Goal: Transaction & Acquisition: Book appointment/travel/reservation

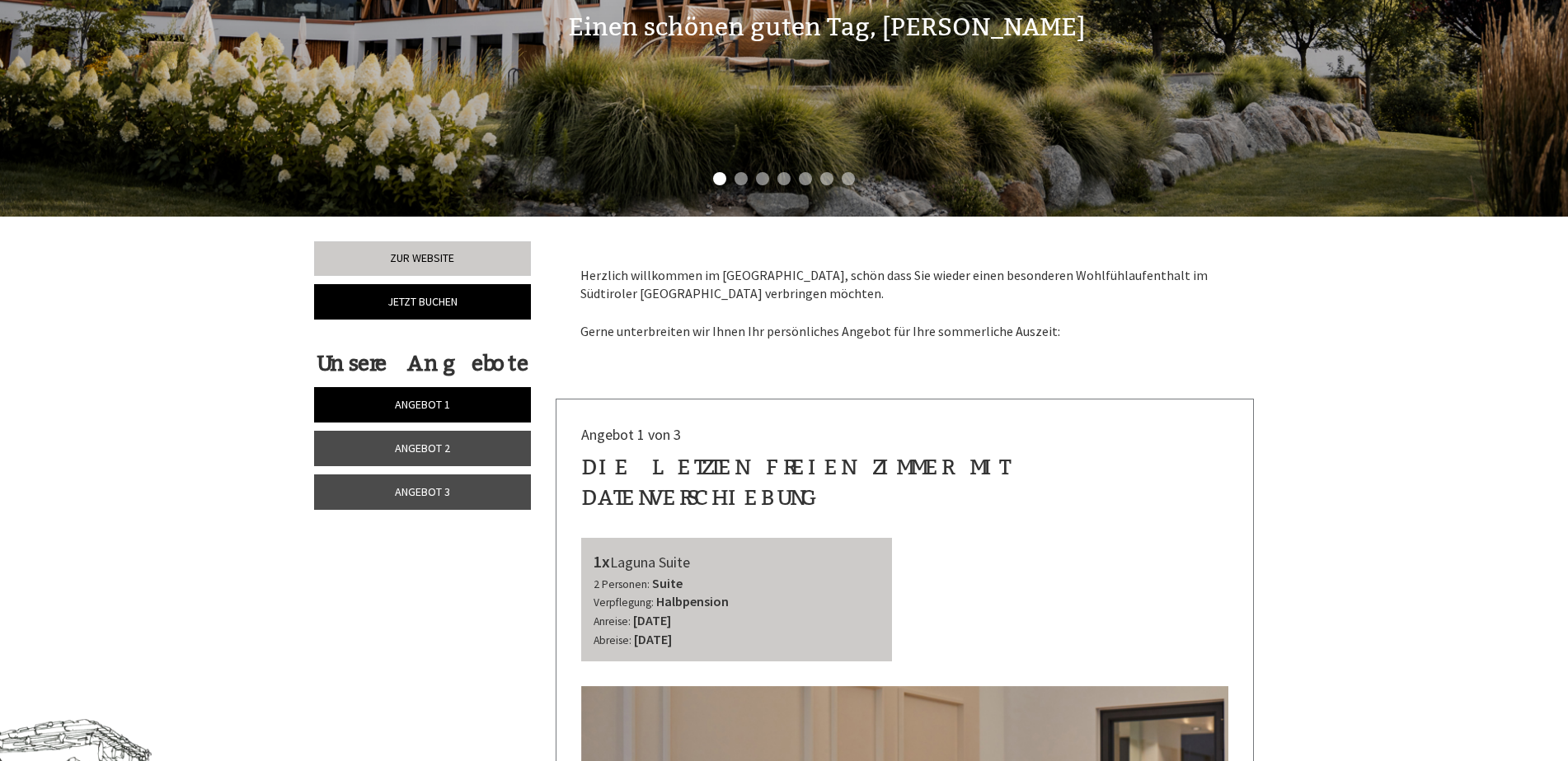
scroll to position [412, 0]
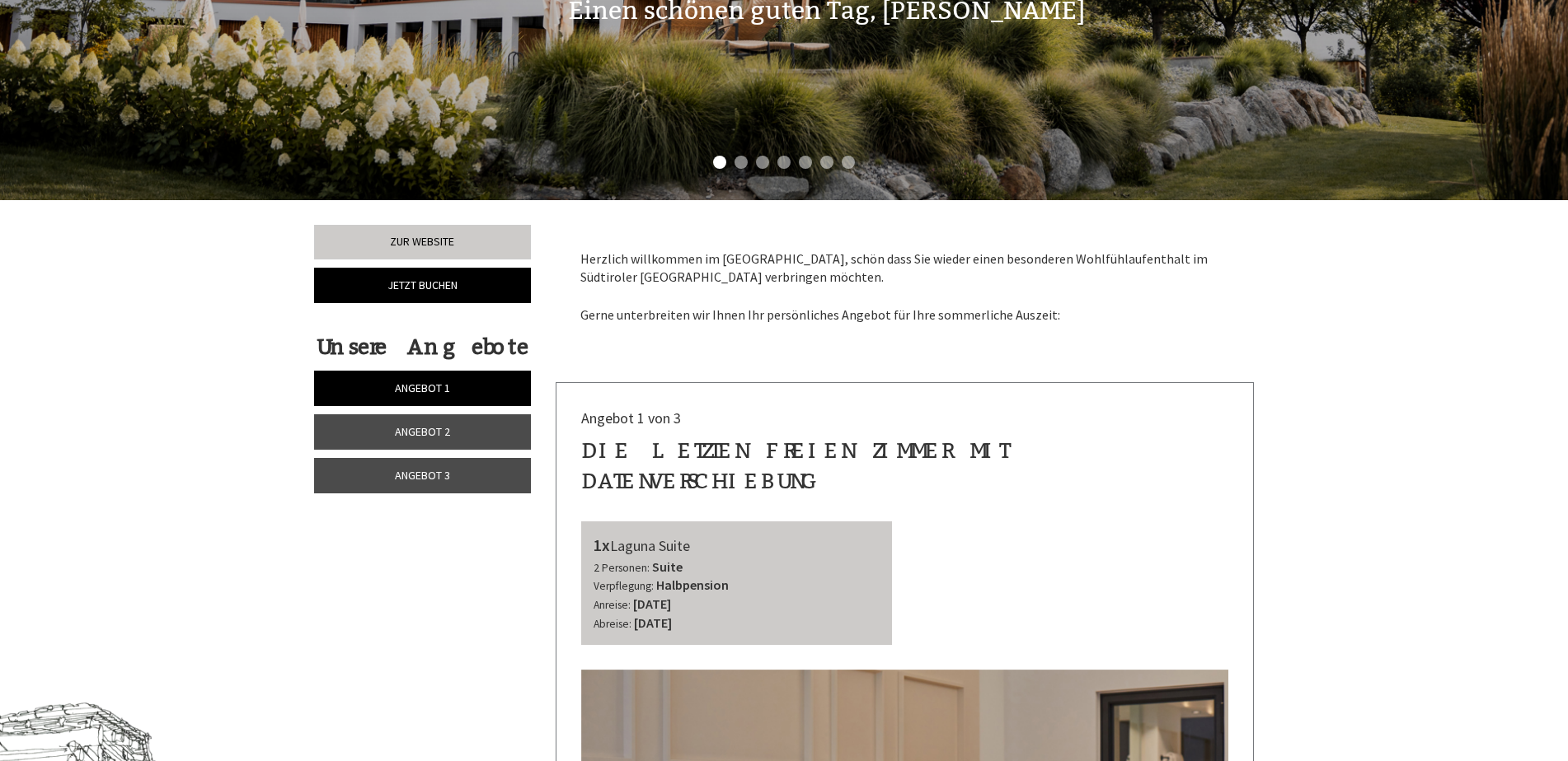
click at [416, 380] on span "Angebot 1" at bounding box center [422, 387] width 55 height 15
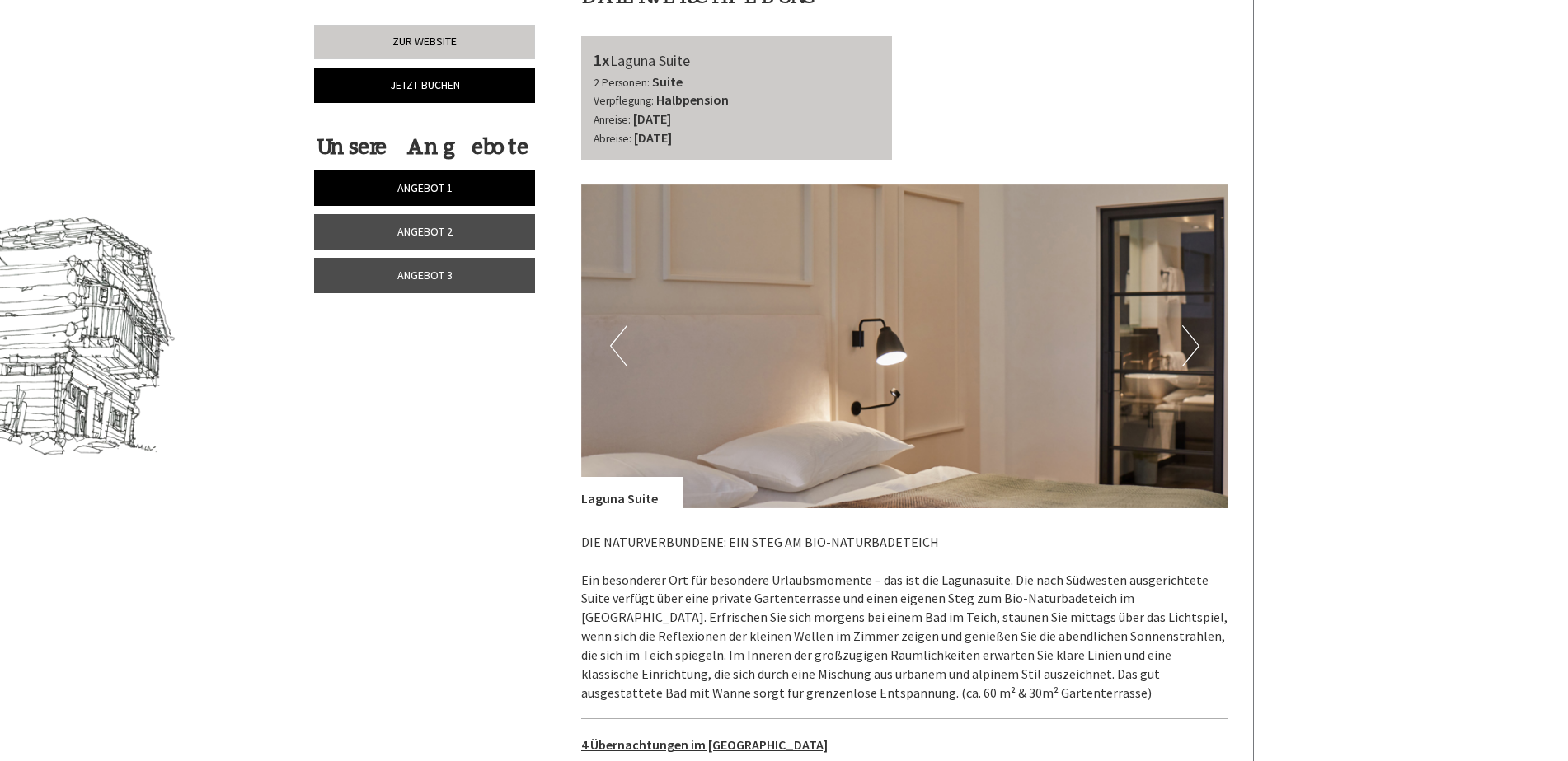
scroll to position [877, 0]
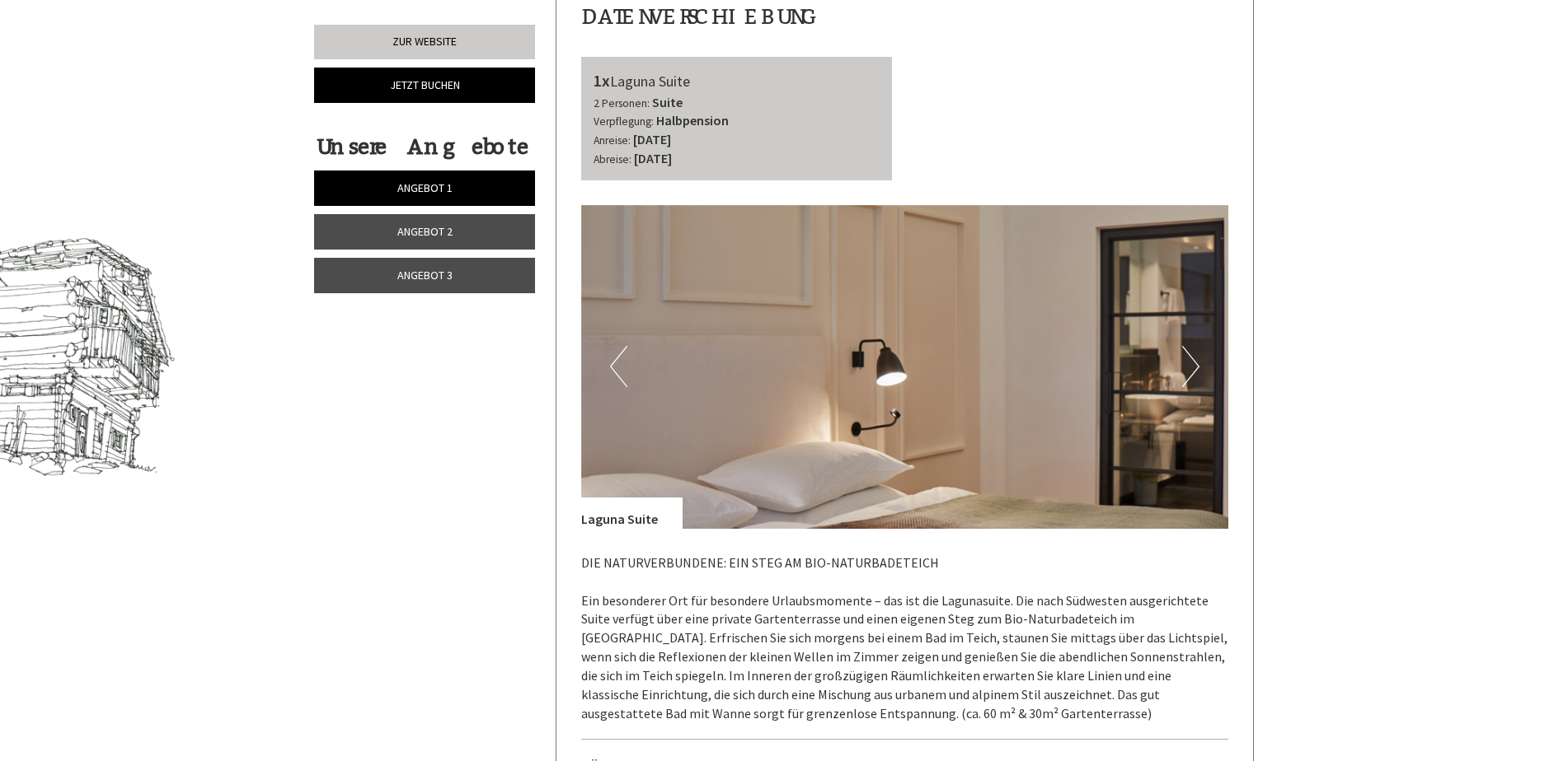
click at [1189, 346] on button "Next" at bounding box center [1191, 367] width 17 height 41
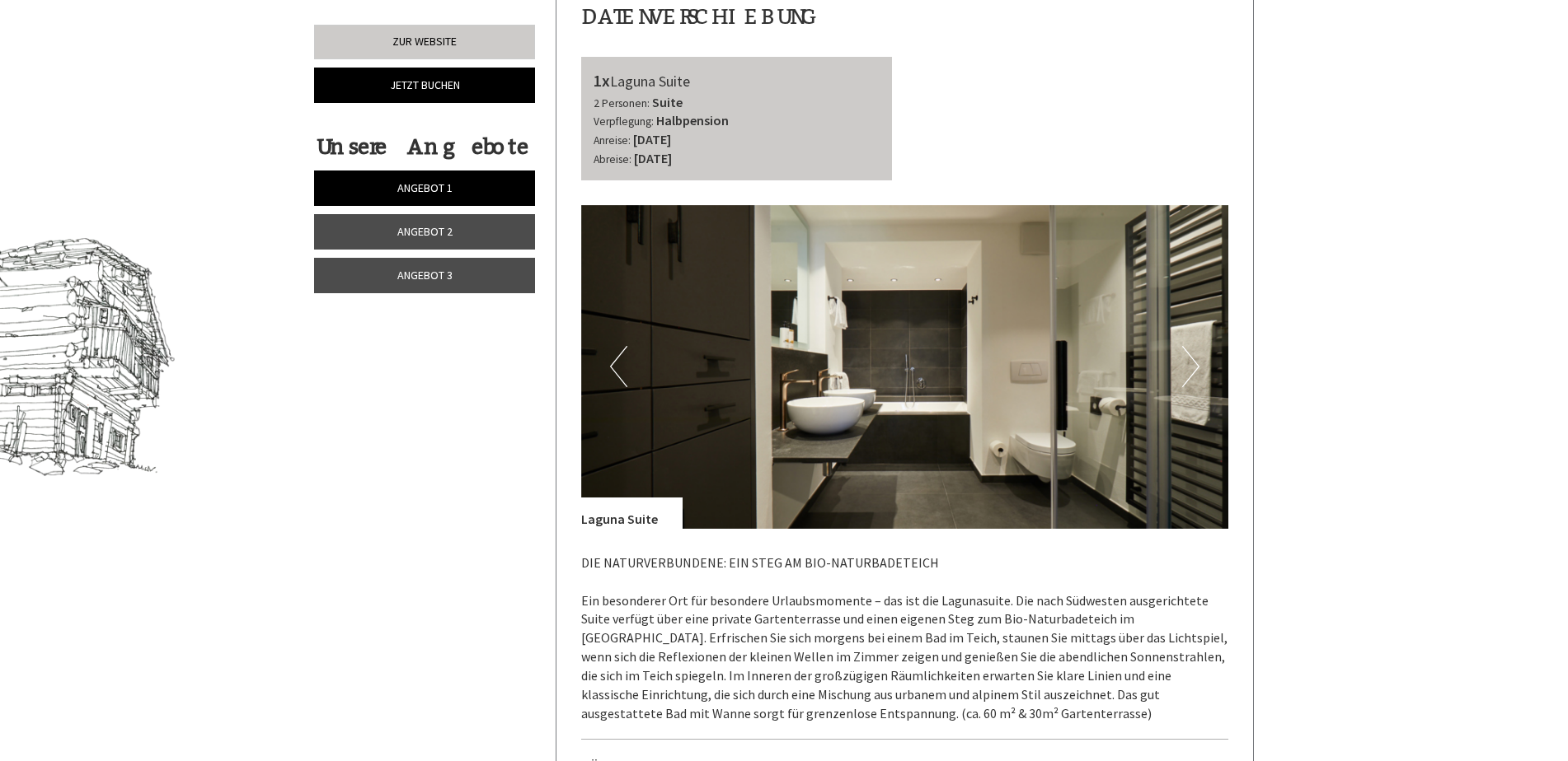
click at [1186, 346] on button "Next" at bounding box center [1191, 367] width 17 height 41
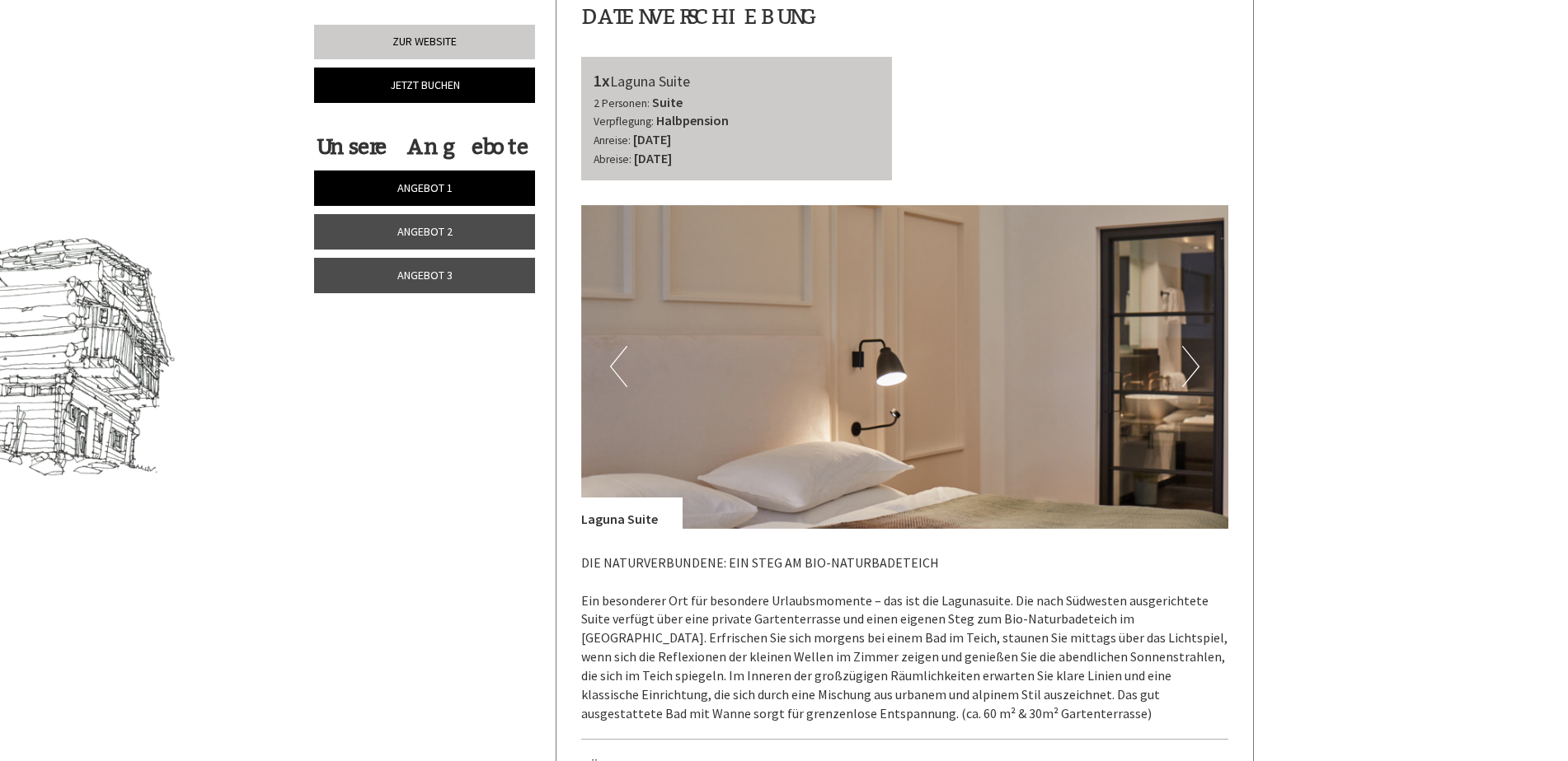
click at [1186, 346] on button "Next" at bounding box center [1191, 367] width 17 height 41
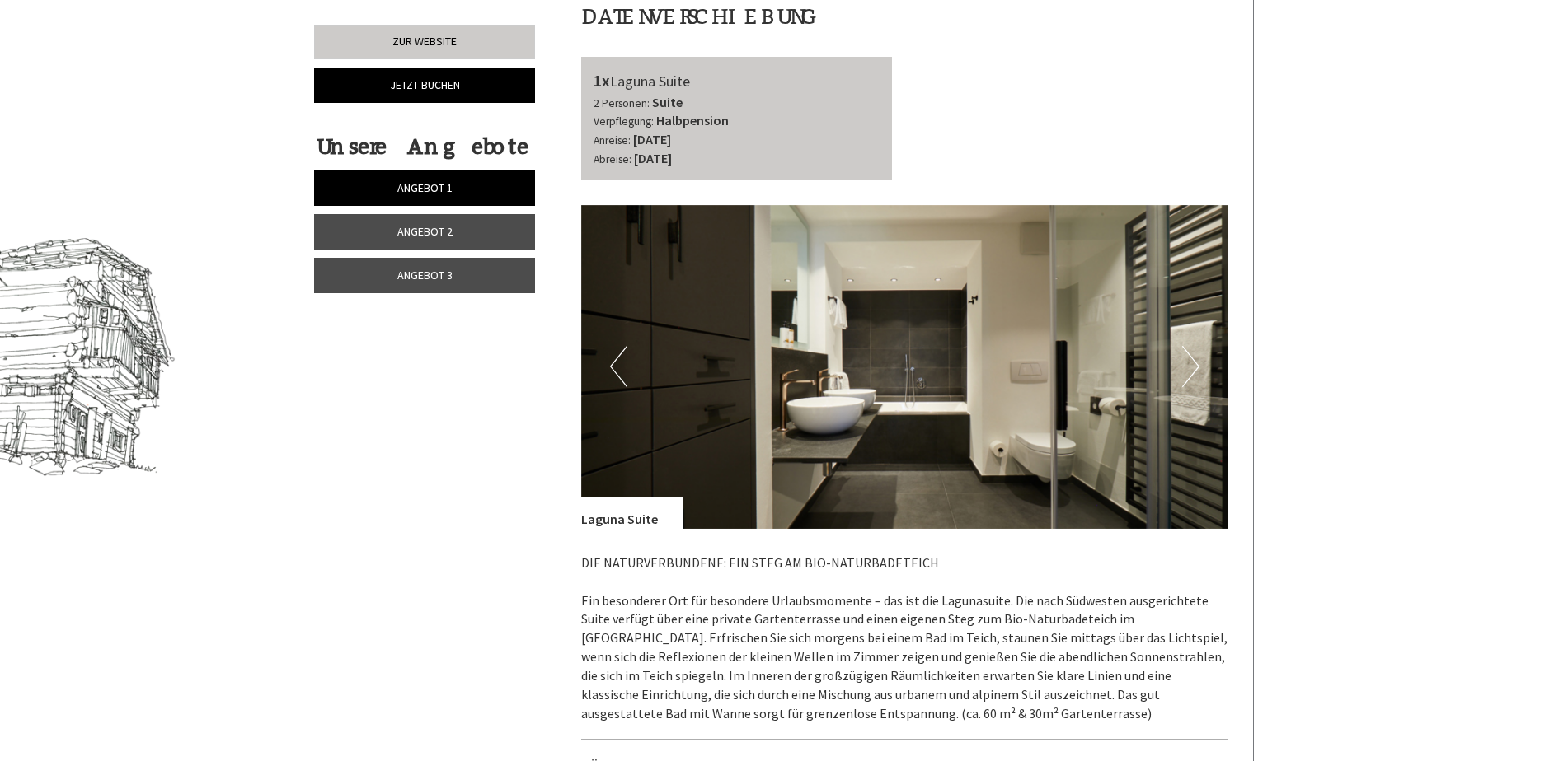
click at [1186, 346] on button "Next" at bounding box center [1191, 367] width 17 height 41
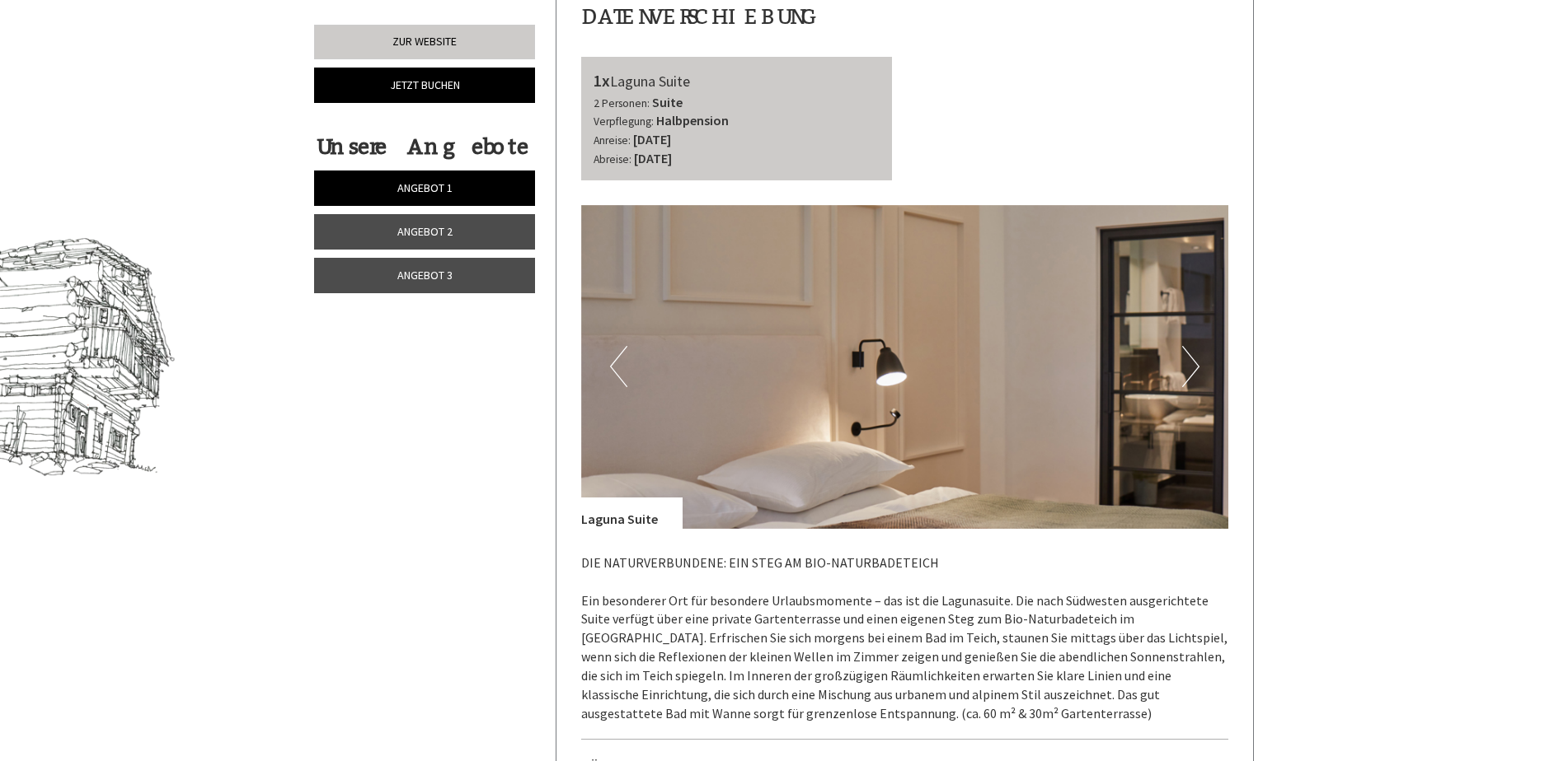
click at [1186, 346] on button "Next" at bounding box center [1191, 367] width 17 height 41
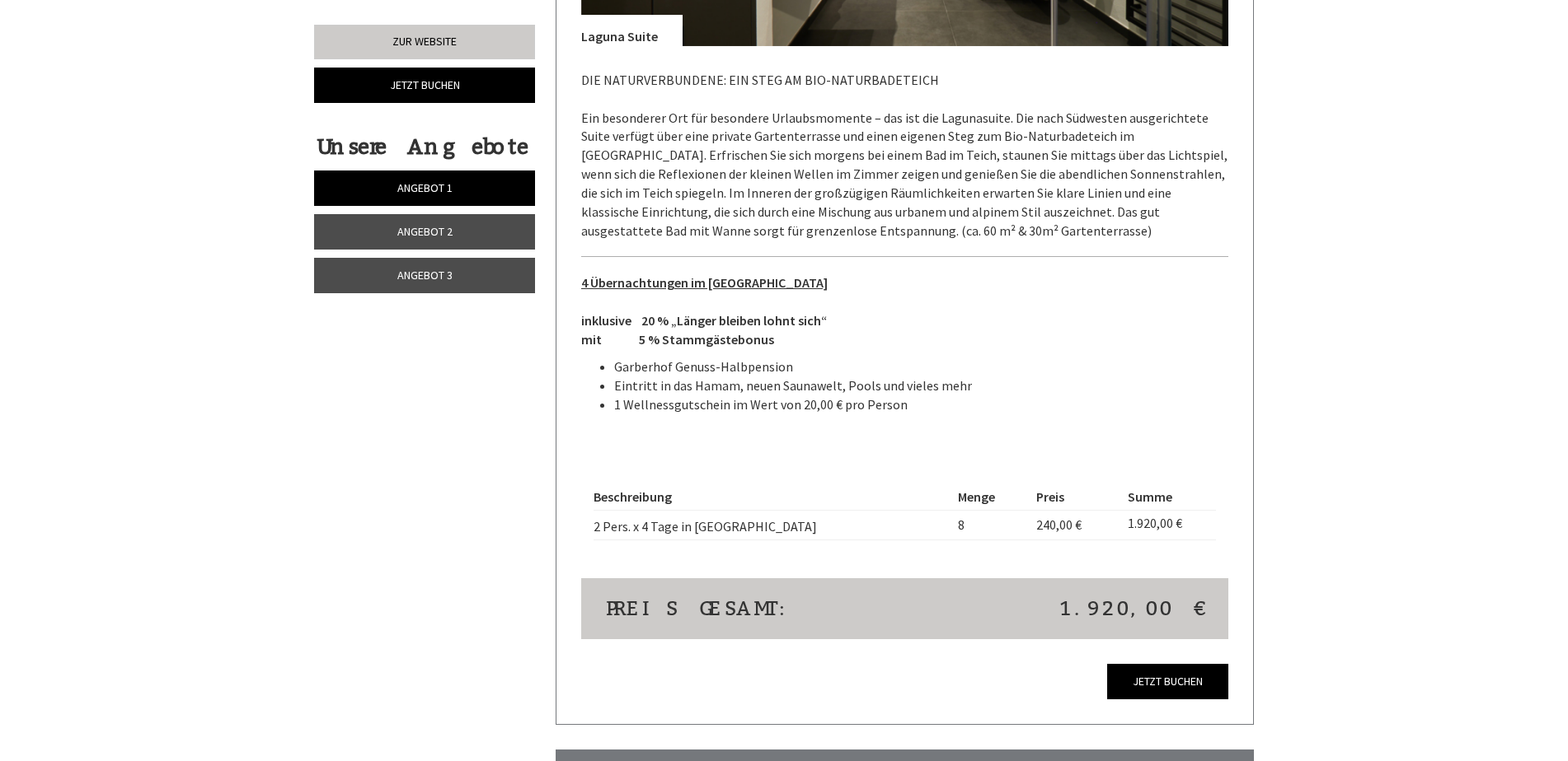
scroll to position [1371, 0]
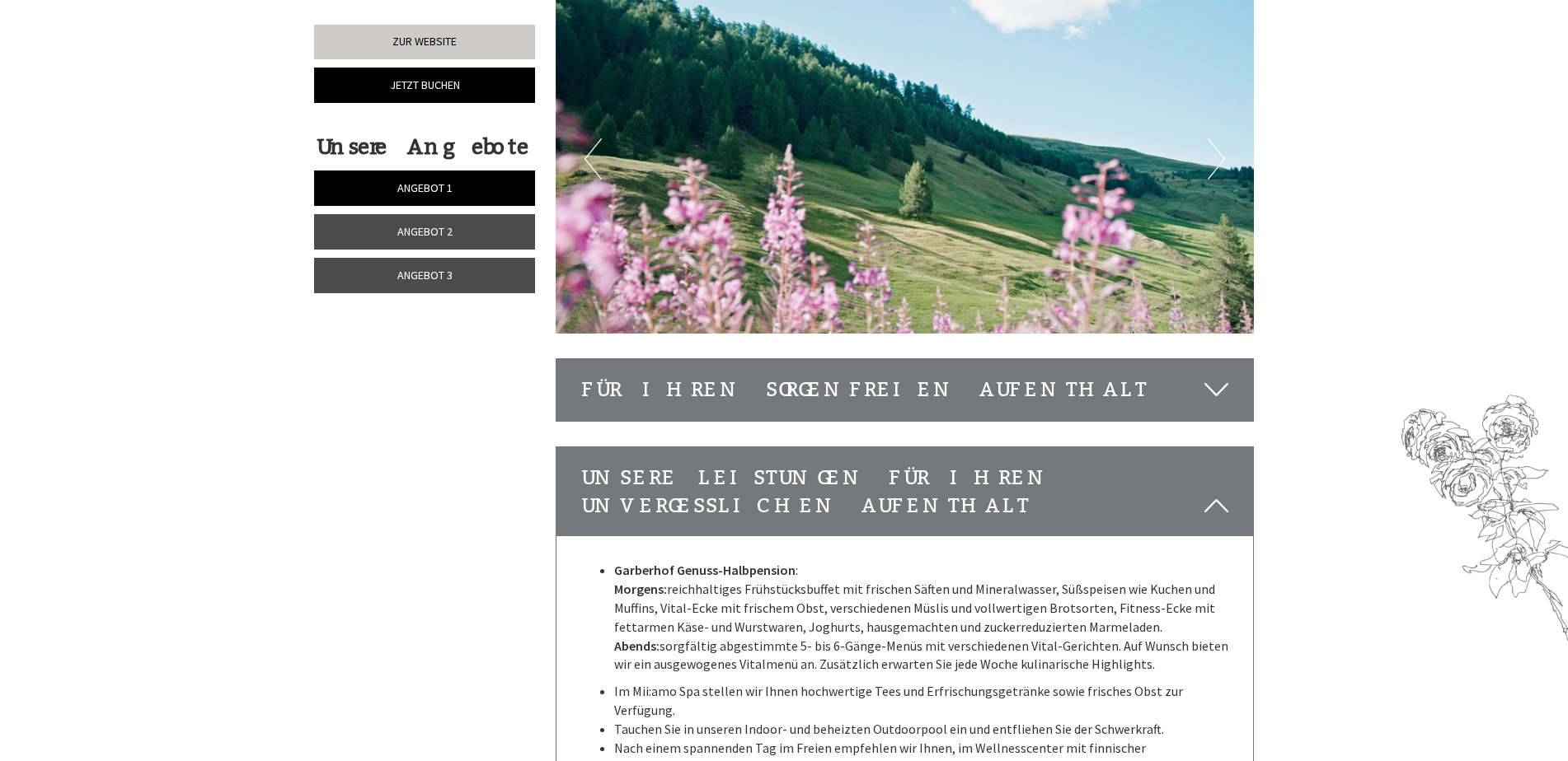
click at [431, 225] on span "Angebot 2" at bounding box center [424, 231] width 55 height 15
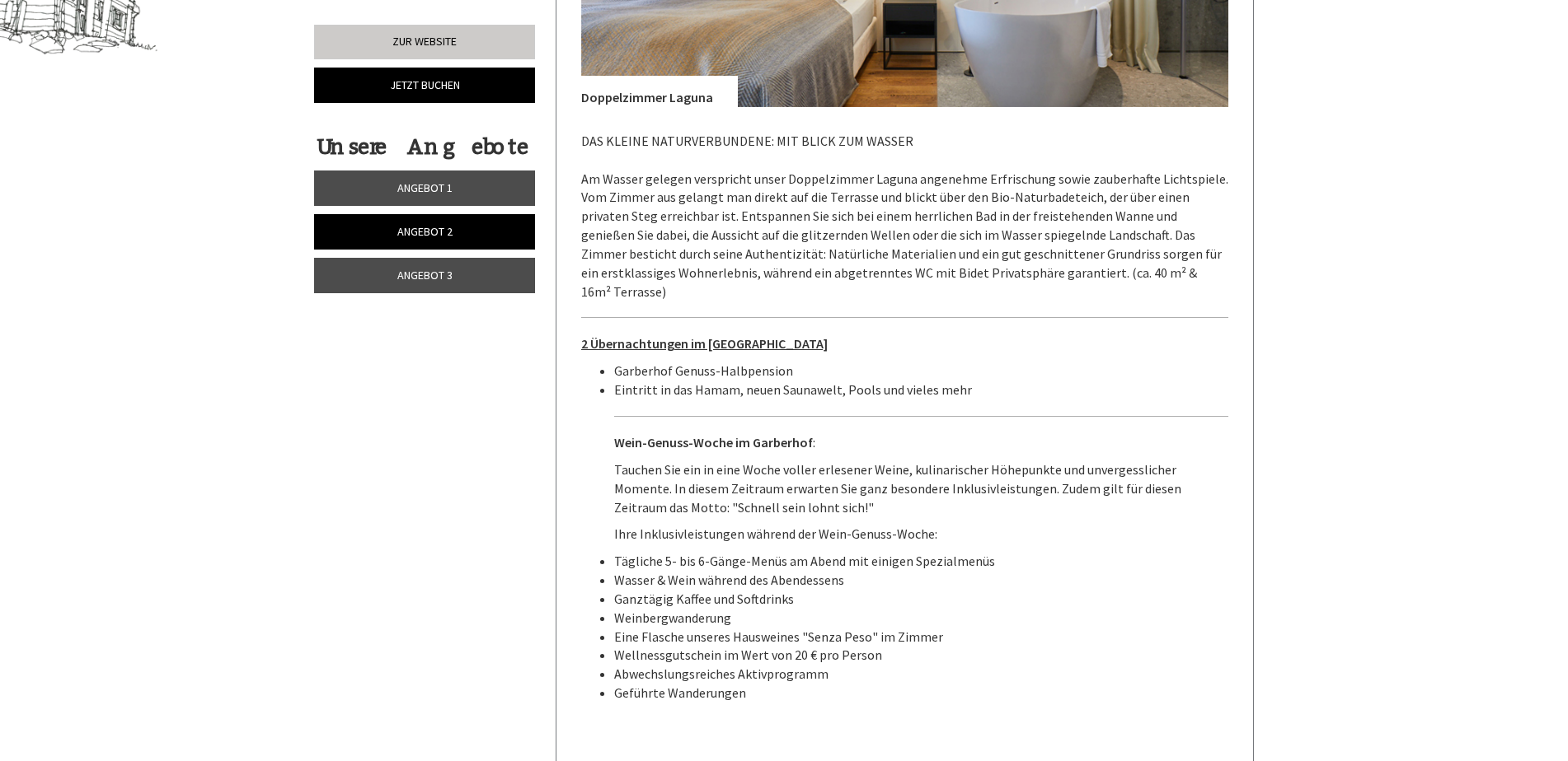
scroll to position [1454, 0]
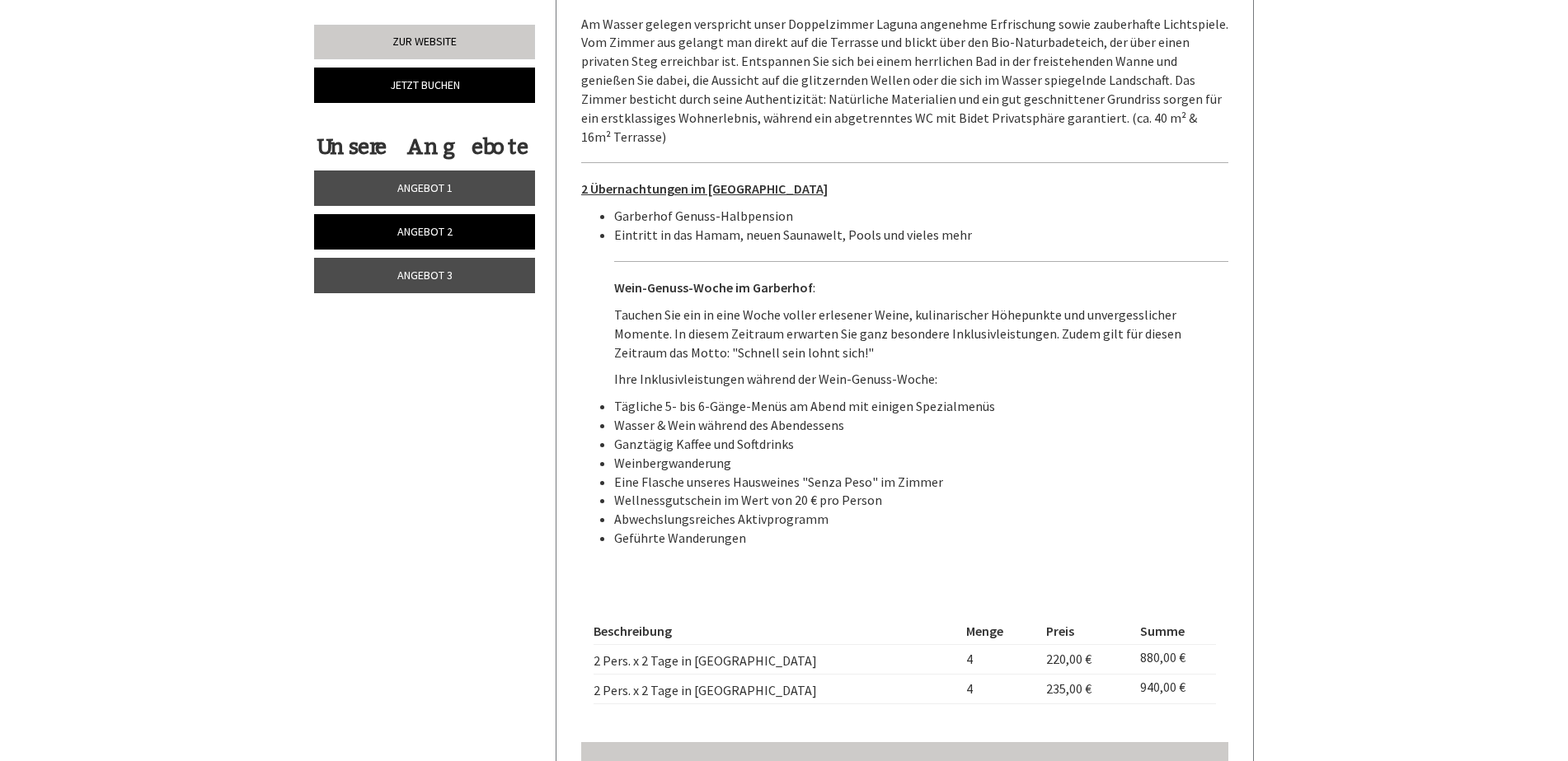
click at [428, 272] on span "Angebot 3" at bounding box center [424, 275] width 55 height 15
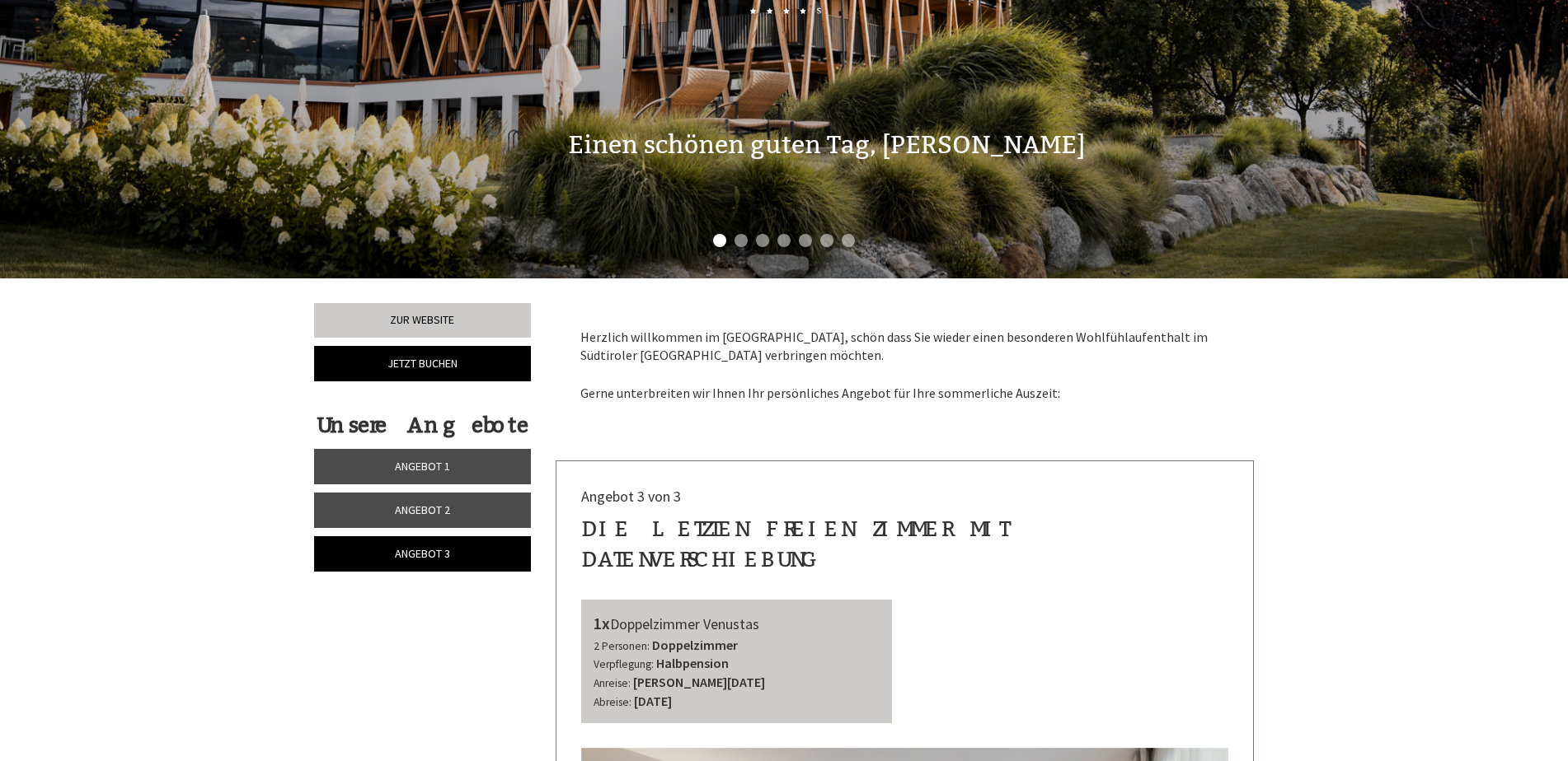
scroll to position [412, 0]
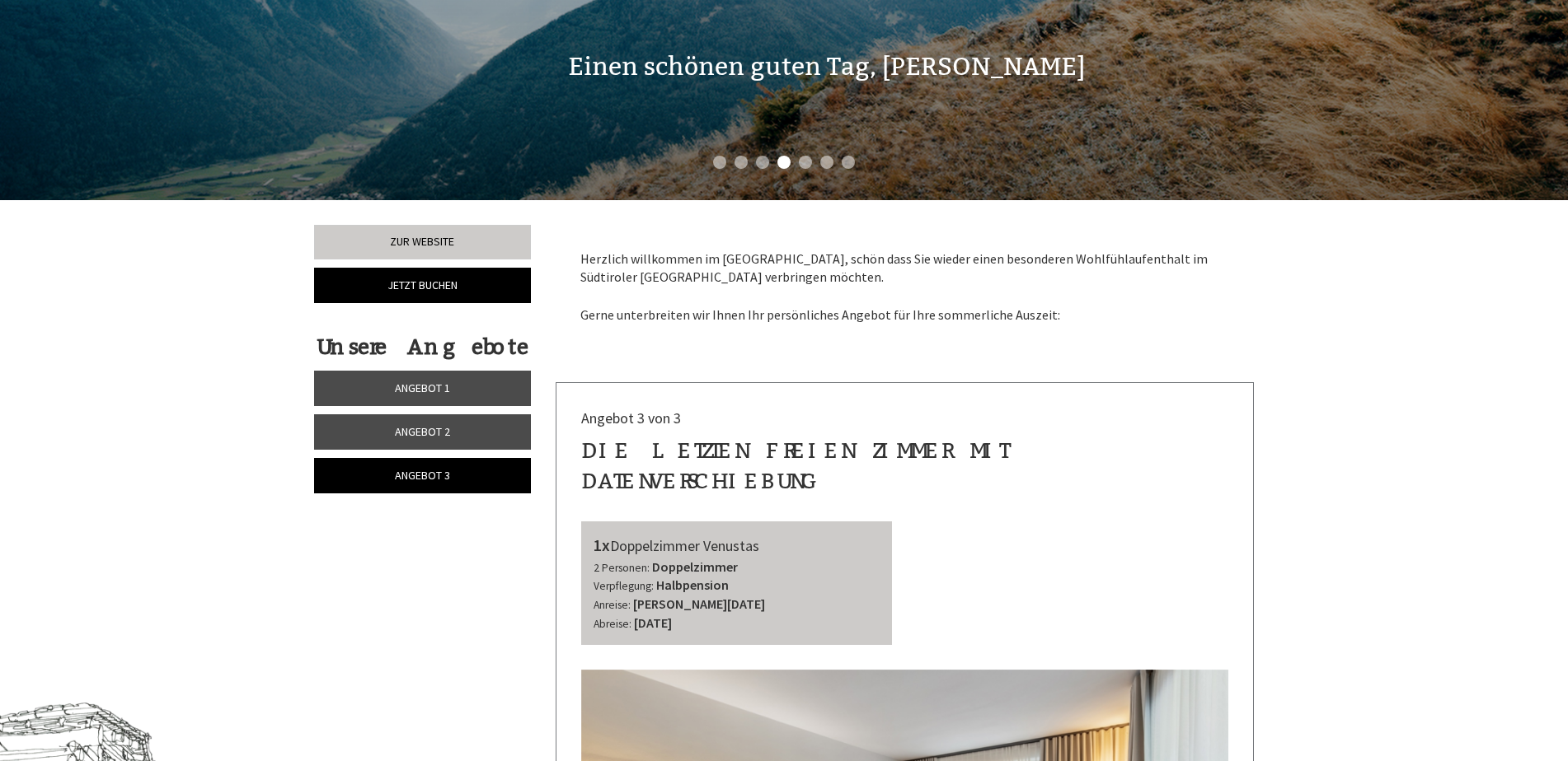
click at [414, 387] on span "Angebot 1" at bounding box center [422, 387] width 55 height 15
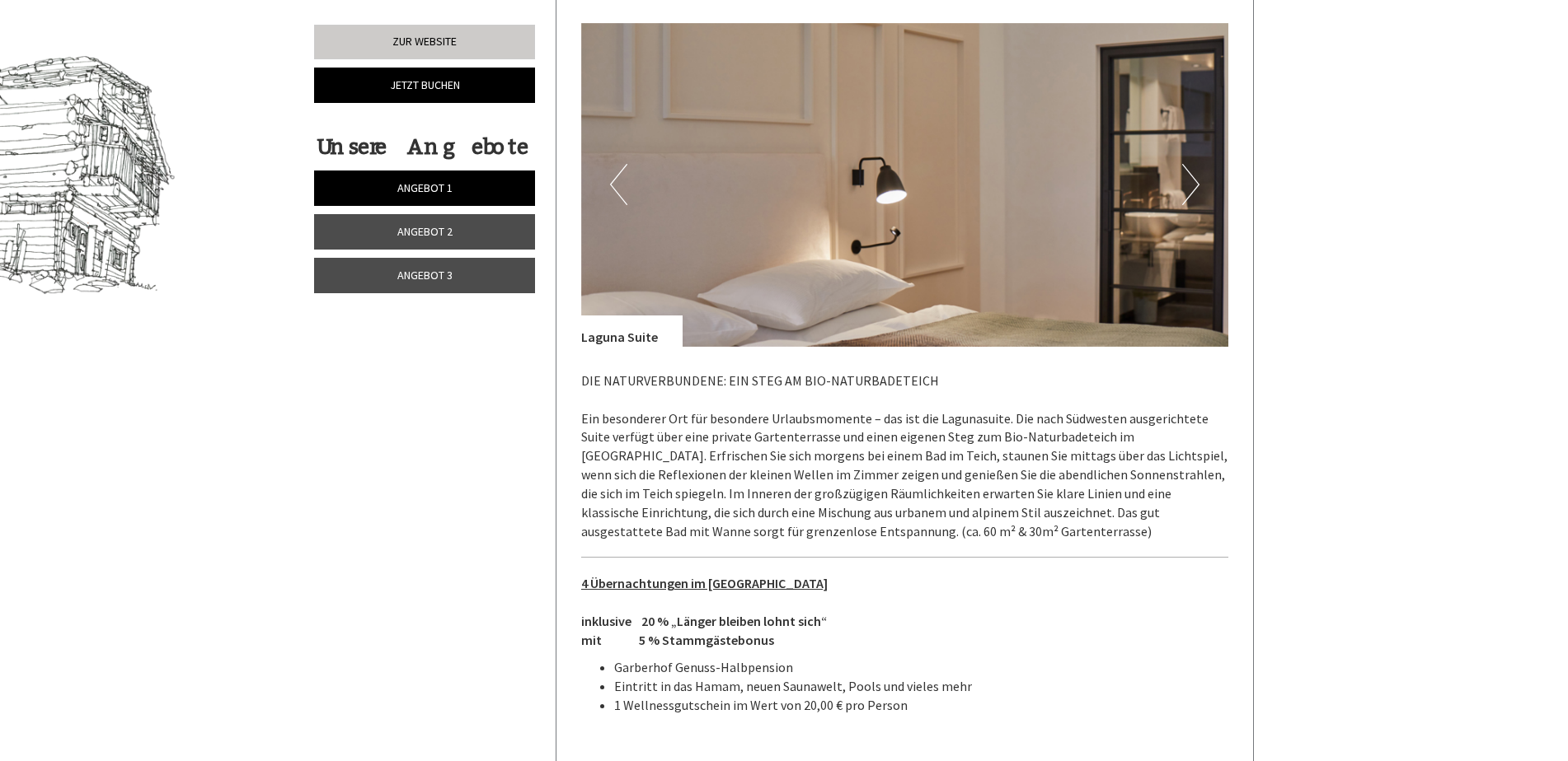
scroll to position [1041, 0]
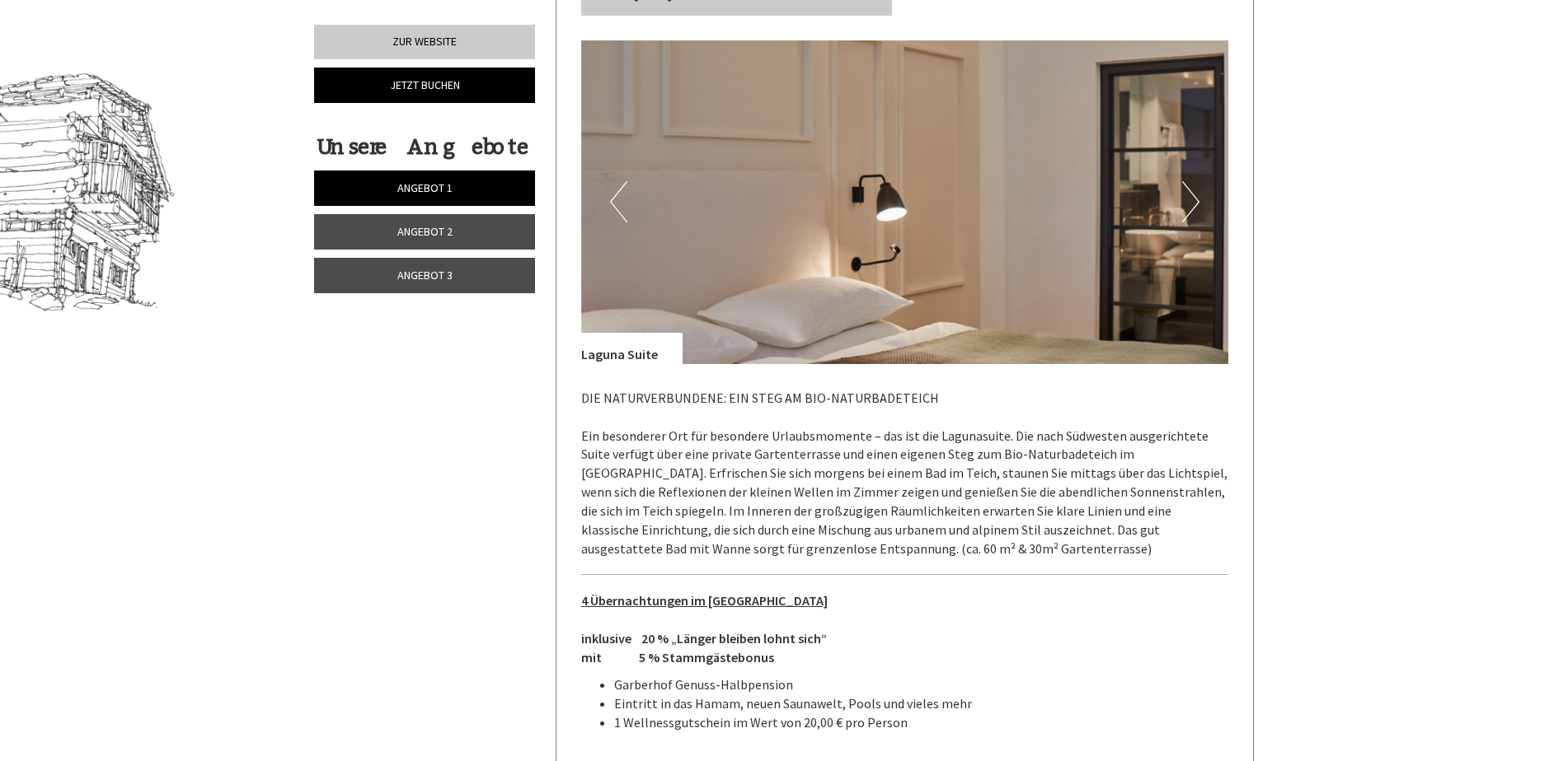
click at [439, 226] on span "Angebot 2" at bounding box center [424, 231] width 55 height 15
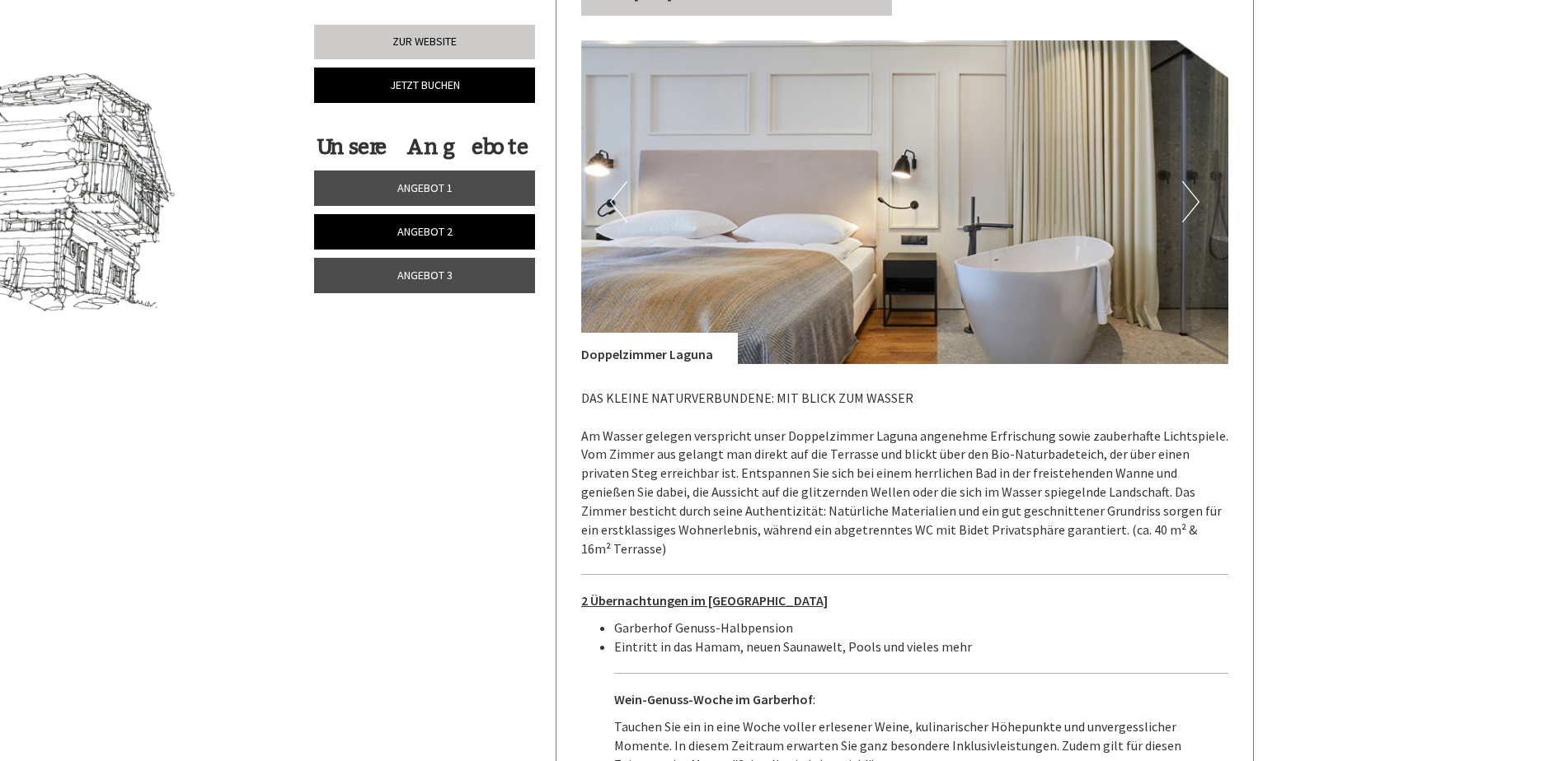
click at [432, 273] on span "Angebot 3" at bounding box center [424, 275] width 55 height 15
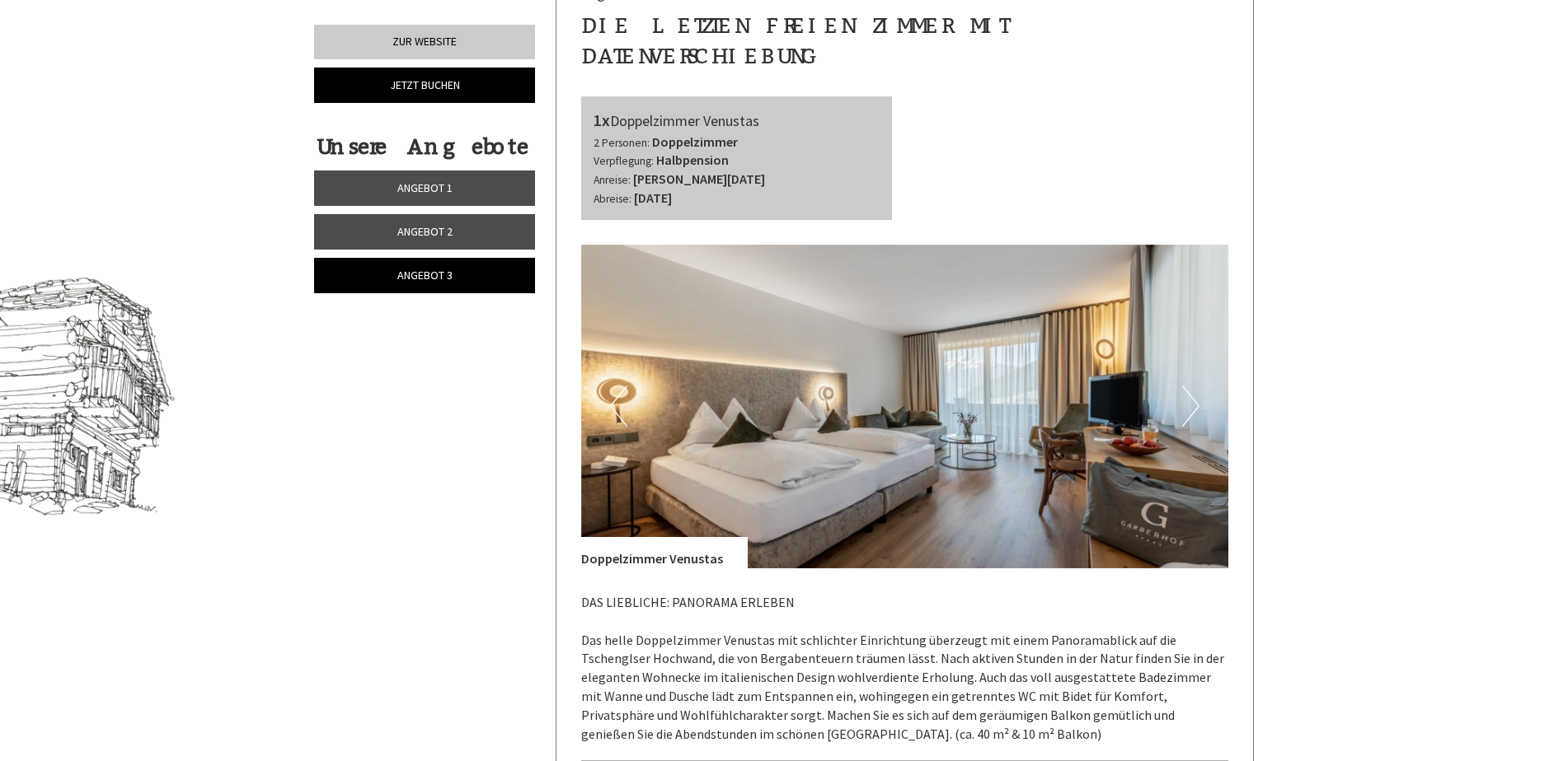
scroll to position [959, 0]
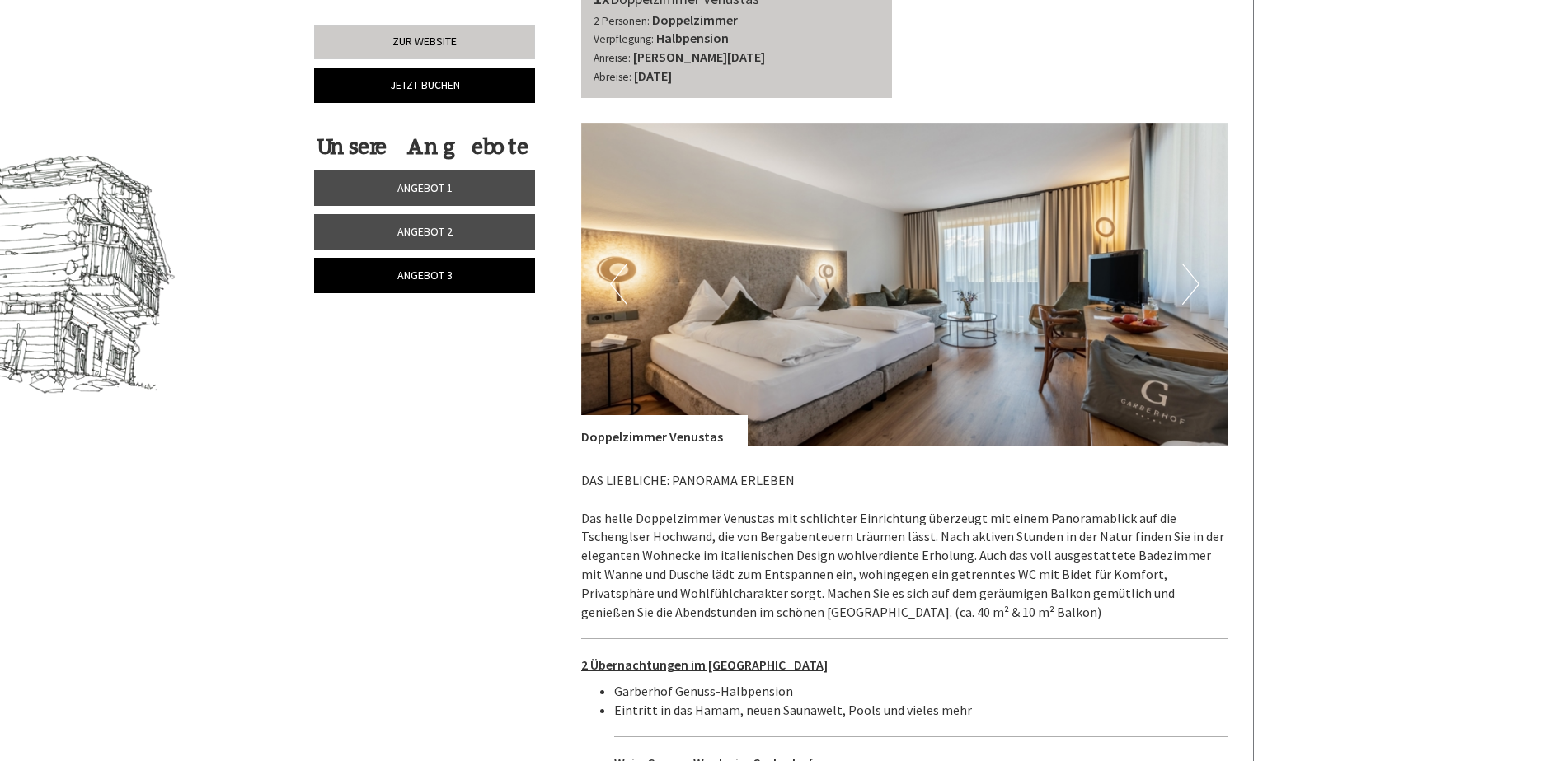
click at [1191, 264] on button "Next" at bounding box center [1191, 284] width 17 height 41
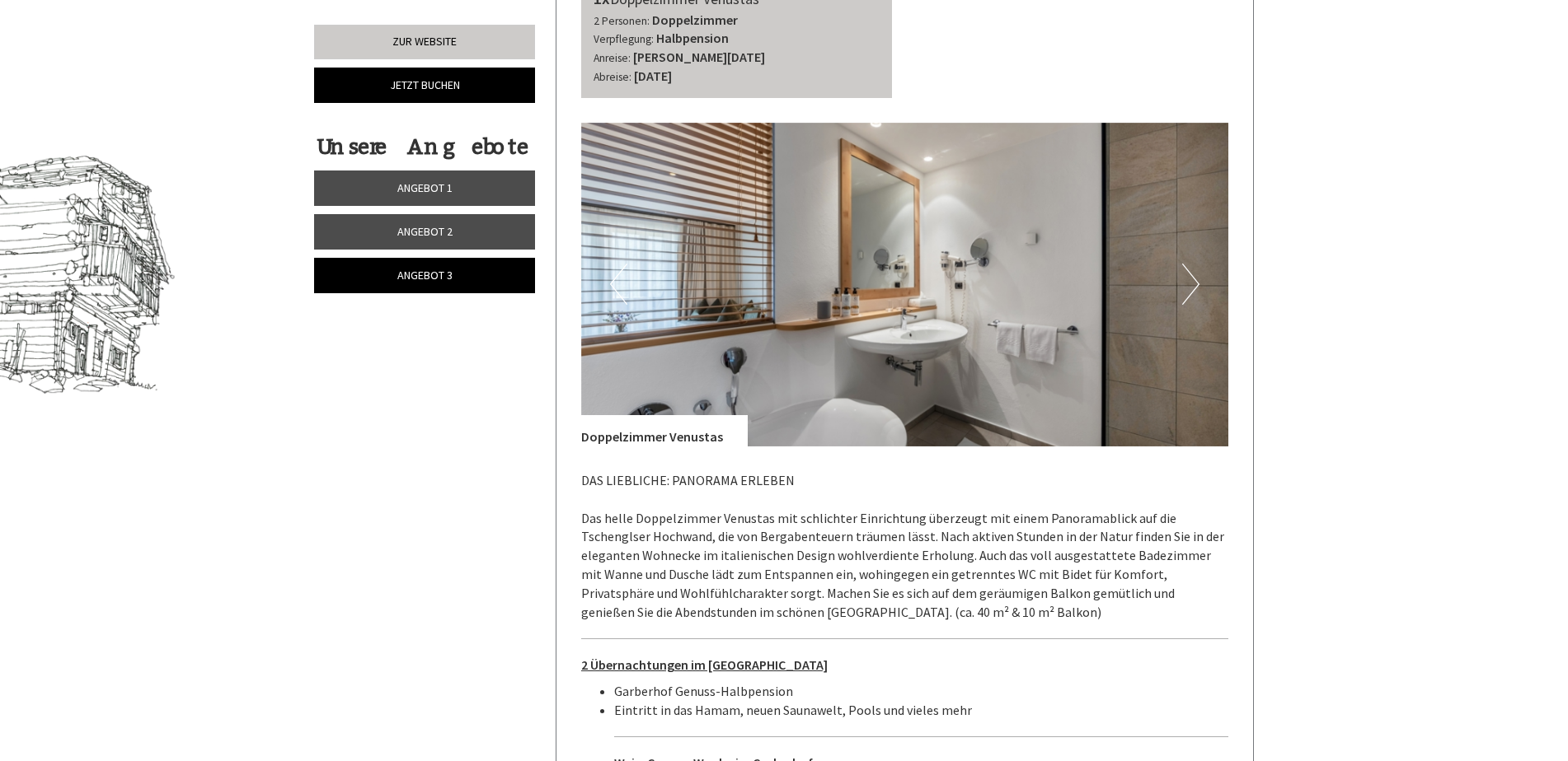
click at [1191, 264] on button "Next" at bounding box center [1191, 284] width 17 height 41
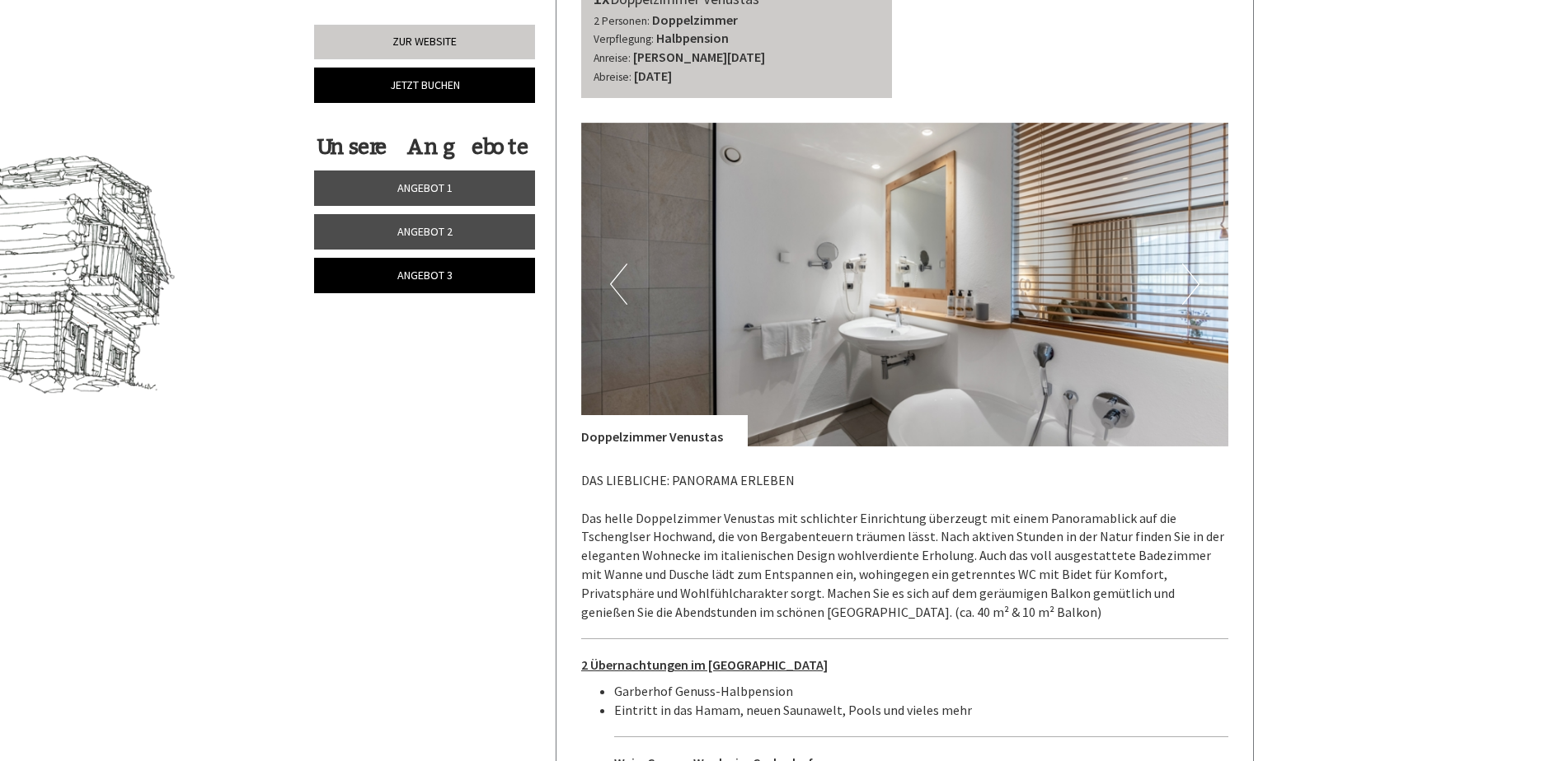
click at [1191, 264] on button "Next" at bounding box center [1191, 284] width 17 height 41
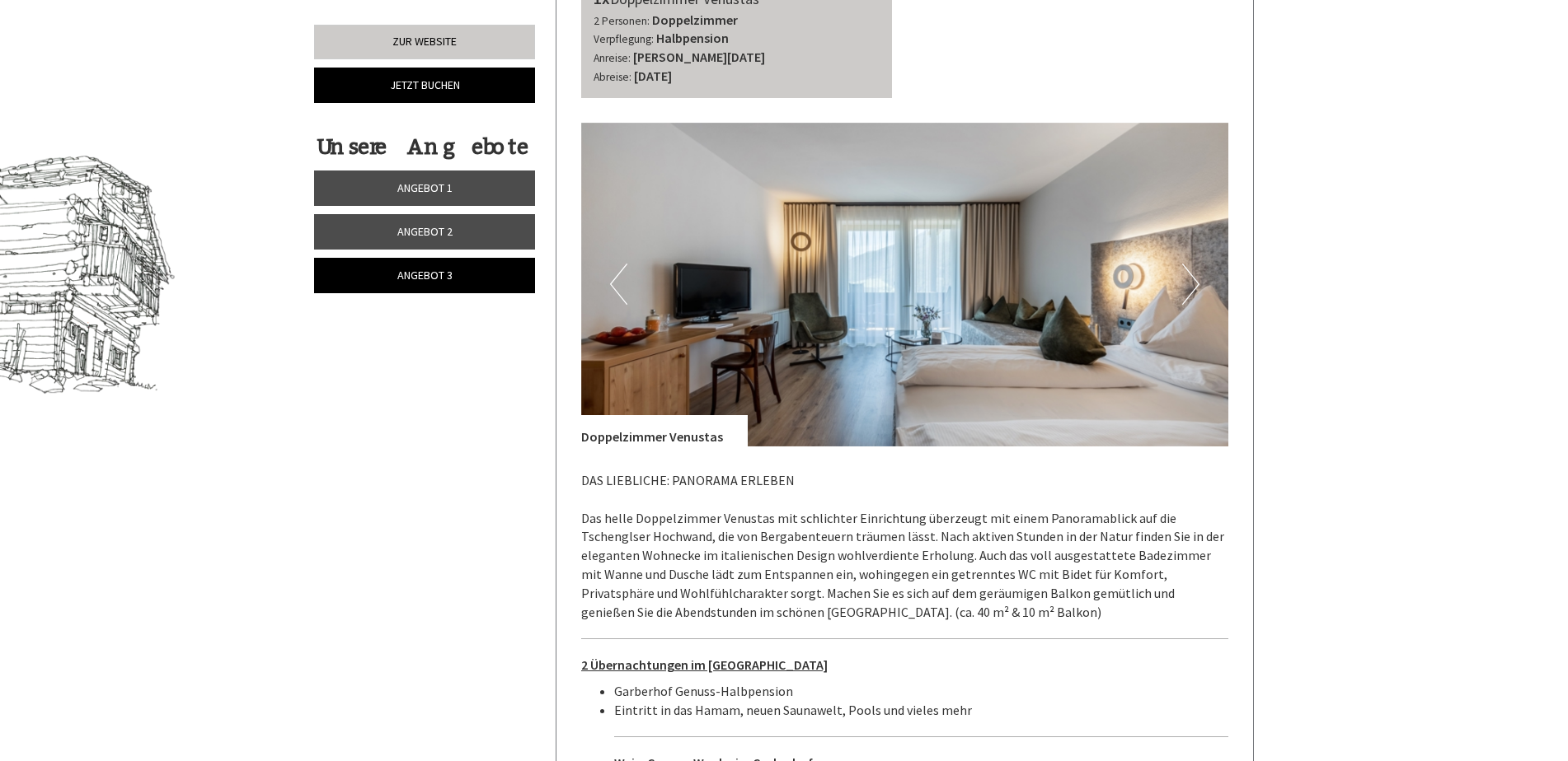
click at [1191, 264] on button "Next" at bounding box center [1191, 284] width 17 height 41
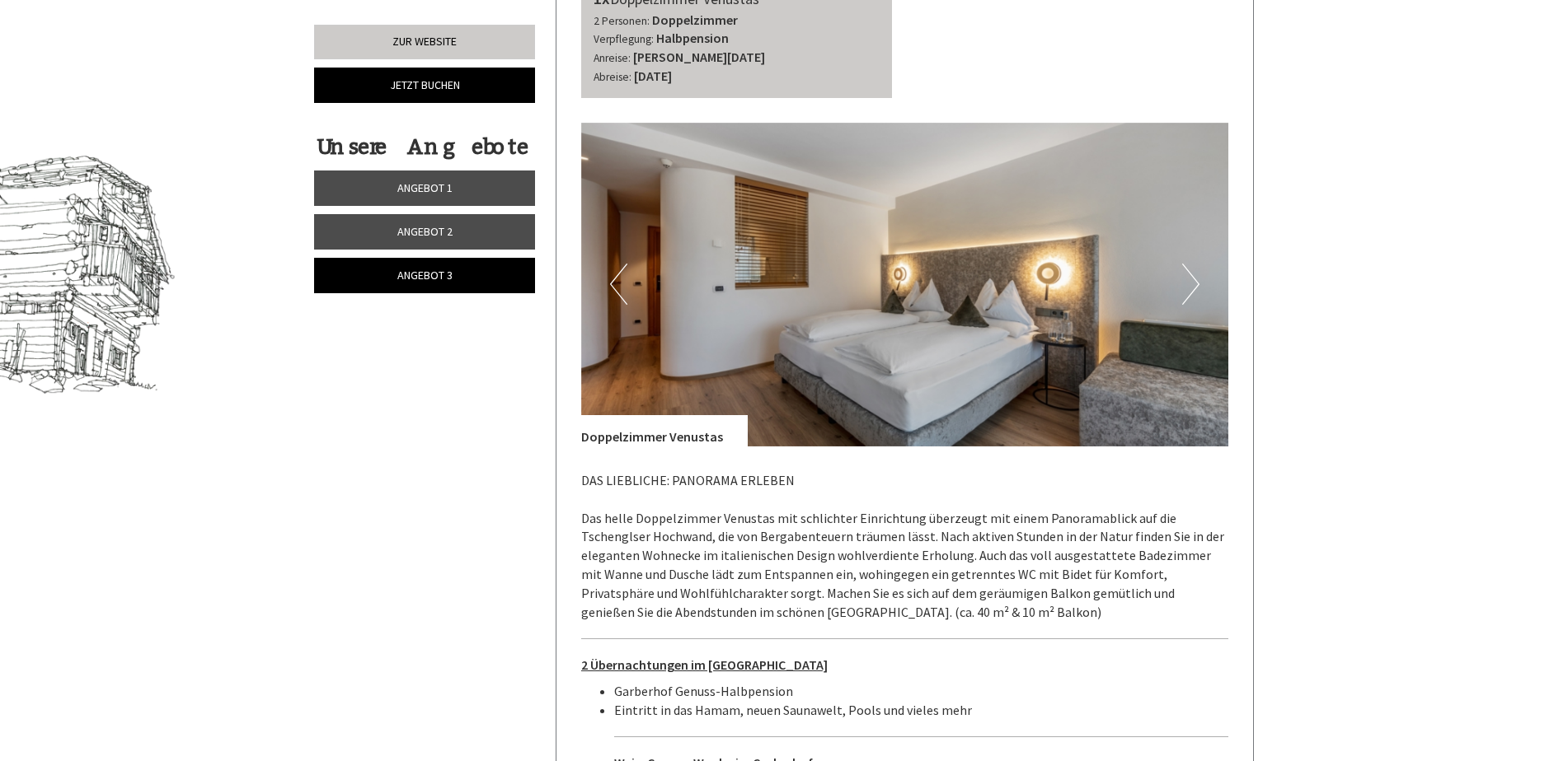
click at [1193, 264] on button "Next" at bounding box center [1191, 284] width 17 height 41
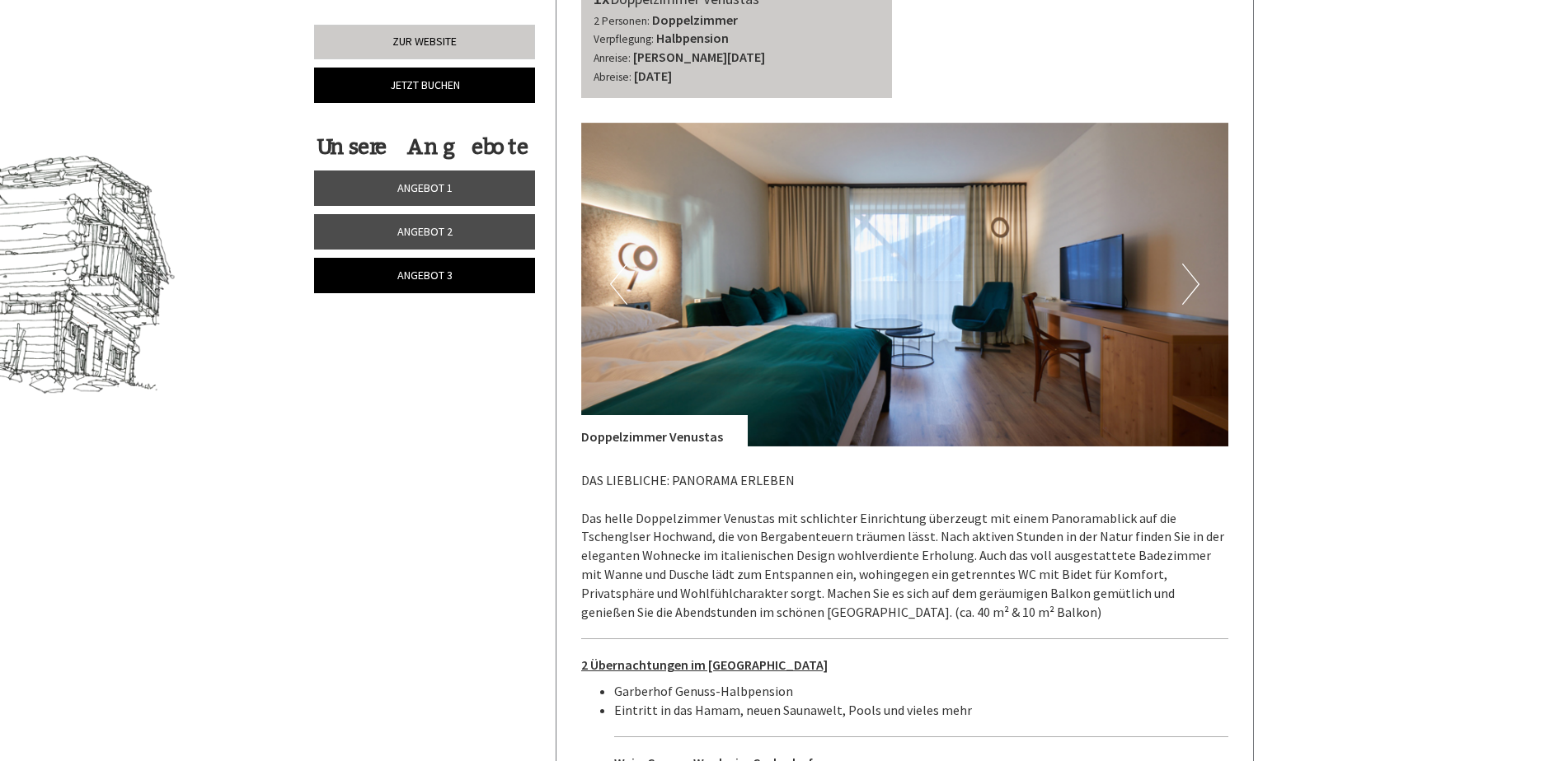
click at [1193, 264] on button "Next" at bounding box center [1191, 284] width 17 height 41
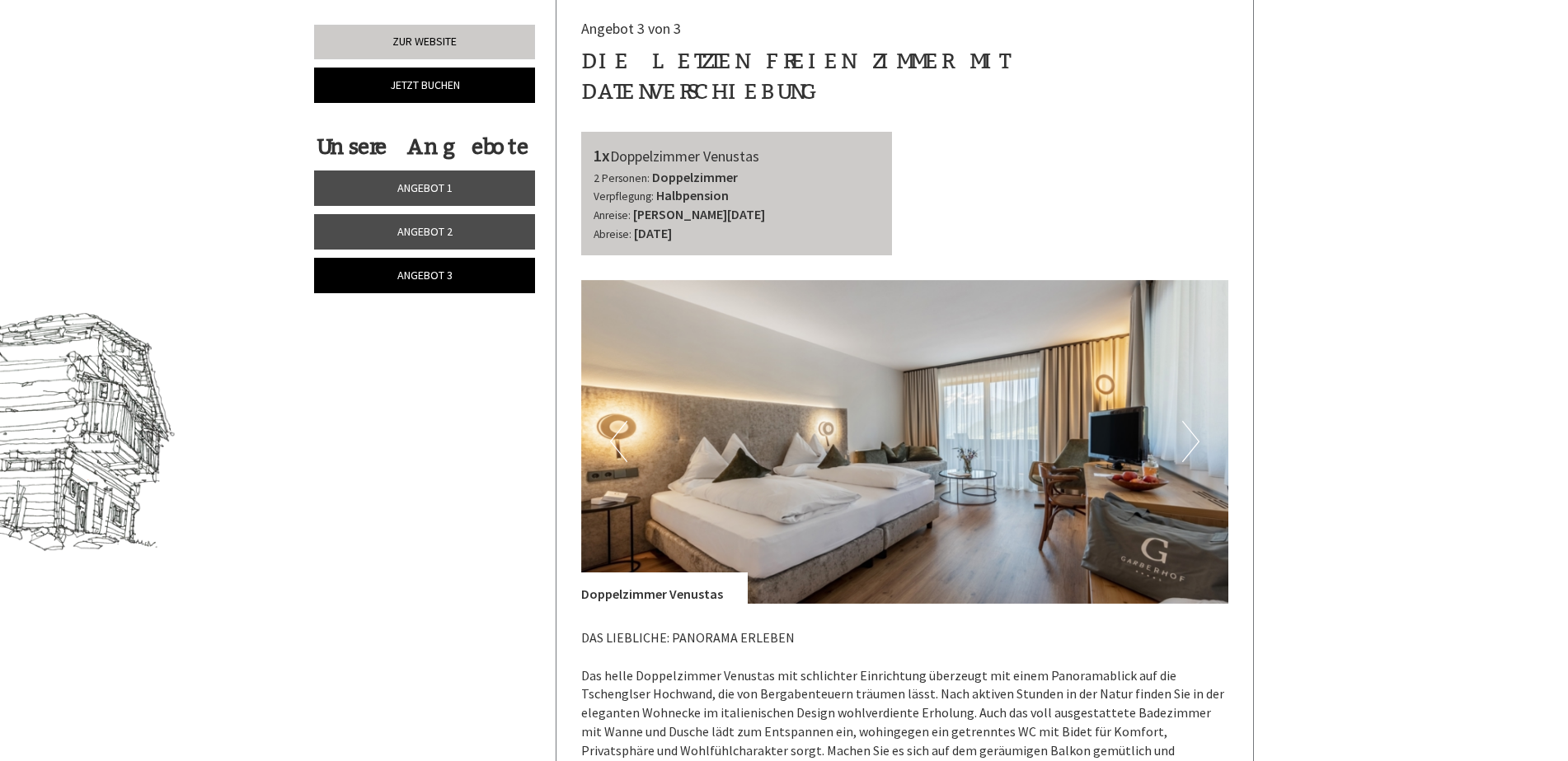
scroll to position [794, 0]
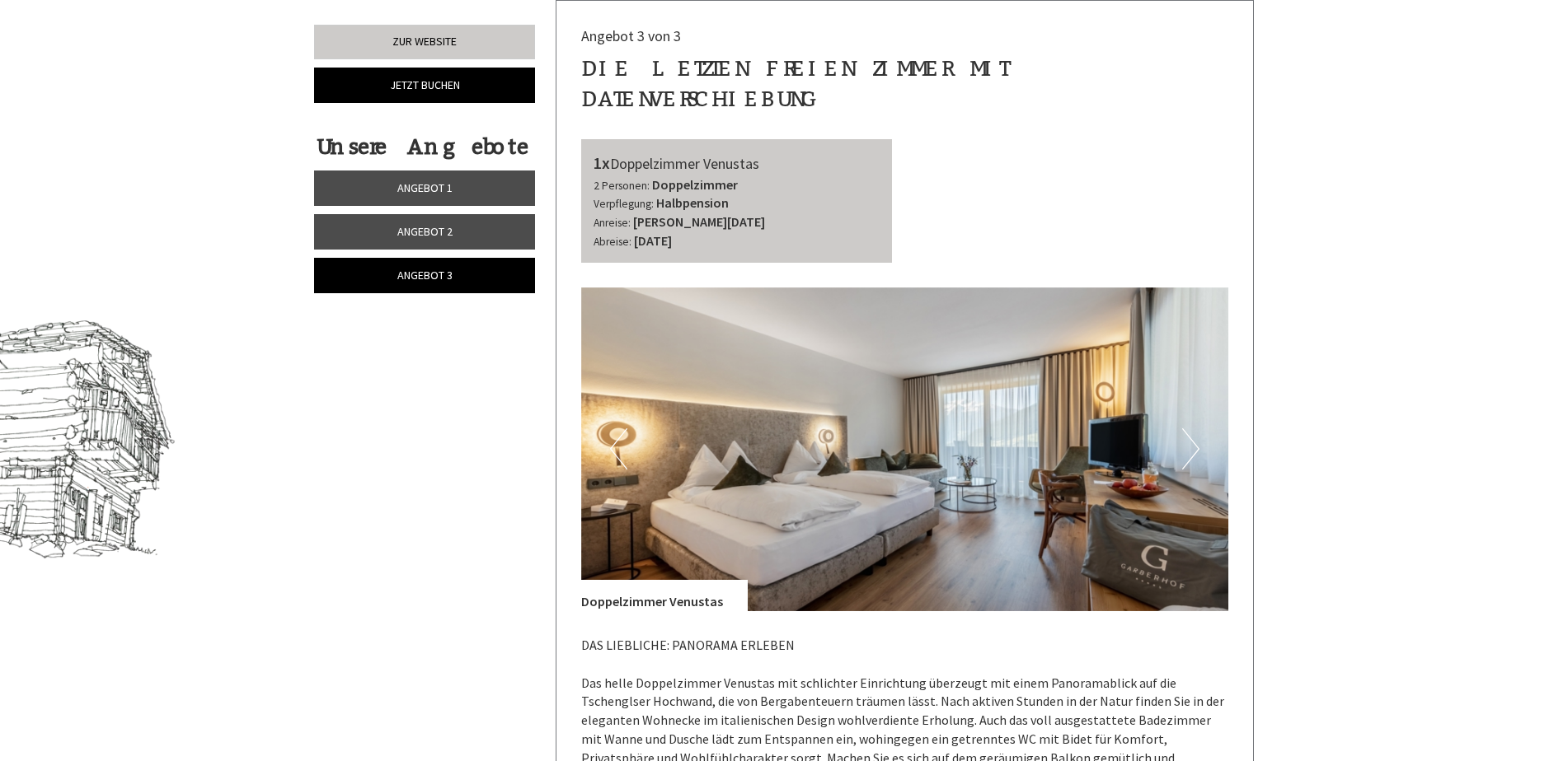
click at [1190, 428] on button "Next" at bounding box center [1191, 449] width 17 height 41
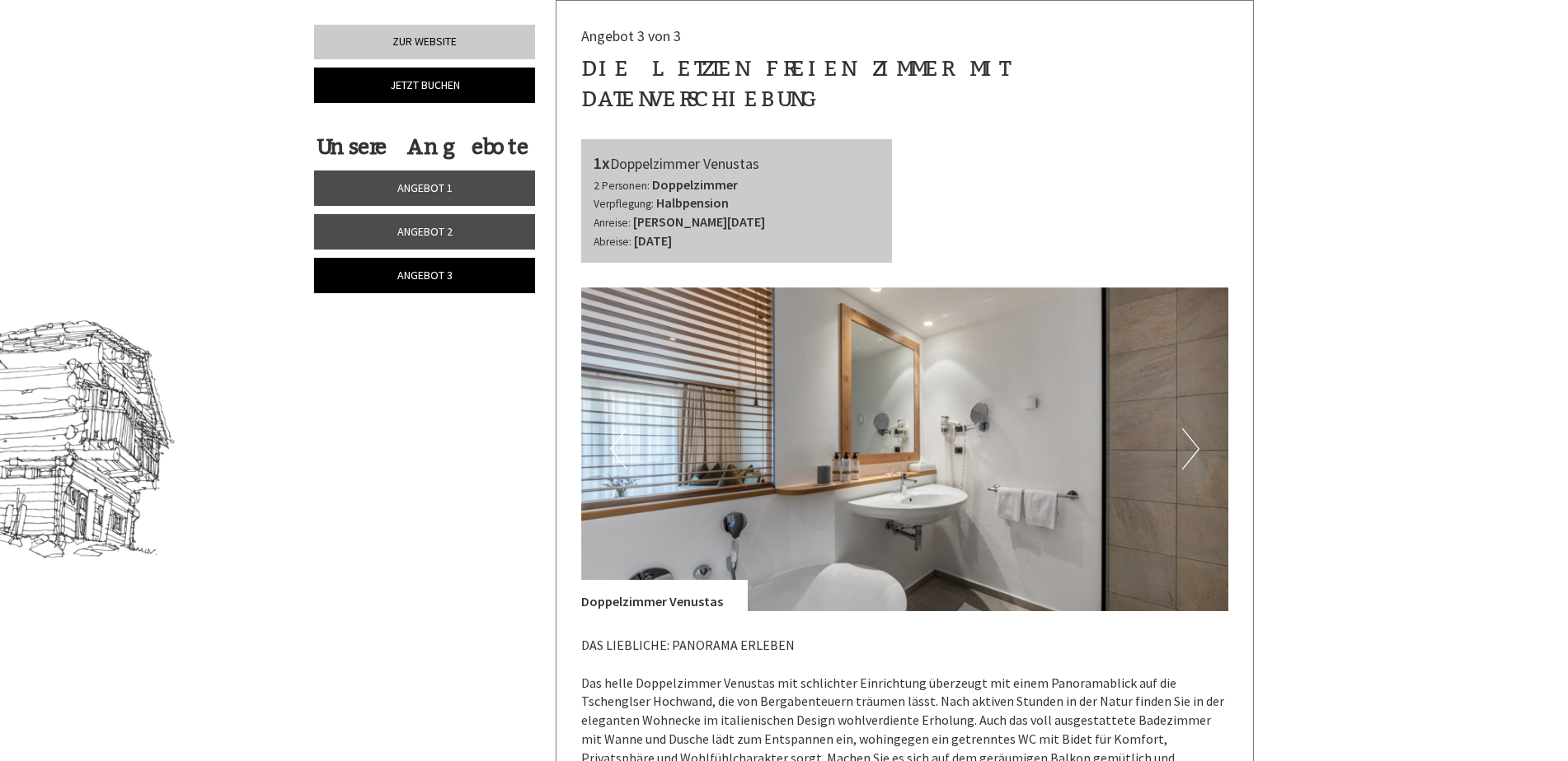
click at [1189, 428] on button "Next" at bounding box center [1191, 449] width 17 height 41
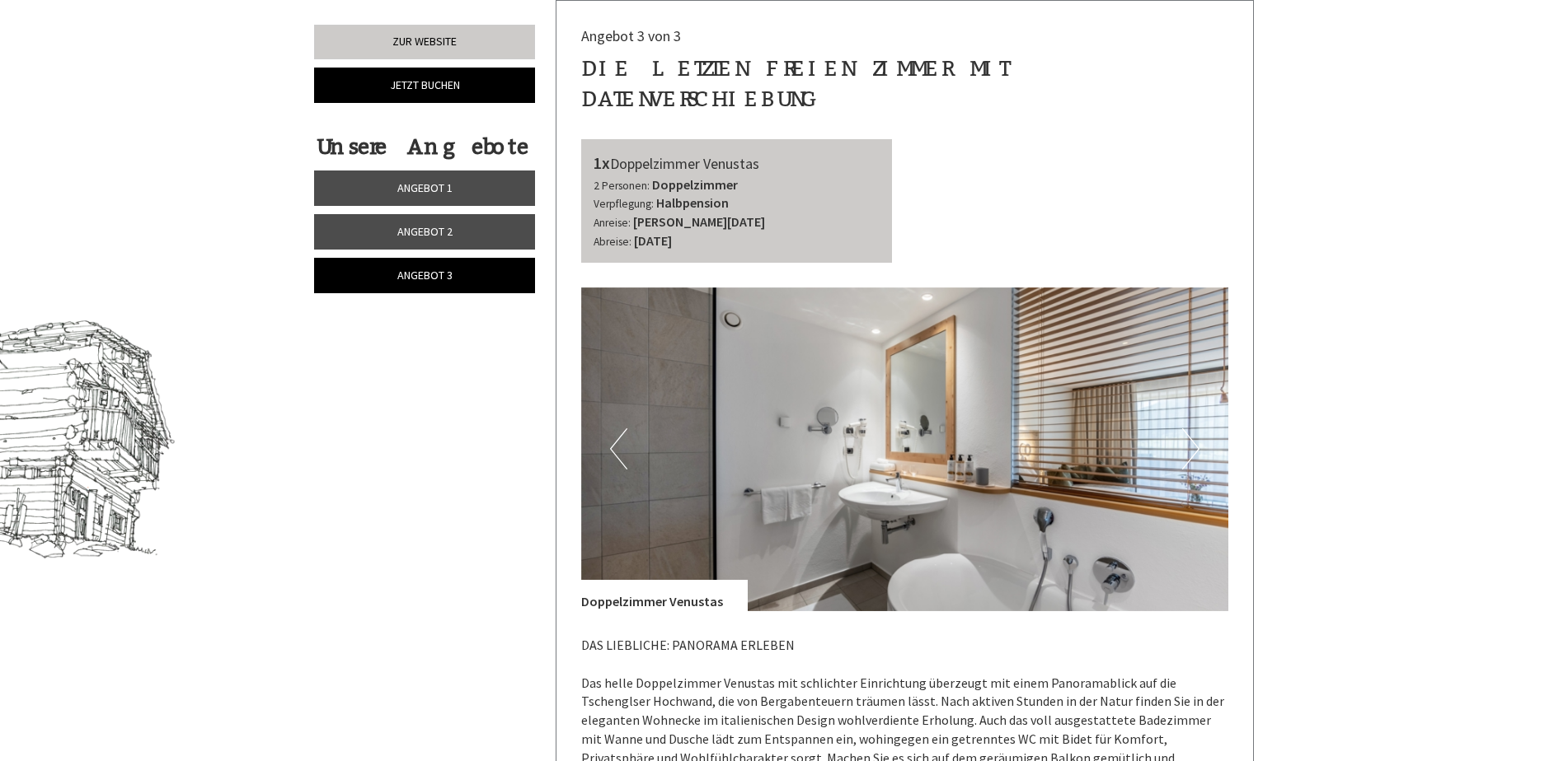
click at [1189, 428] on button "Next" at bounding box center [1191, 449] width 17 height 41
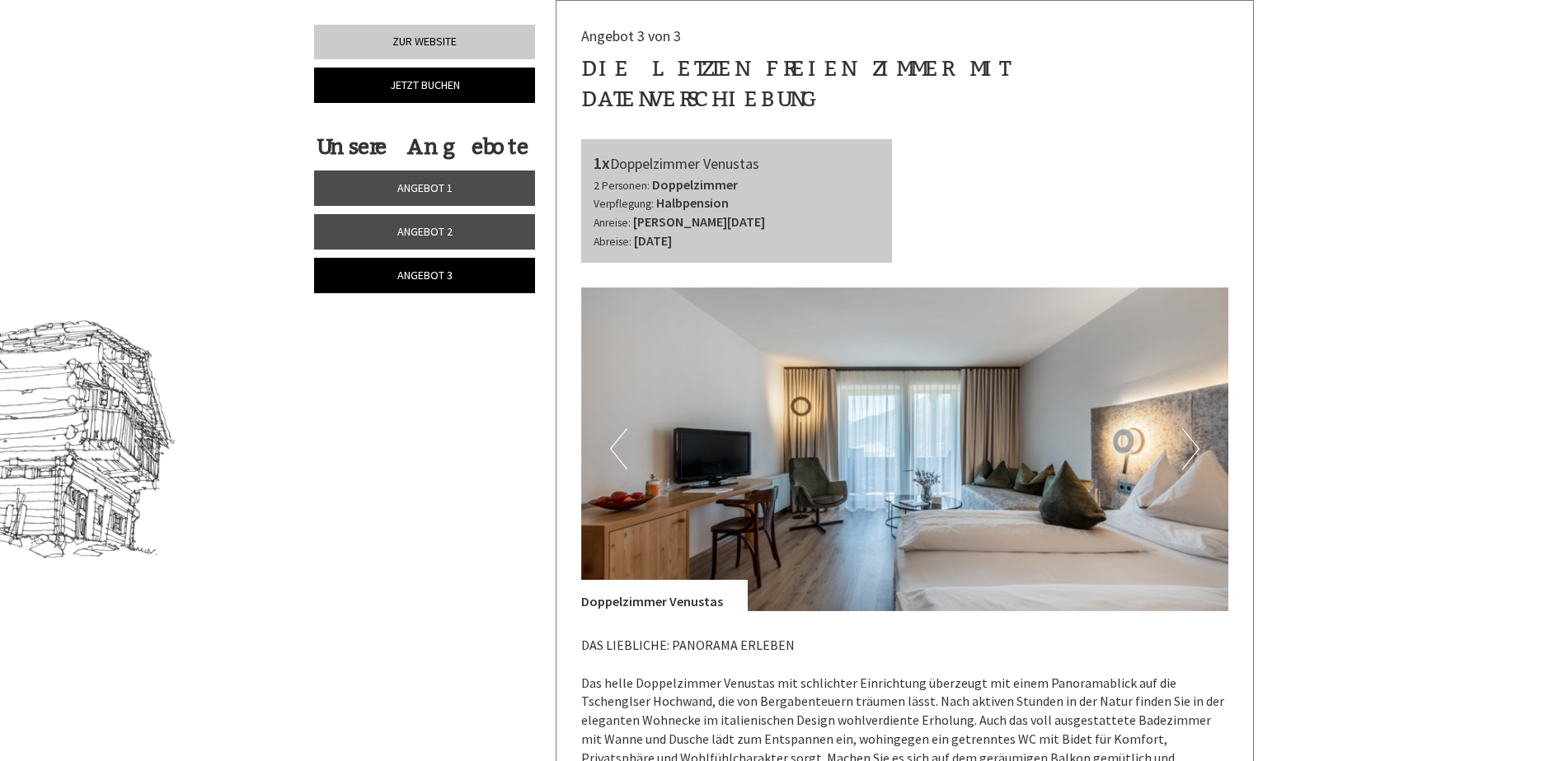
click at [1189, 428] on button "Next" at bounding box center [1191, 449] width 17 height 41
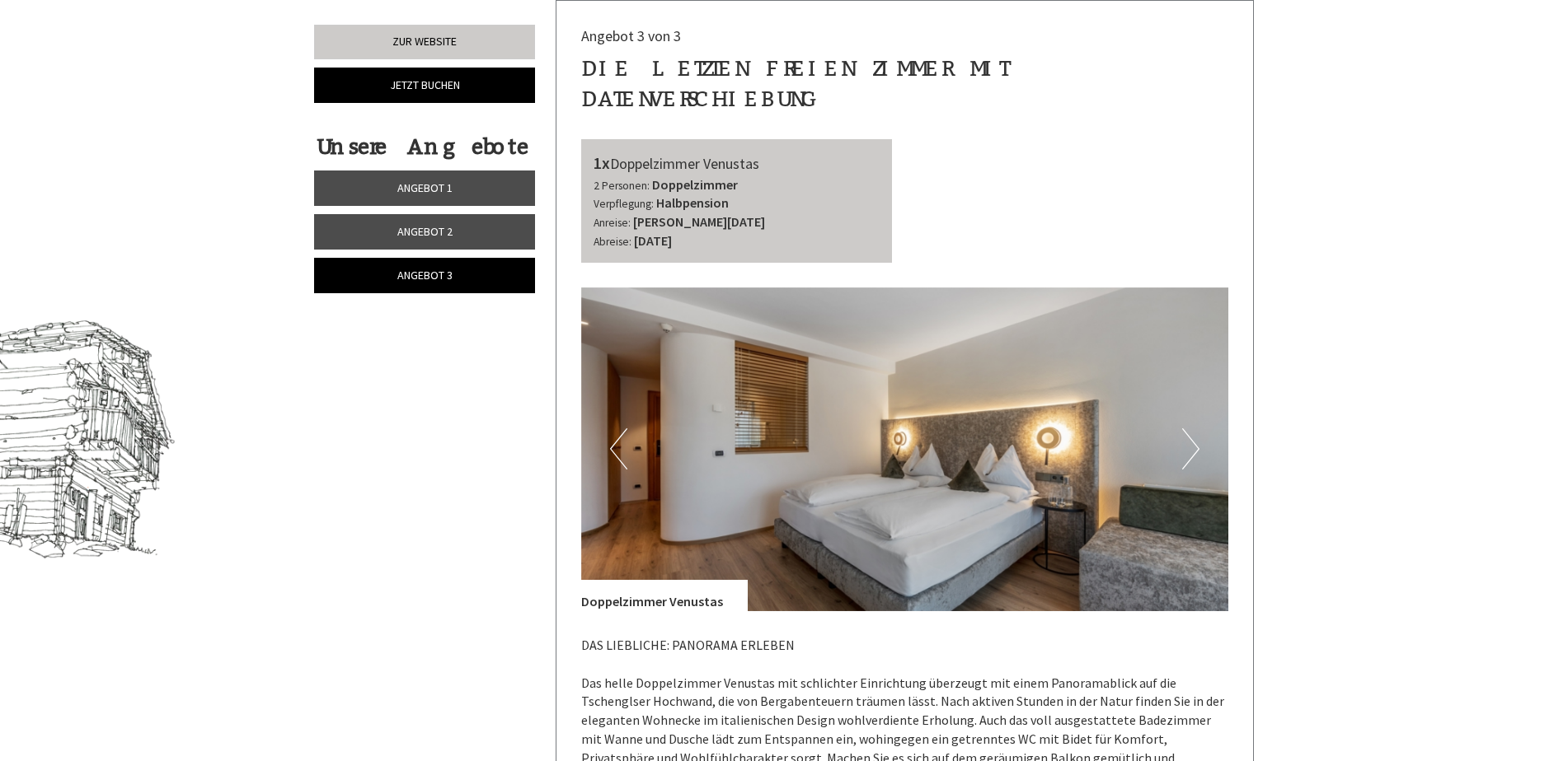
click at [1189, 428] on button "Next" at bounding box center [1191, 449] width 17 height 41
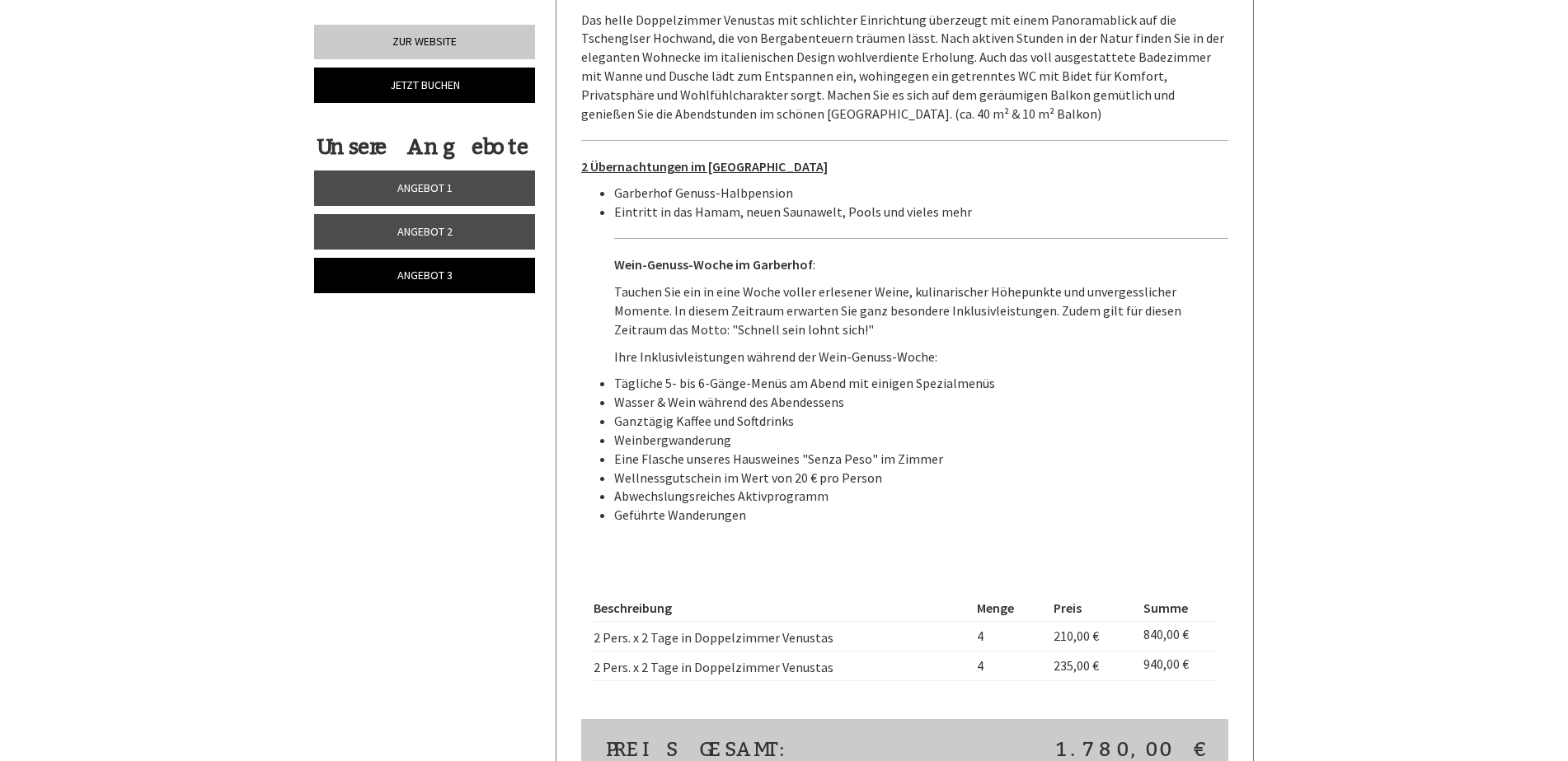
scroll to position [1454, 0]
click at [428, 184] on span "Angebot 1" at bounding box center [424, 188] width 55 height 15
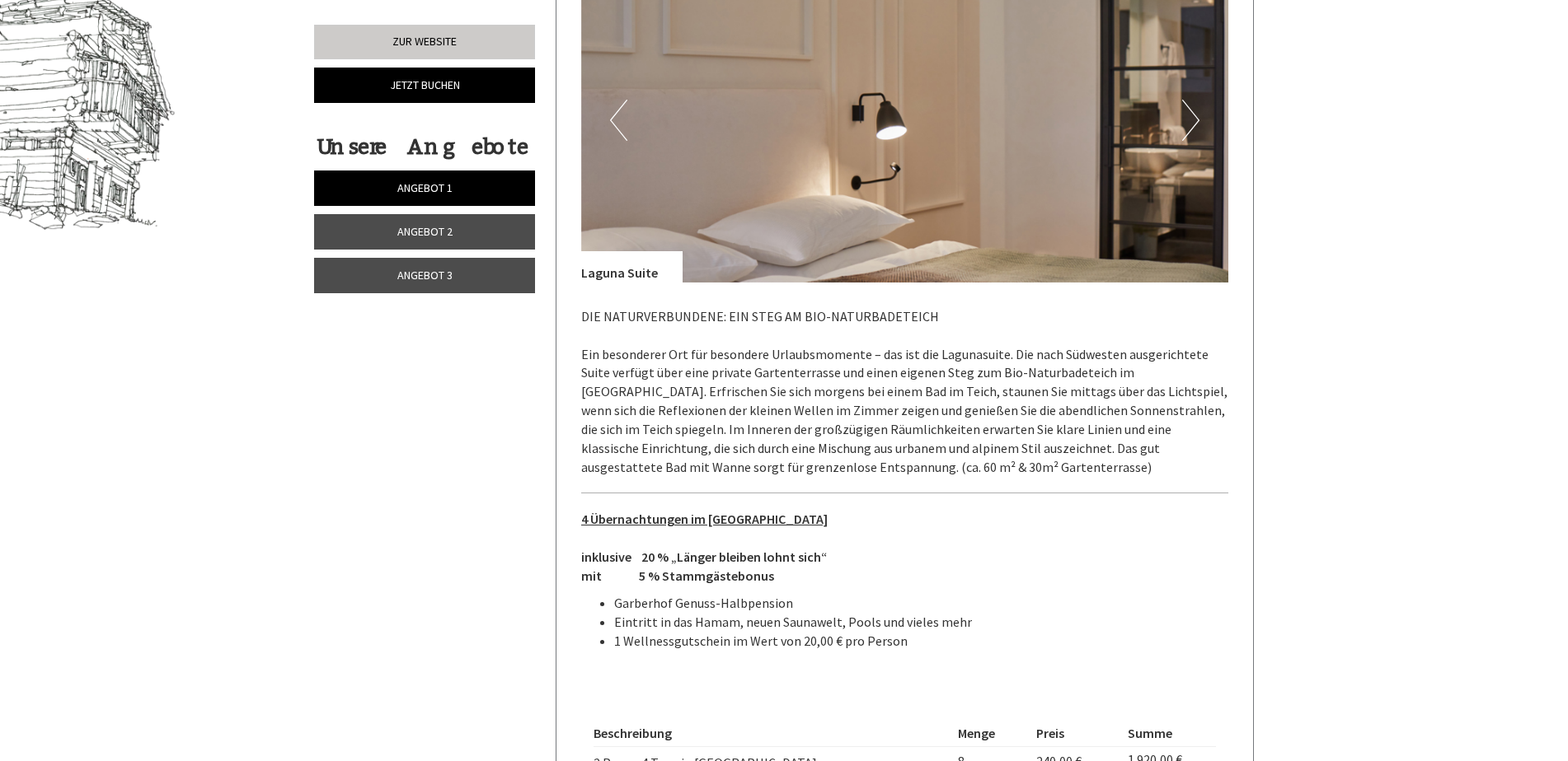
scroll to position [1206, 0]
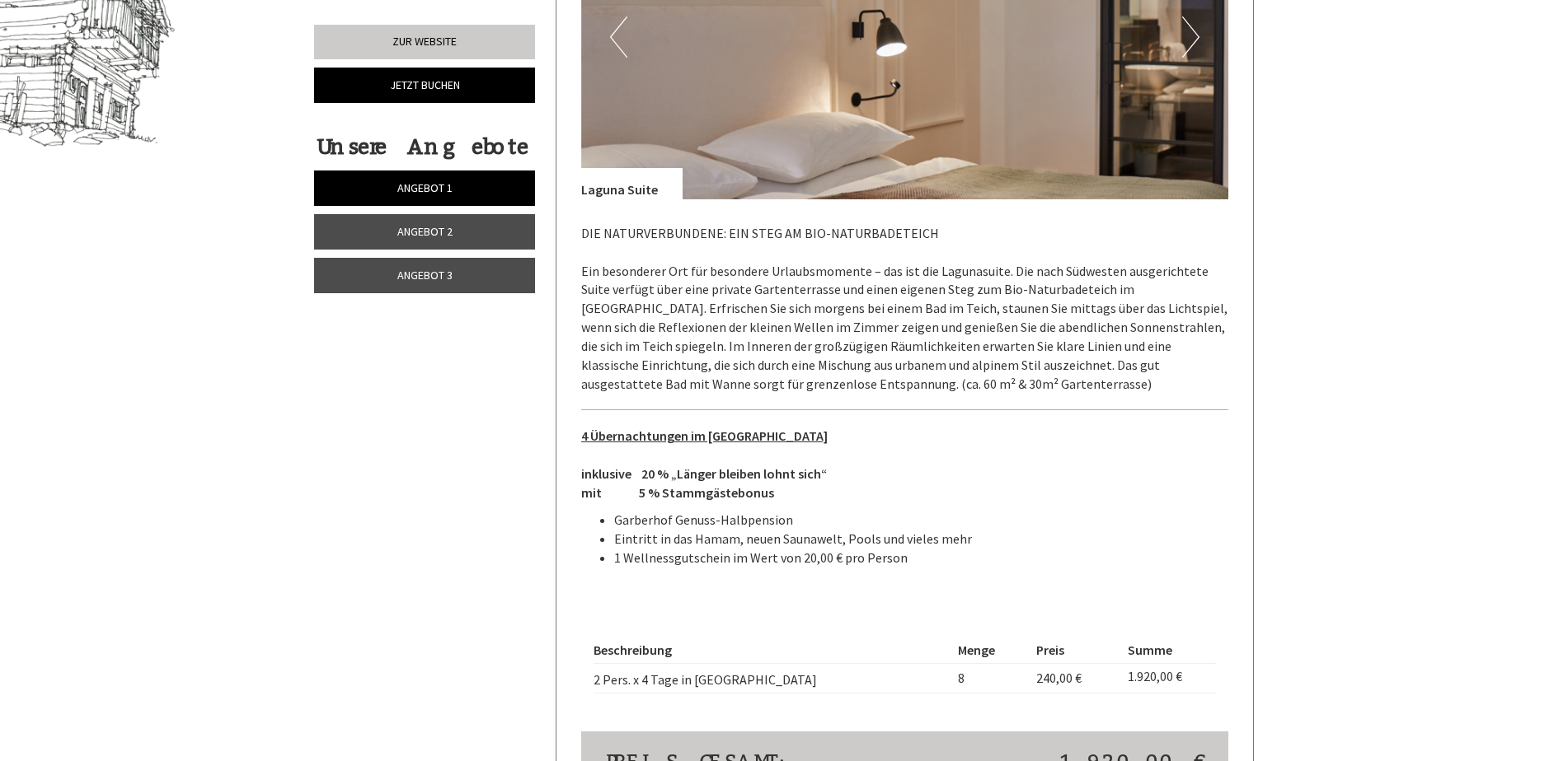
click at [435, 227] on span "Angebot 2" at bounding box center [424, 231] width 55 height 15
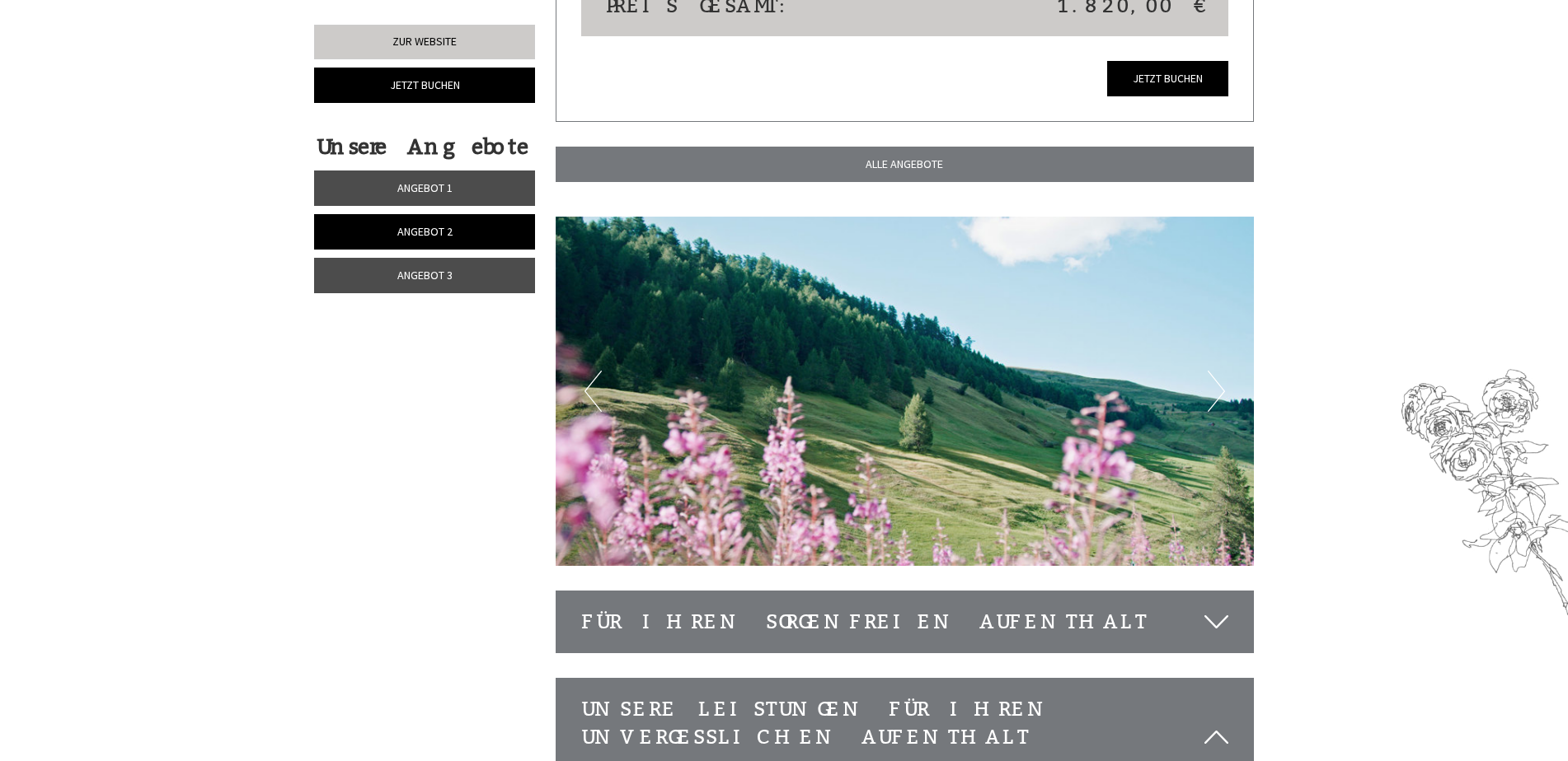
scroll to position [2443, 0]
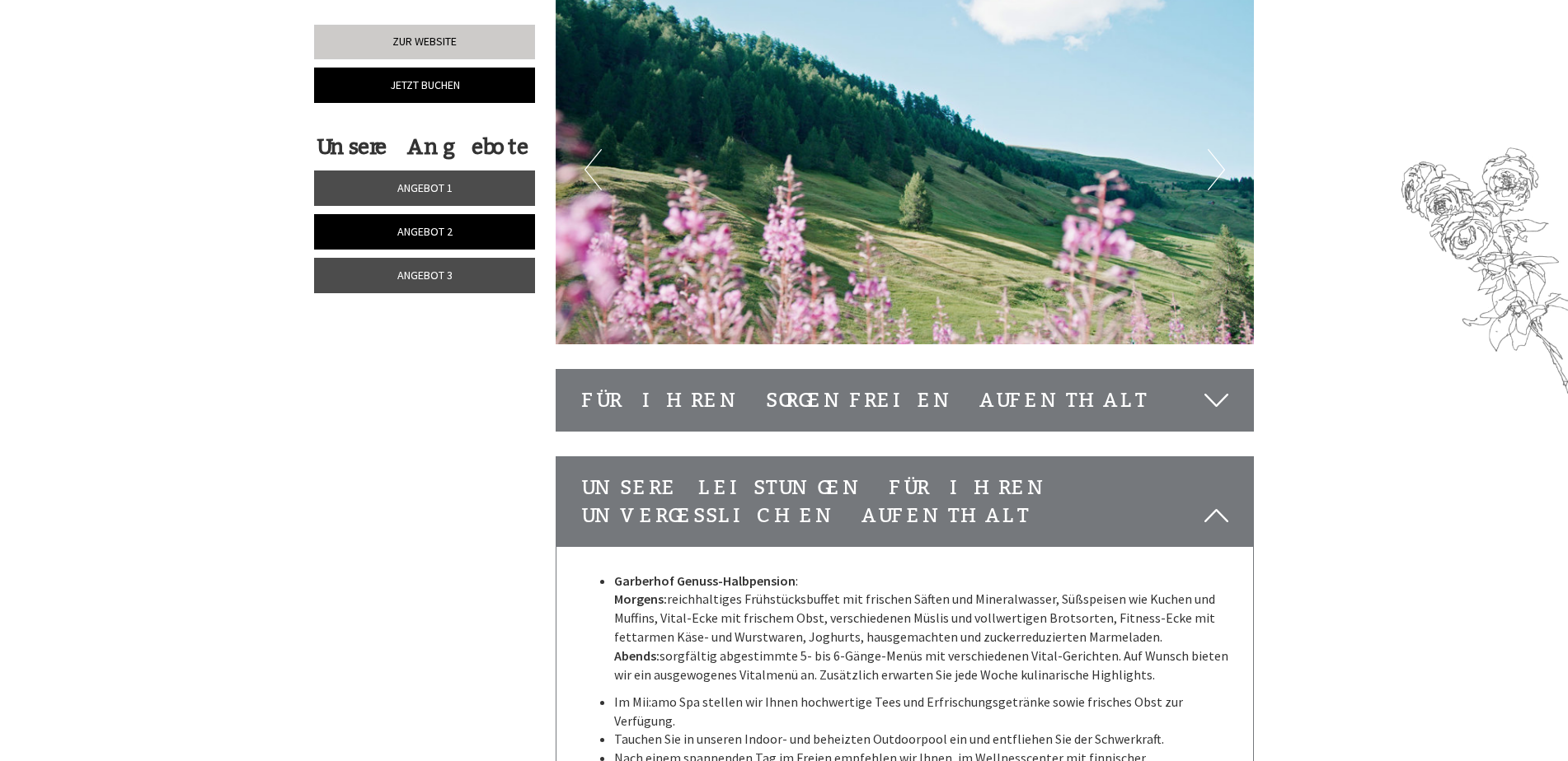
click at [427, 273] on span "Angebot 3" at bounding box center [424, 275] width 55 height 15
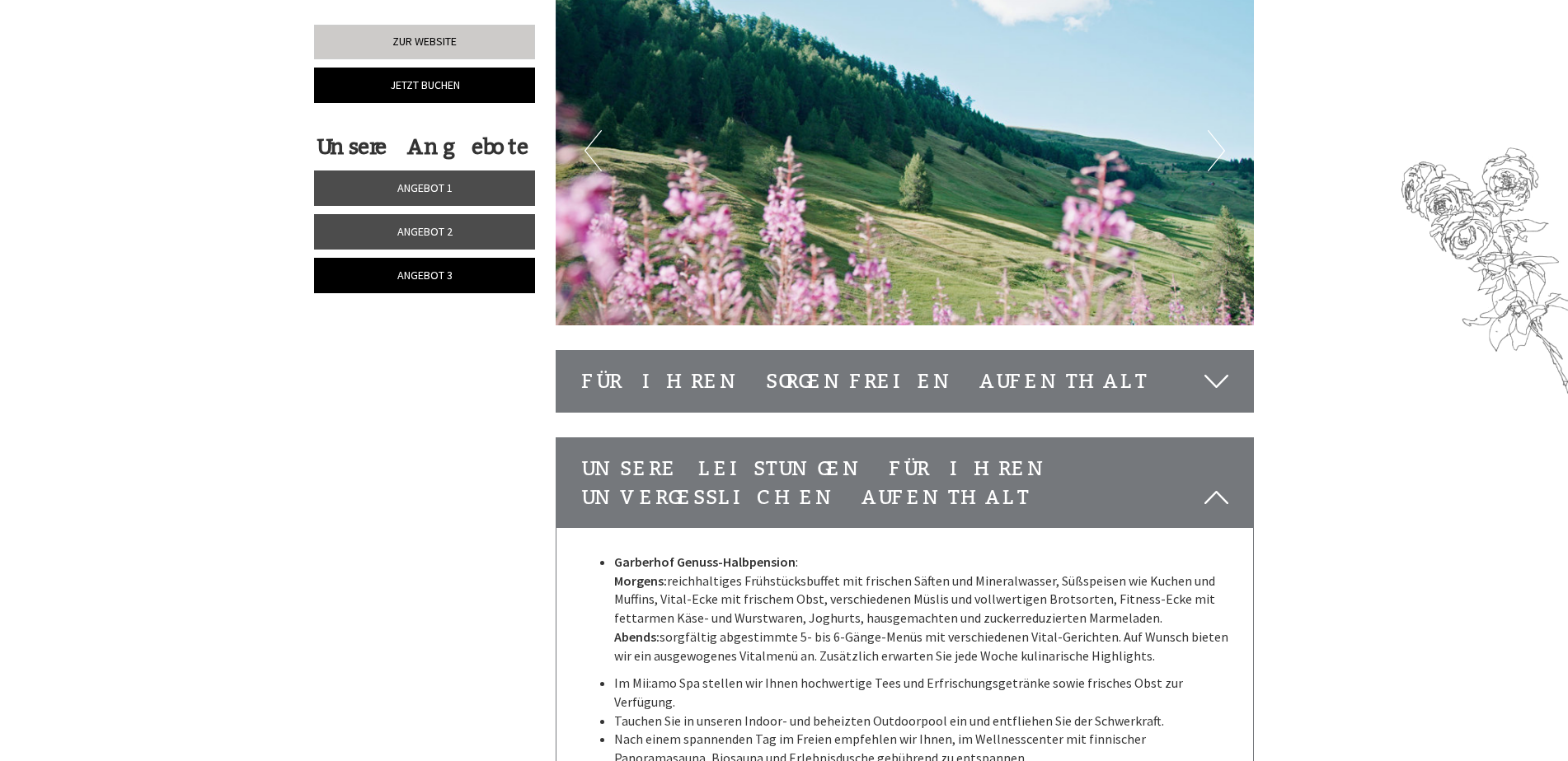
scroll to position [794, 0]
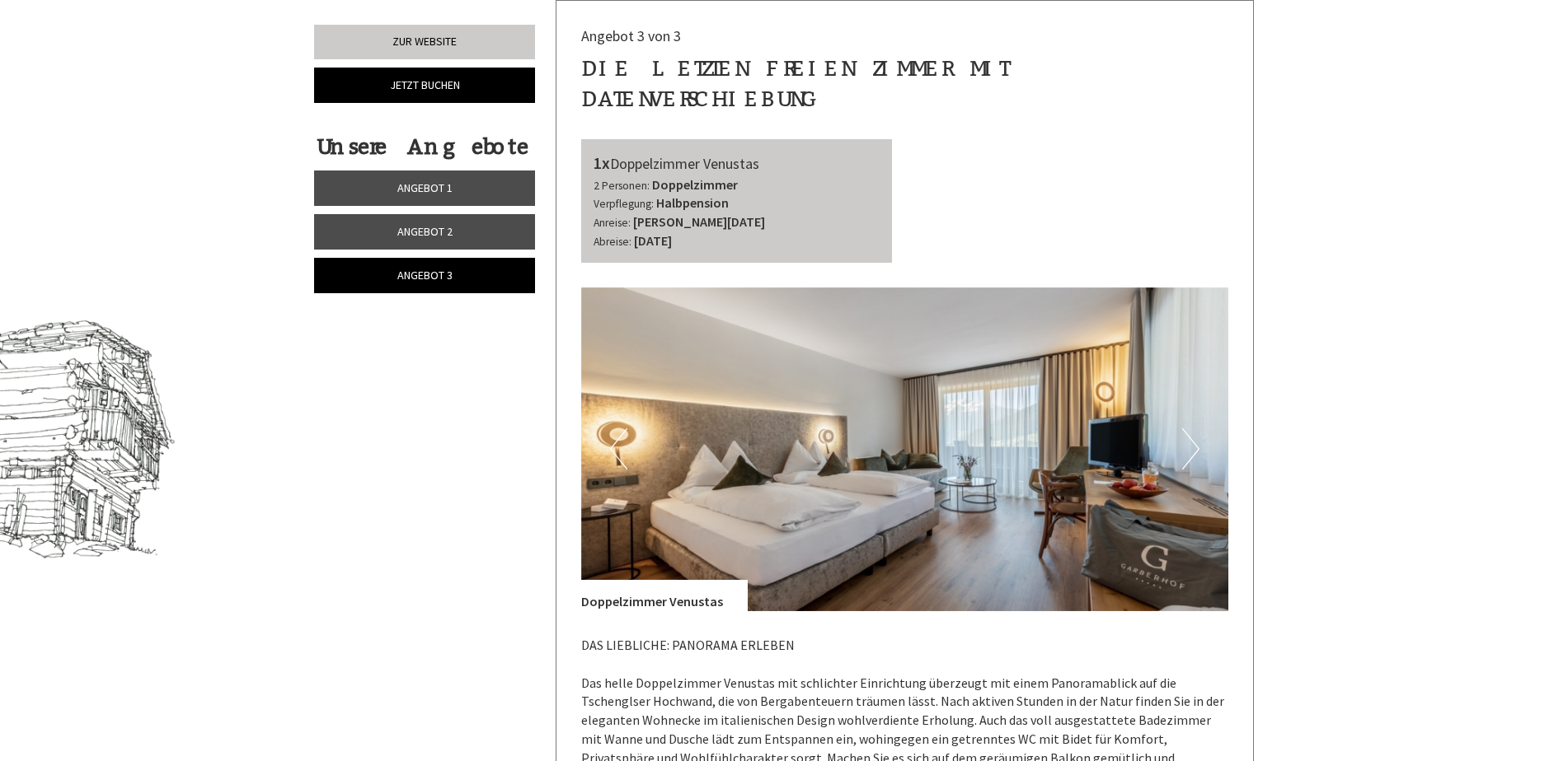
click at [439, 224] on span "Angebot 2" at bounding box center [424, 231] width 55 height 15
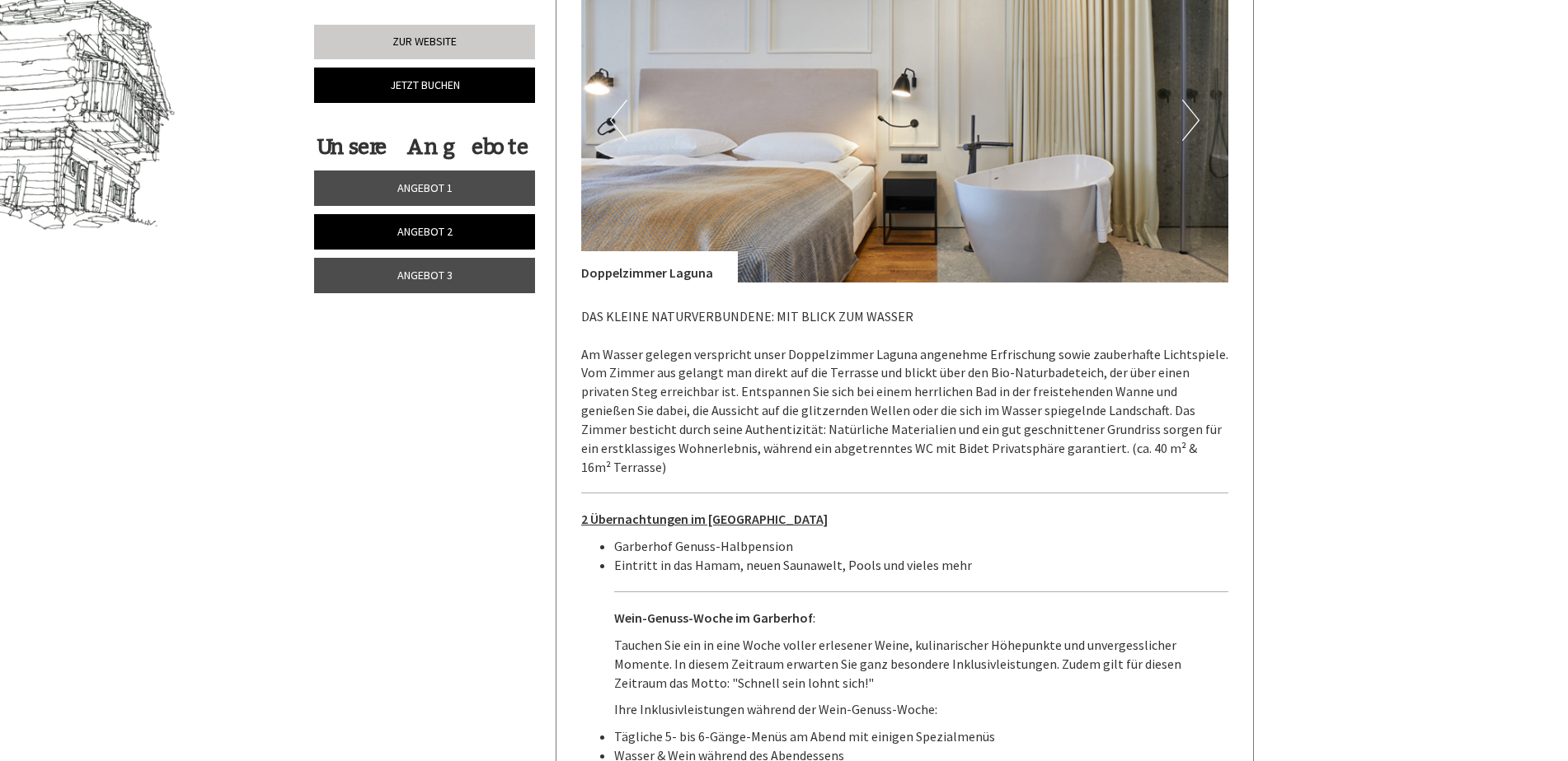
scroll to position [1124, 0]
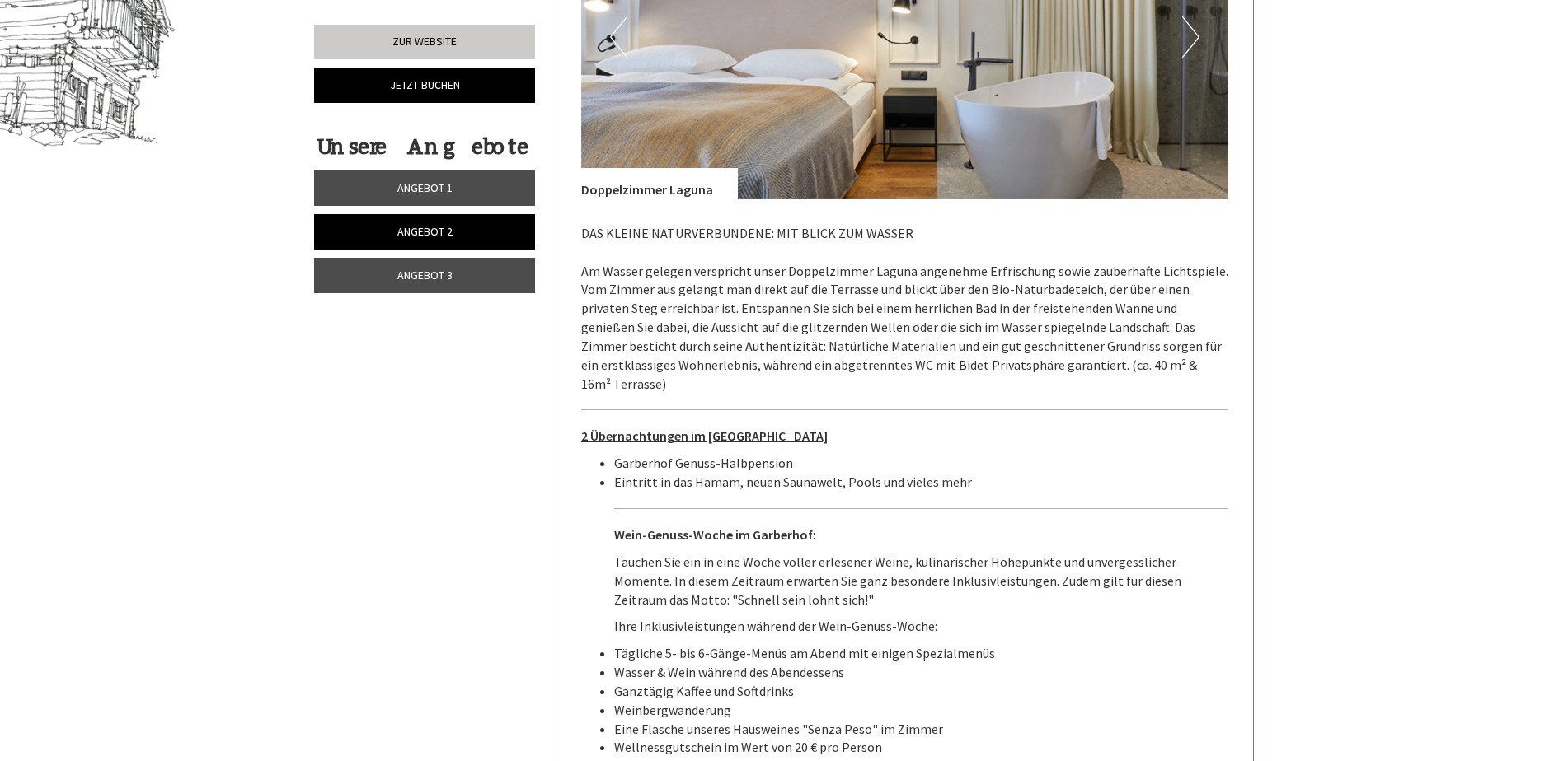
click at [441, 265] on link "Angebot 3" at bounding box center [424, 276] width 221 height 36
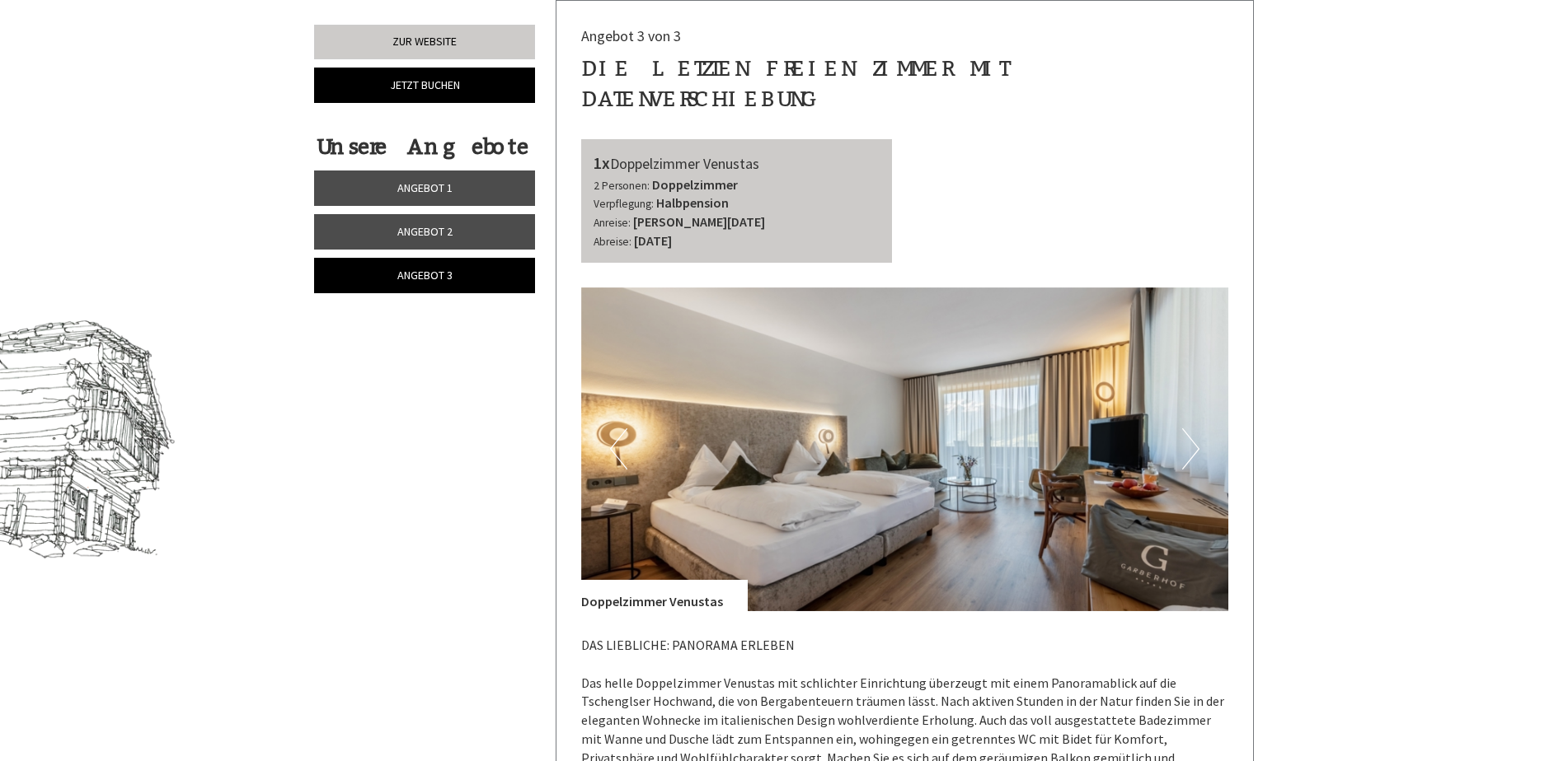
click at [413, 223] on link "Angebot 2" at bounding box center [424, 231] width 221 height 36
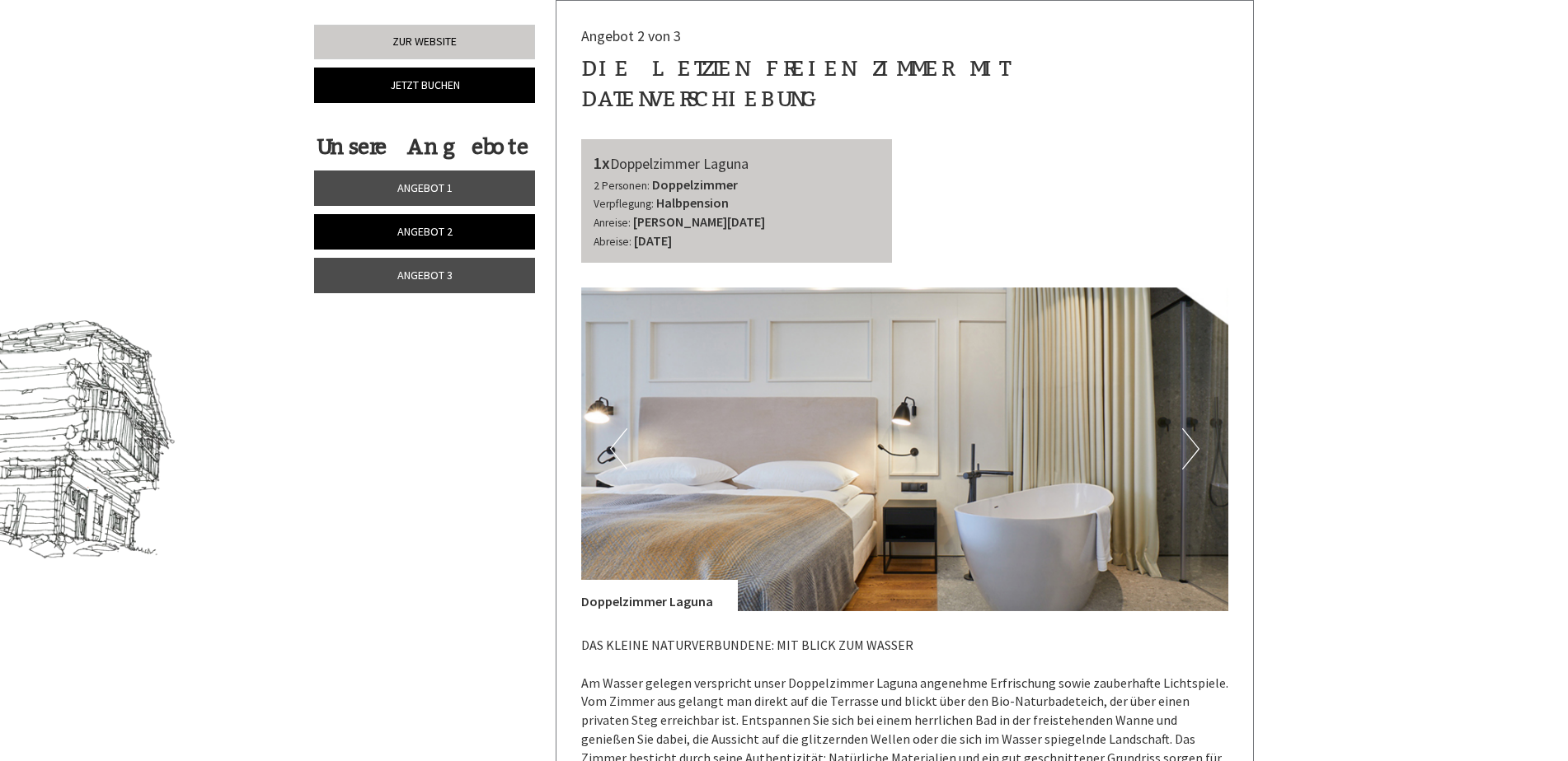
click at [430, 181] on span "Angebot 1" at bounding box center [424, 188] width 55 height 15
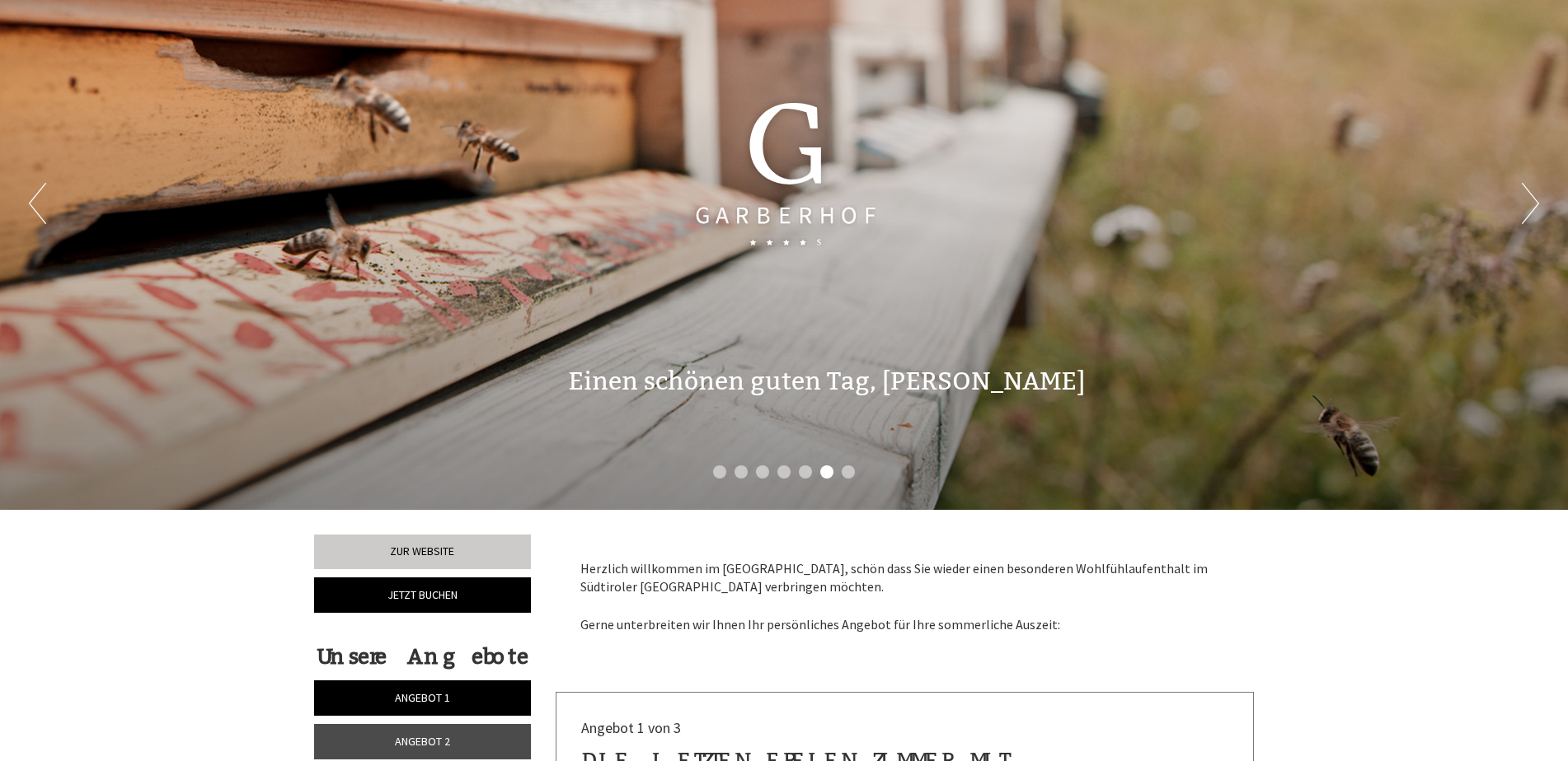
scroll to position [0, 0]
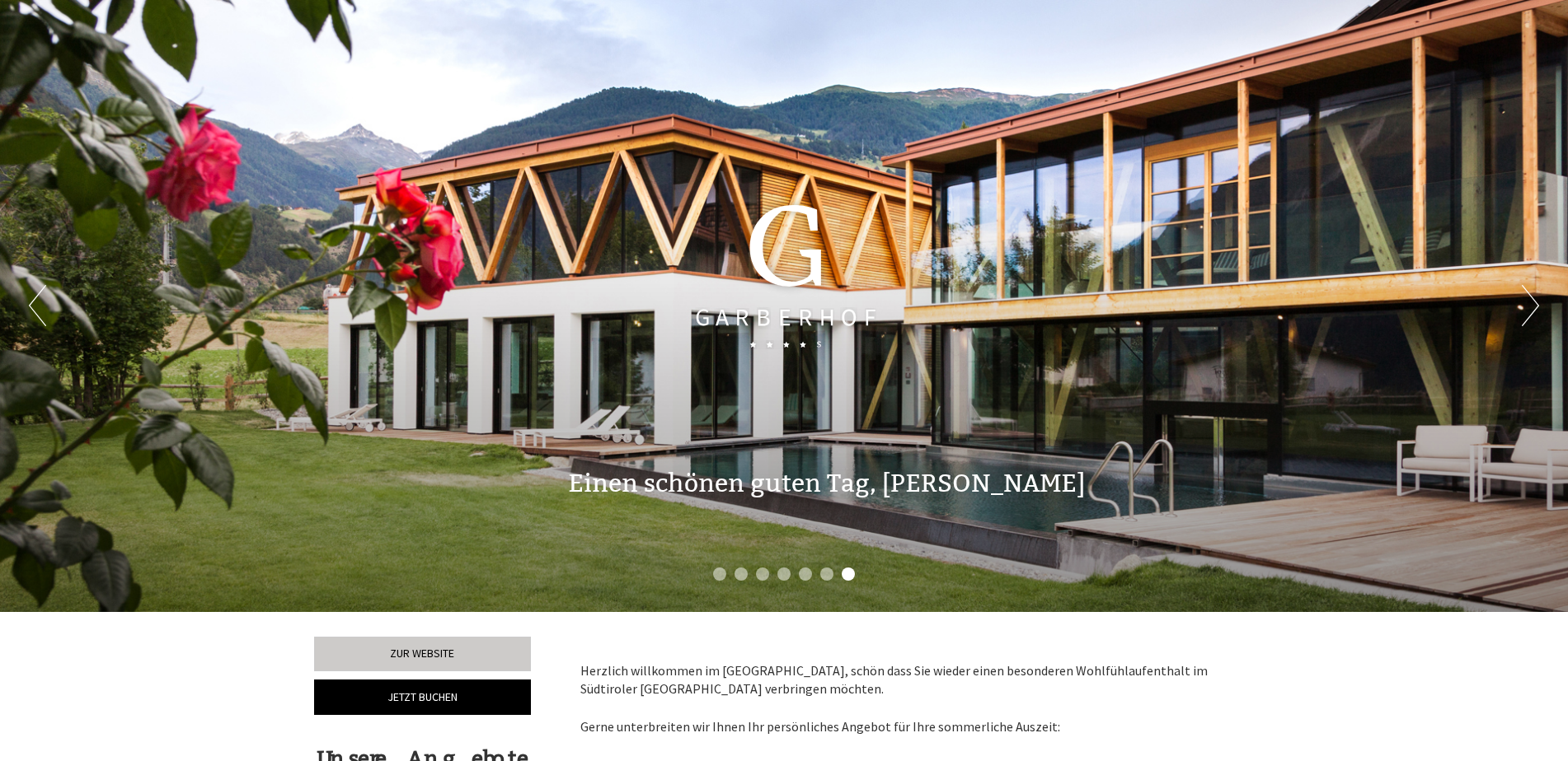
drag, startPoint x: 836, startPoint y: 337, endPoint x: 423, endPoint y: 340, distance: 413.0
click at [423, 340] on div "Previous Next 1 2 3 4 5 6 7" at bounding box center [784, 306] width 1568 height 613
click at [769, 346] on div at bounding box center [784, 277] width 395 height 272
click at [784, 346] on div at bounding box center [784, 277] width 395 height 272
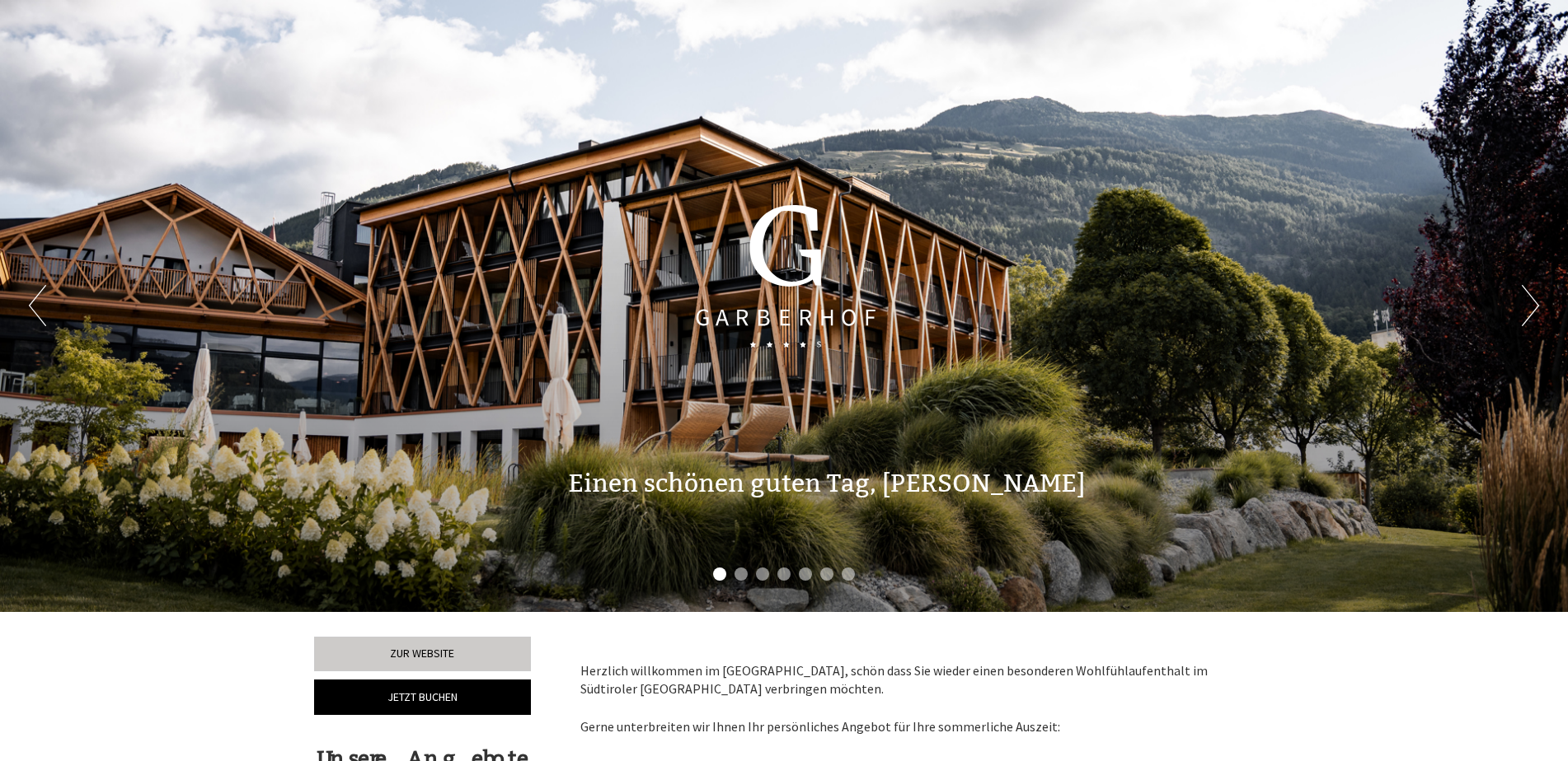
click at [719, 572] on li "1" at bounding box center [719, 574] width 13 height 13
click at [741, 569] on li "2" at bounding box center [740, 574] width 13 height 13
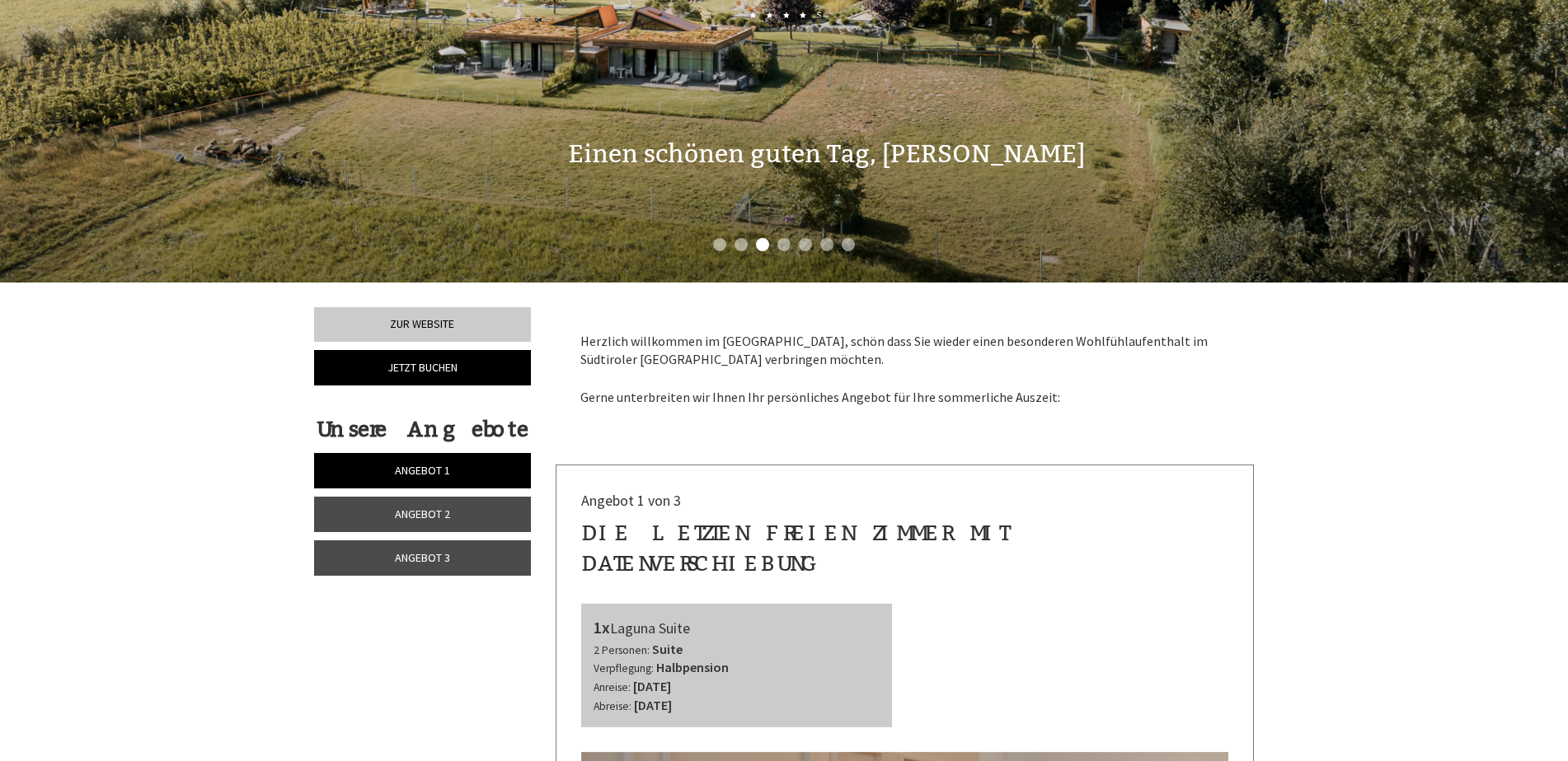
click at [436, 507] on span "Angebot 2" at bounding box center [422, 514] width 55 height 15
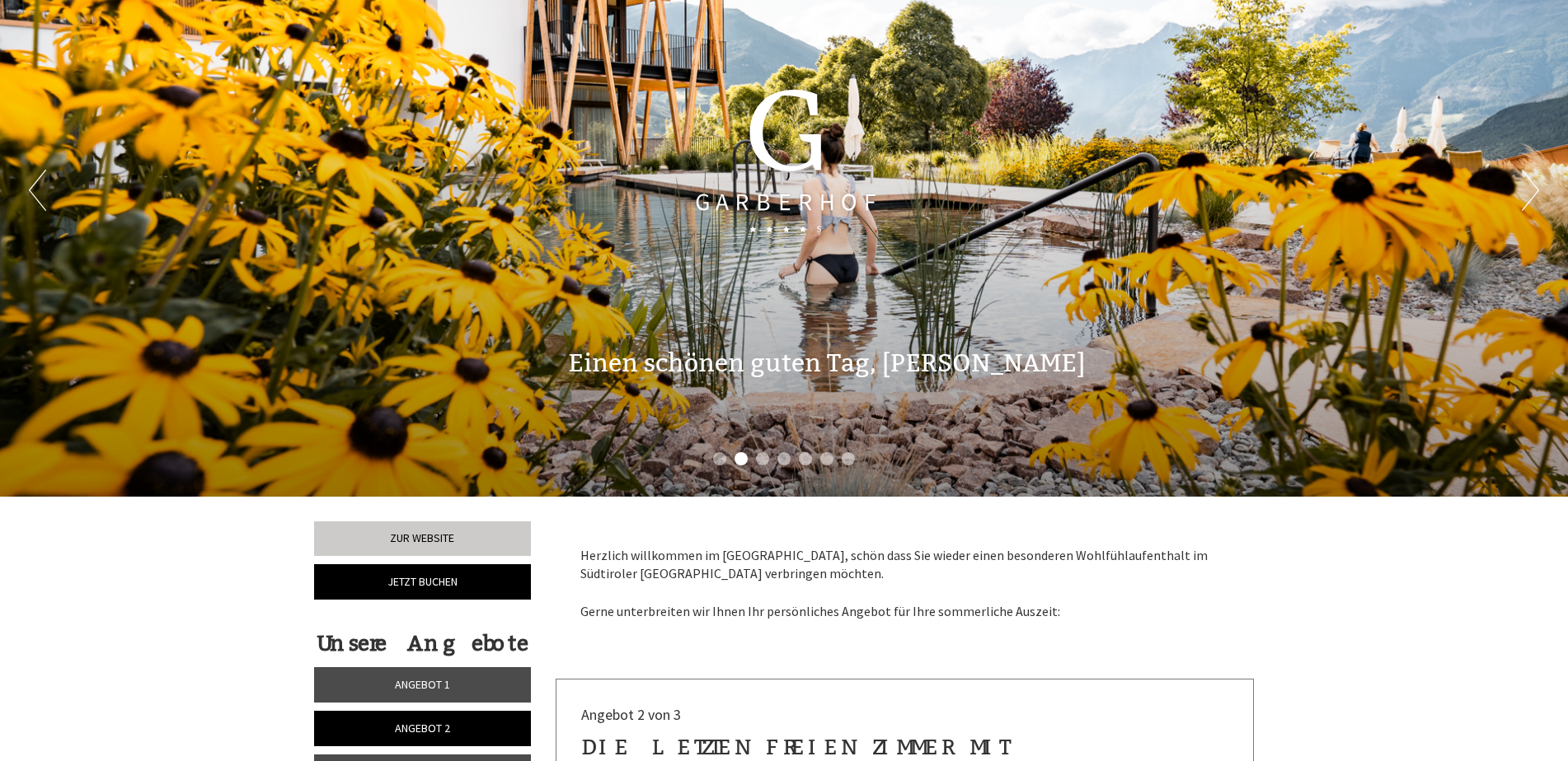
scroll to position [247, 0]
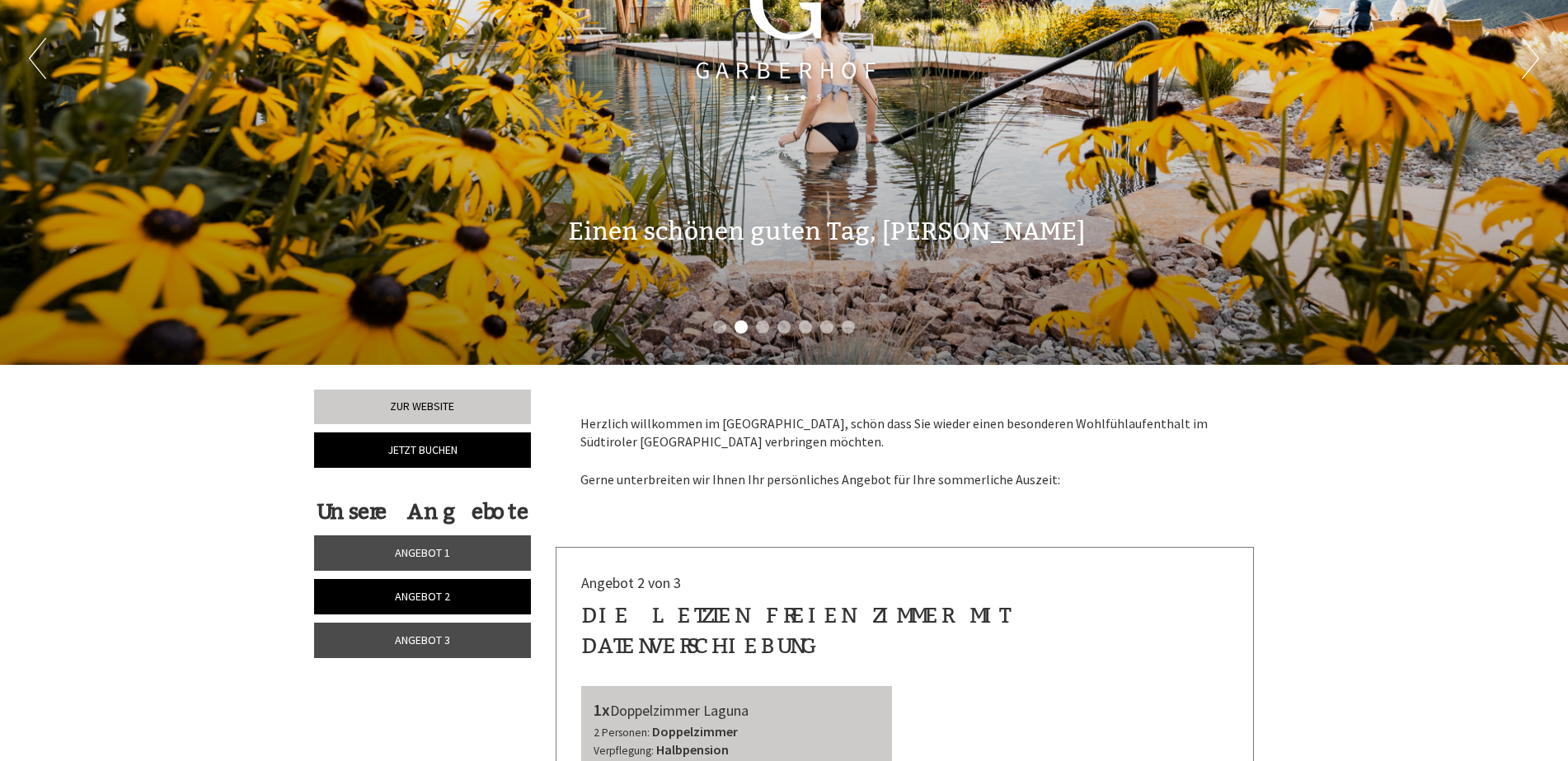
click at [428, 551] on span "Angebot 1" at bounding box center [422, 552] width 55 height 15
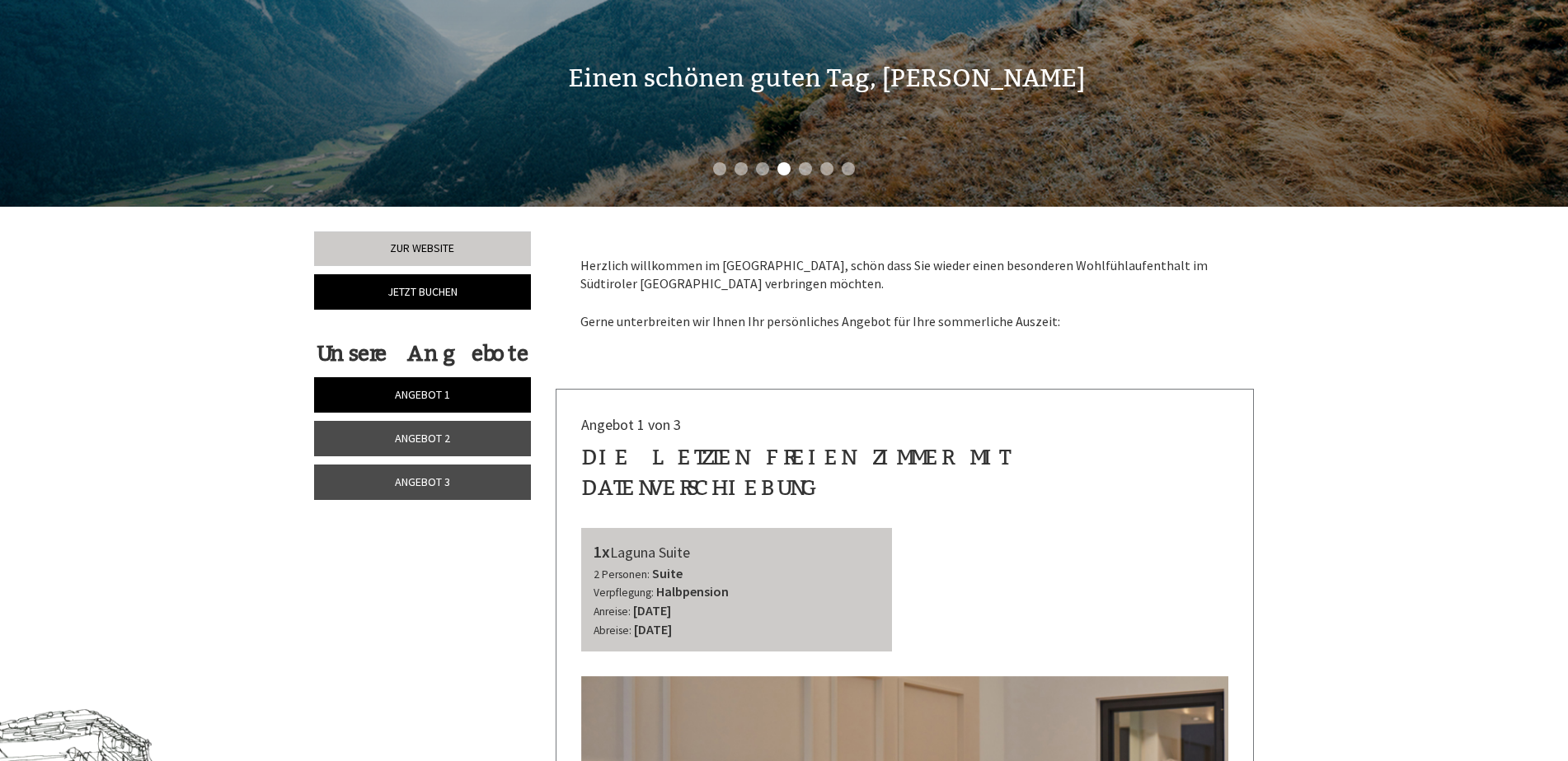
scroll to position [382, 0]
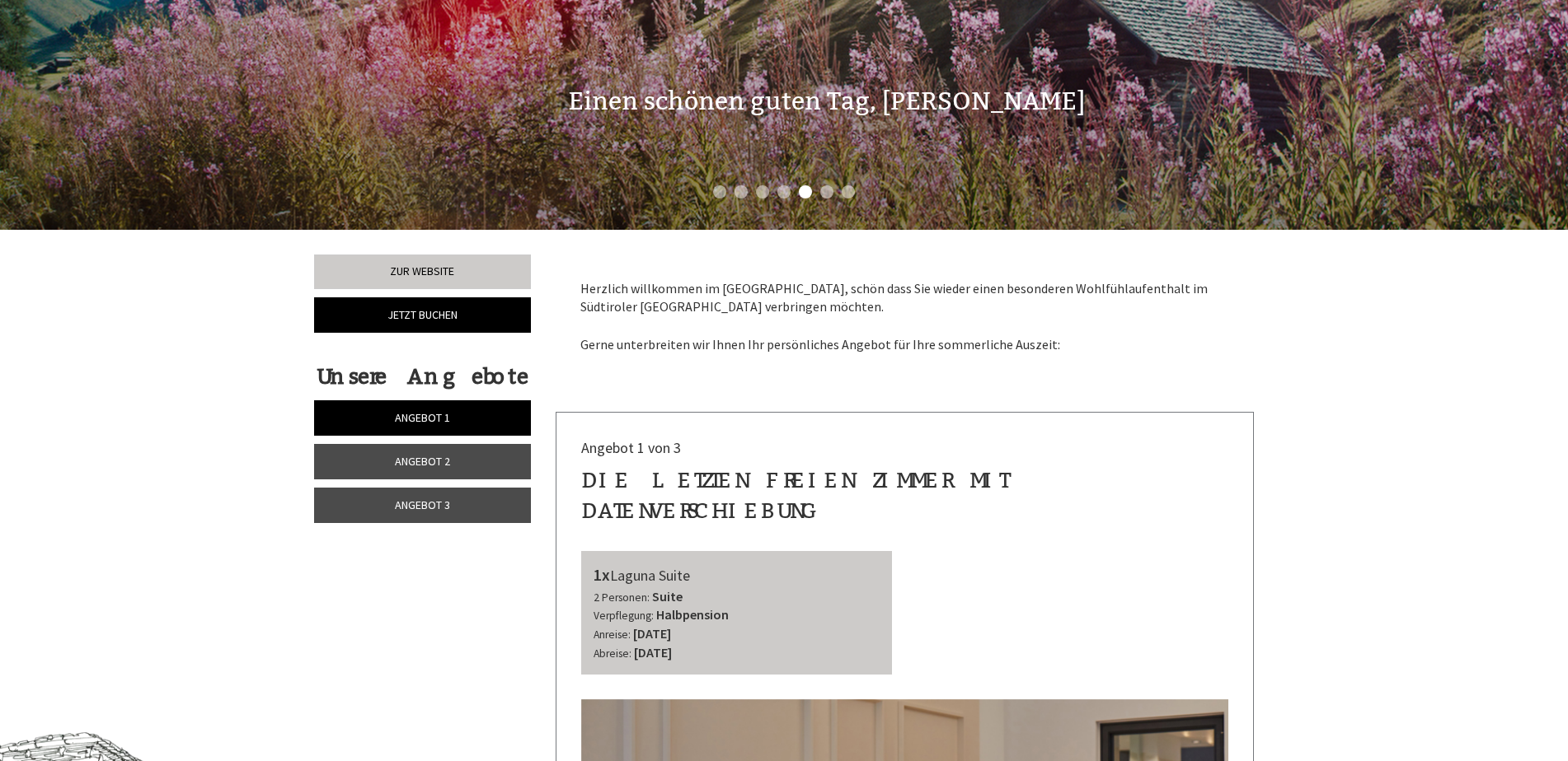
click at [464, 413] on link "Angebot 1" at bounding box center [423, 418] width 217 height 36
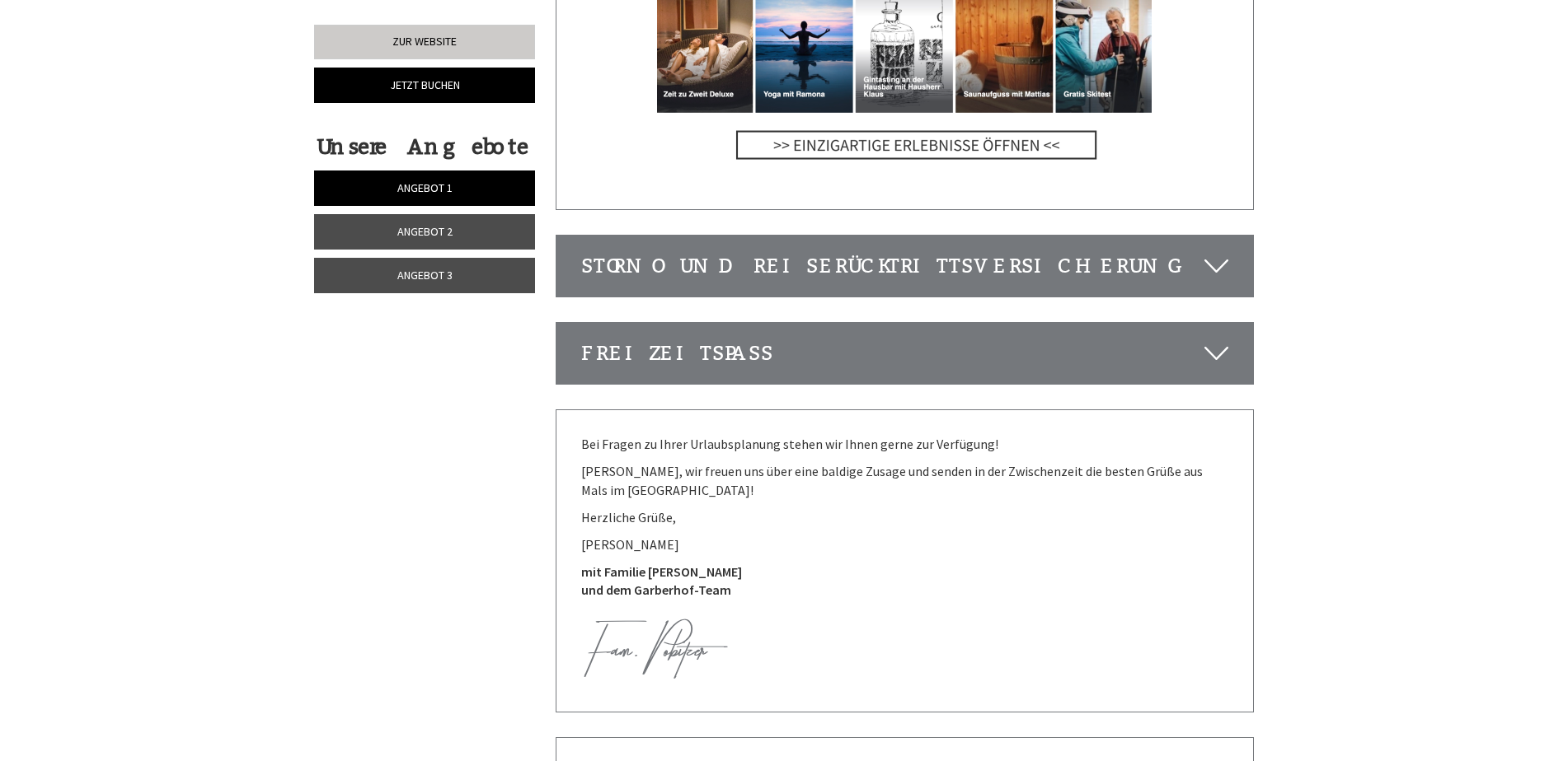
scroll to position [3746, 0]
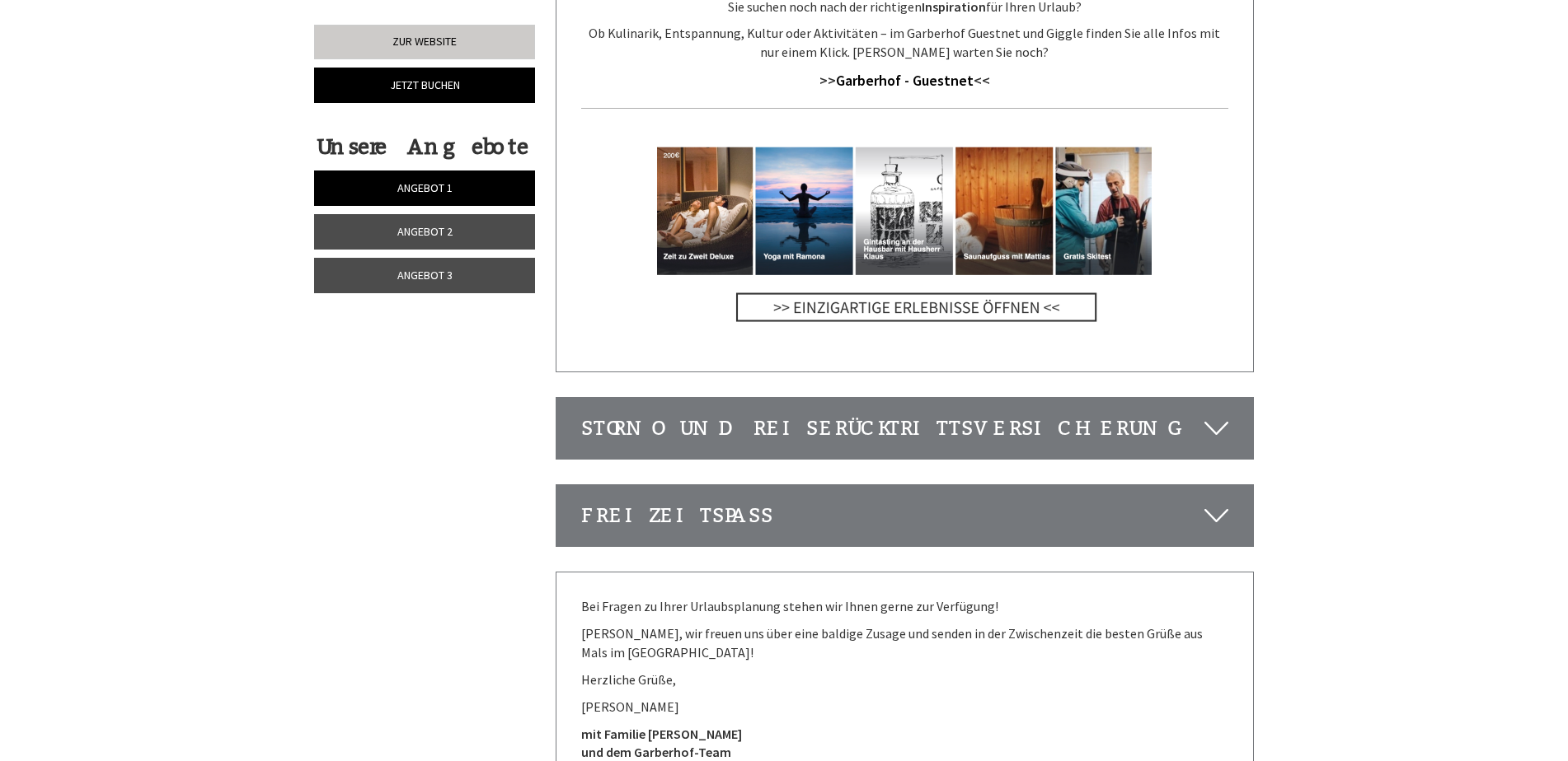
click at [403, 275] on span "Angebot 3" at bounding box center [424, 275] width 55 height 15
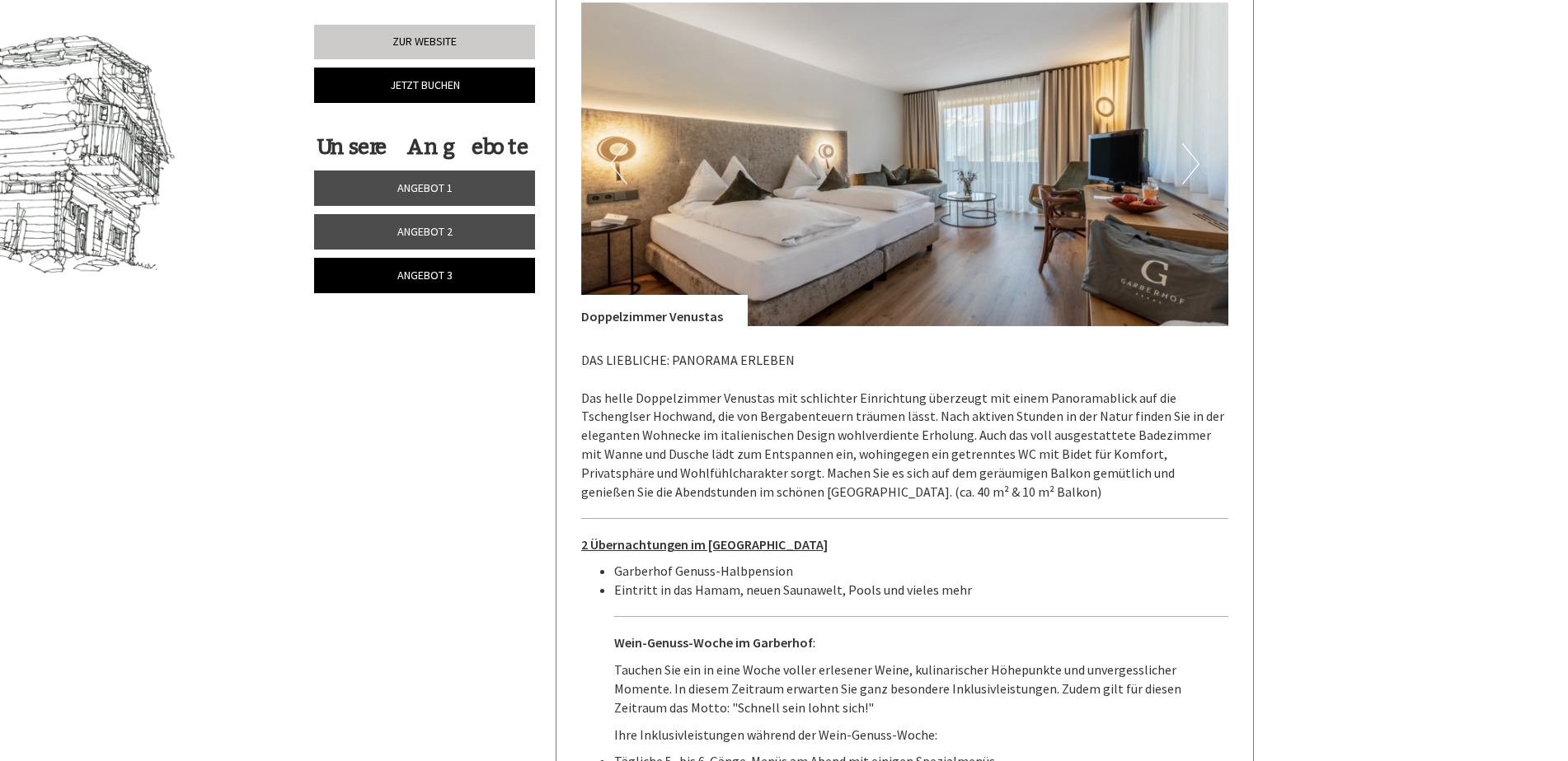
scroll to position [1041, 0]
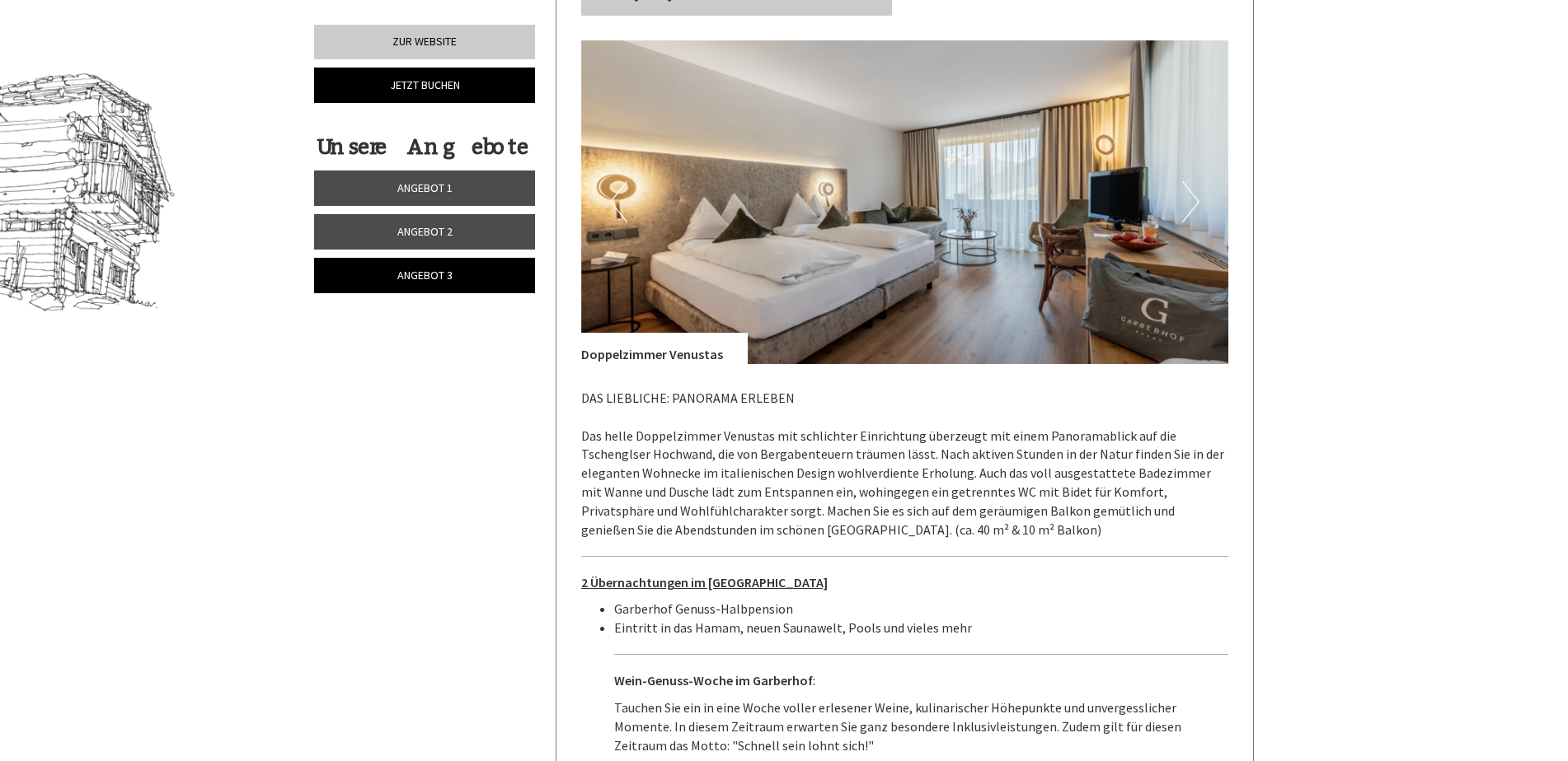
click at [1194, 182] on button "Next" at bounding box center [1191, 202] width 17 height 41
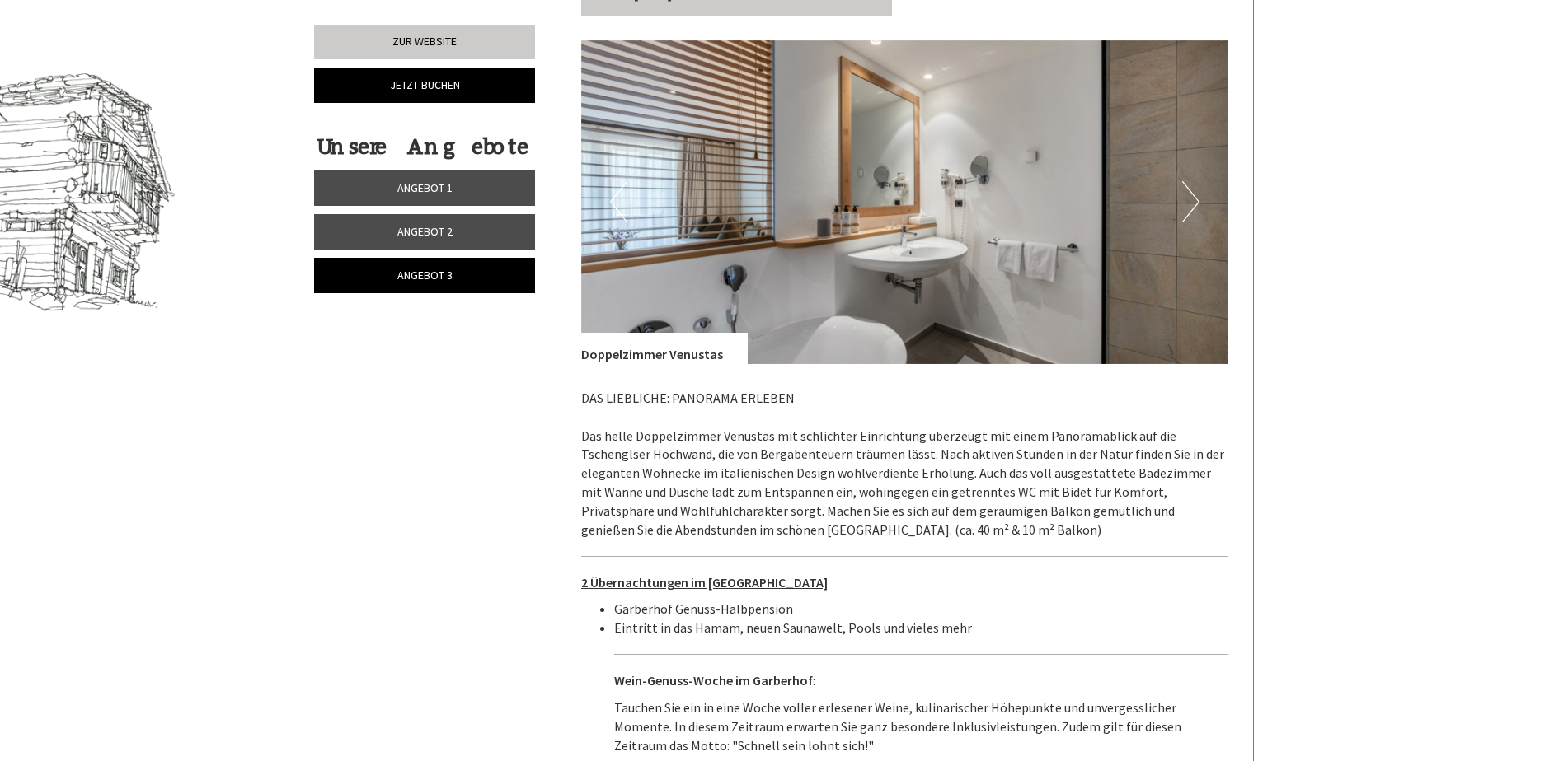
click at [1196, 182] on button "Next" at bounding box center [1191, 202] width 17 height 41
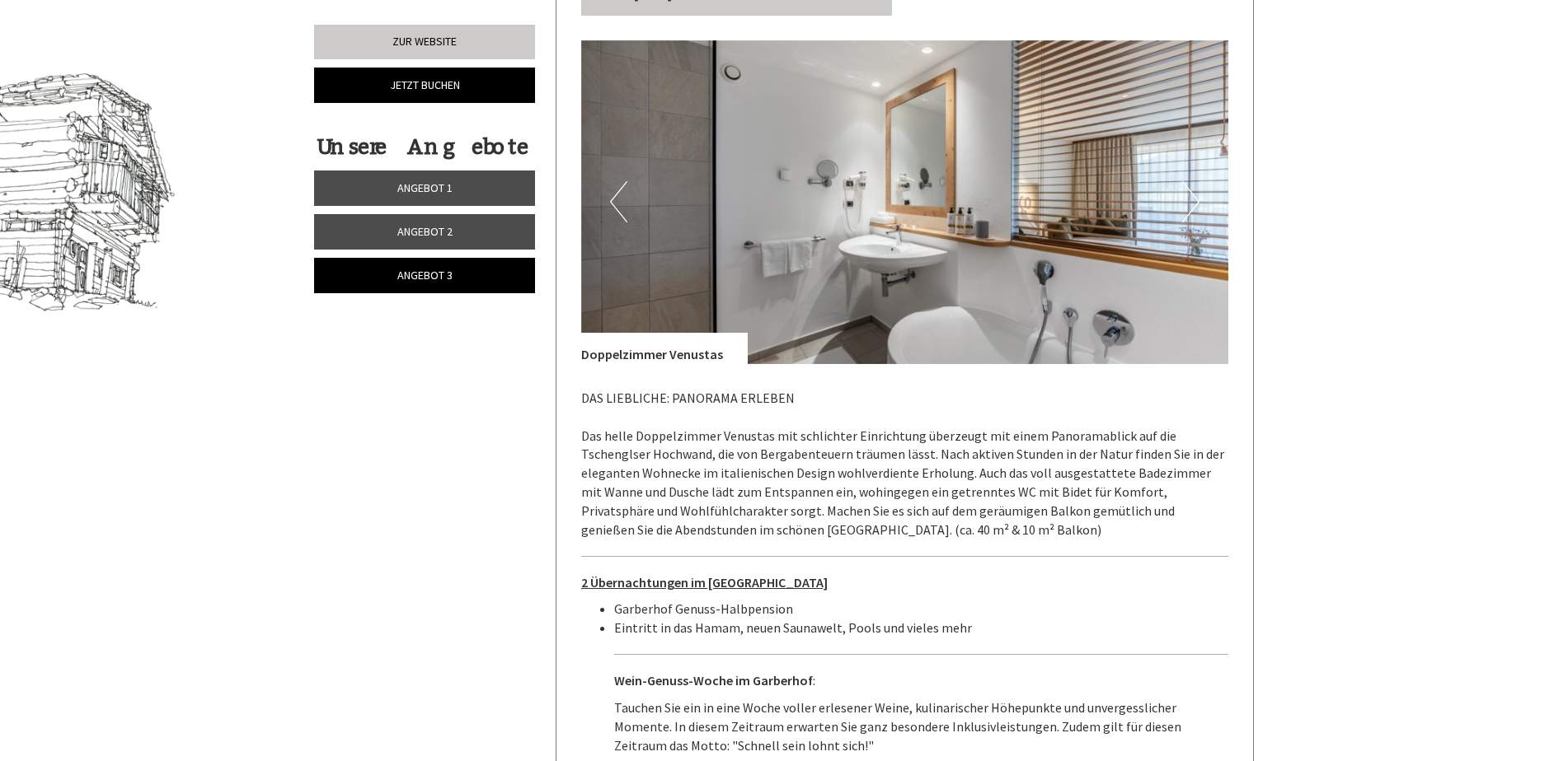
click at [1196, 182] on button "Next" at bounding box center [1191, 202] width 17 height 41
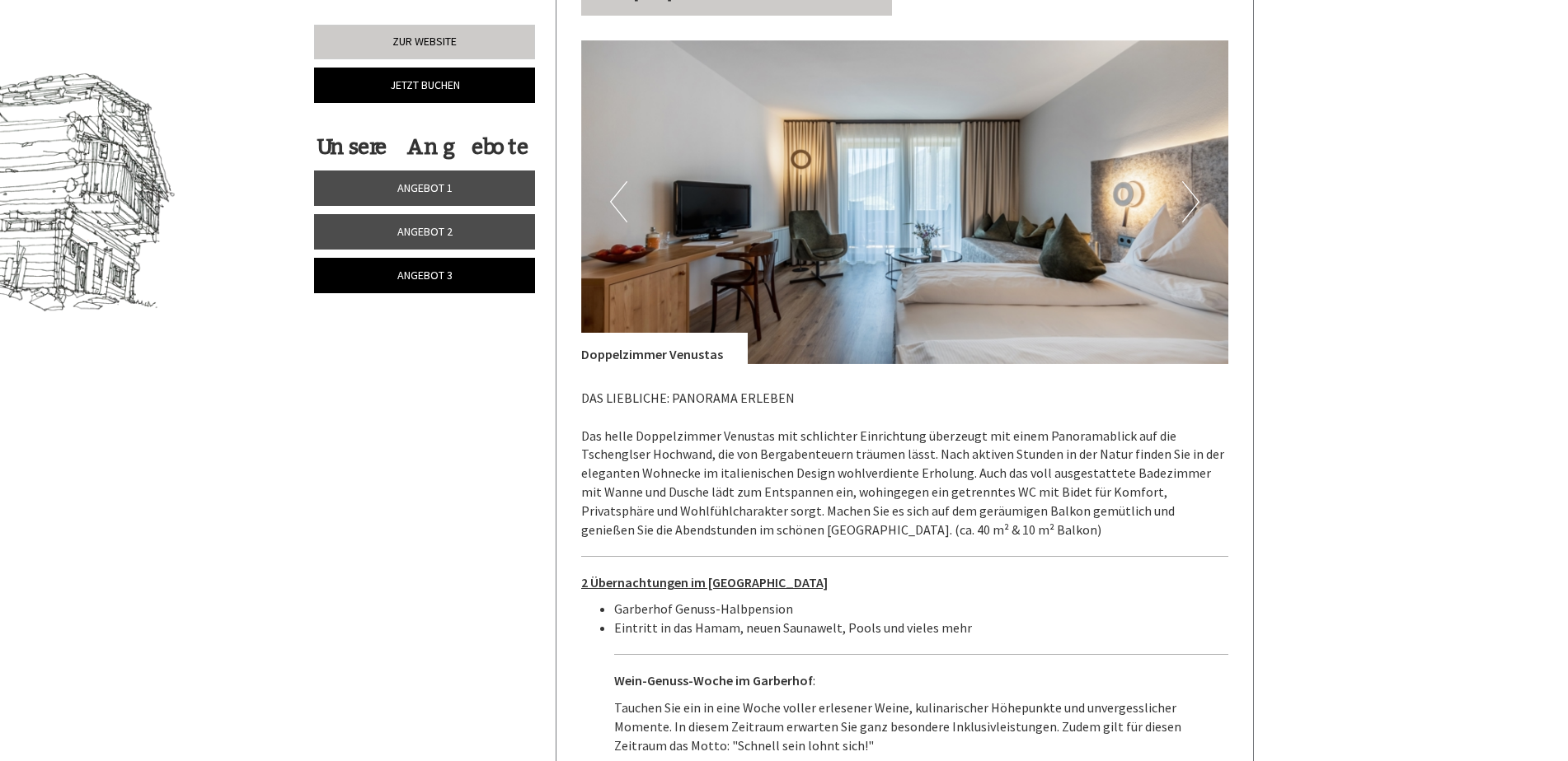
click at [1196, 182] on button "Next" at bounding box center [1191, 202] width 17 height 41
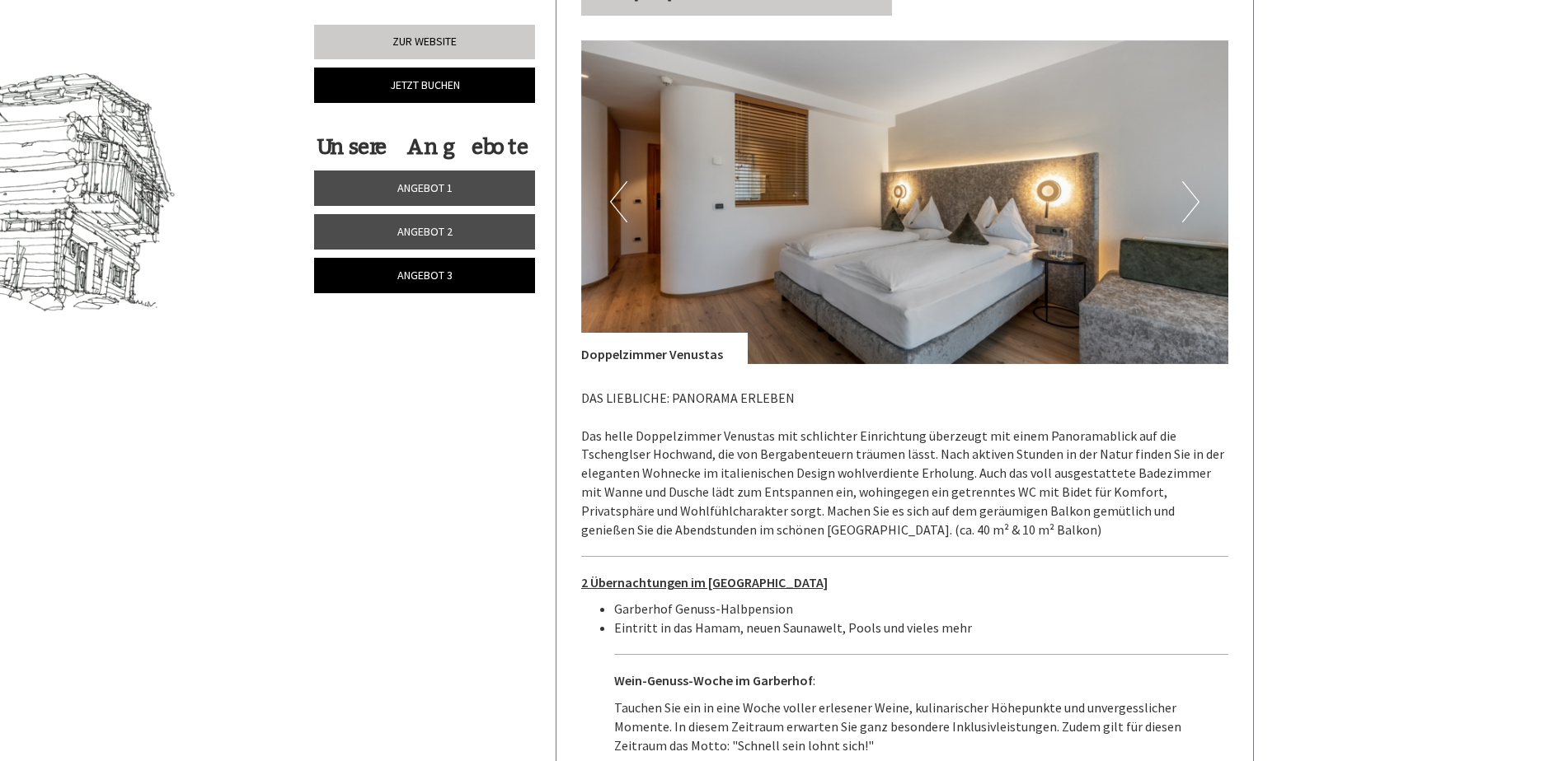
click at [1190, 182] on button "Next" at bounding box center [1191, 202] width 17 height 41
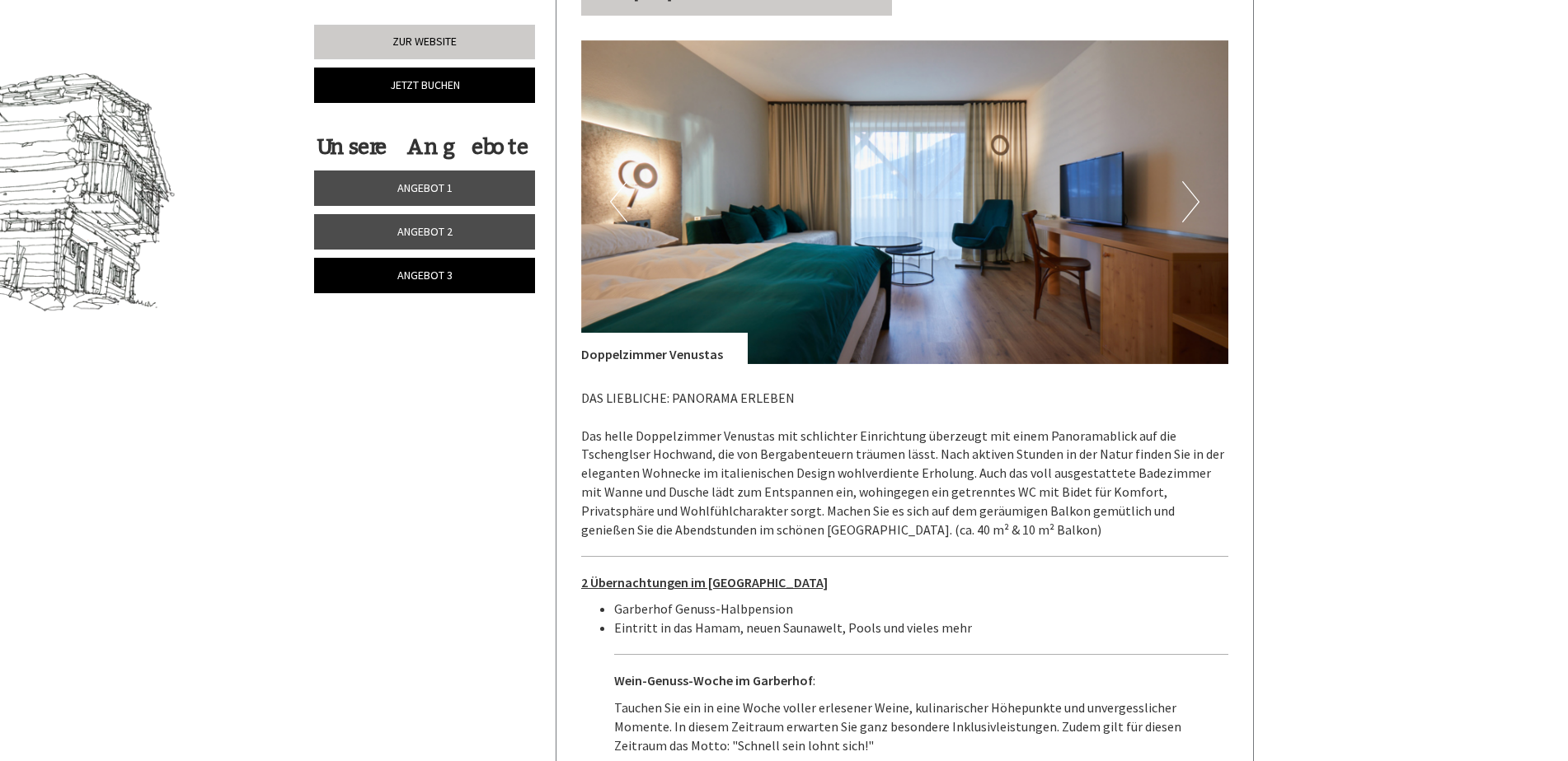
click at [1190, 182] on button "Next" at bounding box center [1191, 202] width 17 height 41
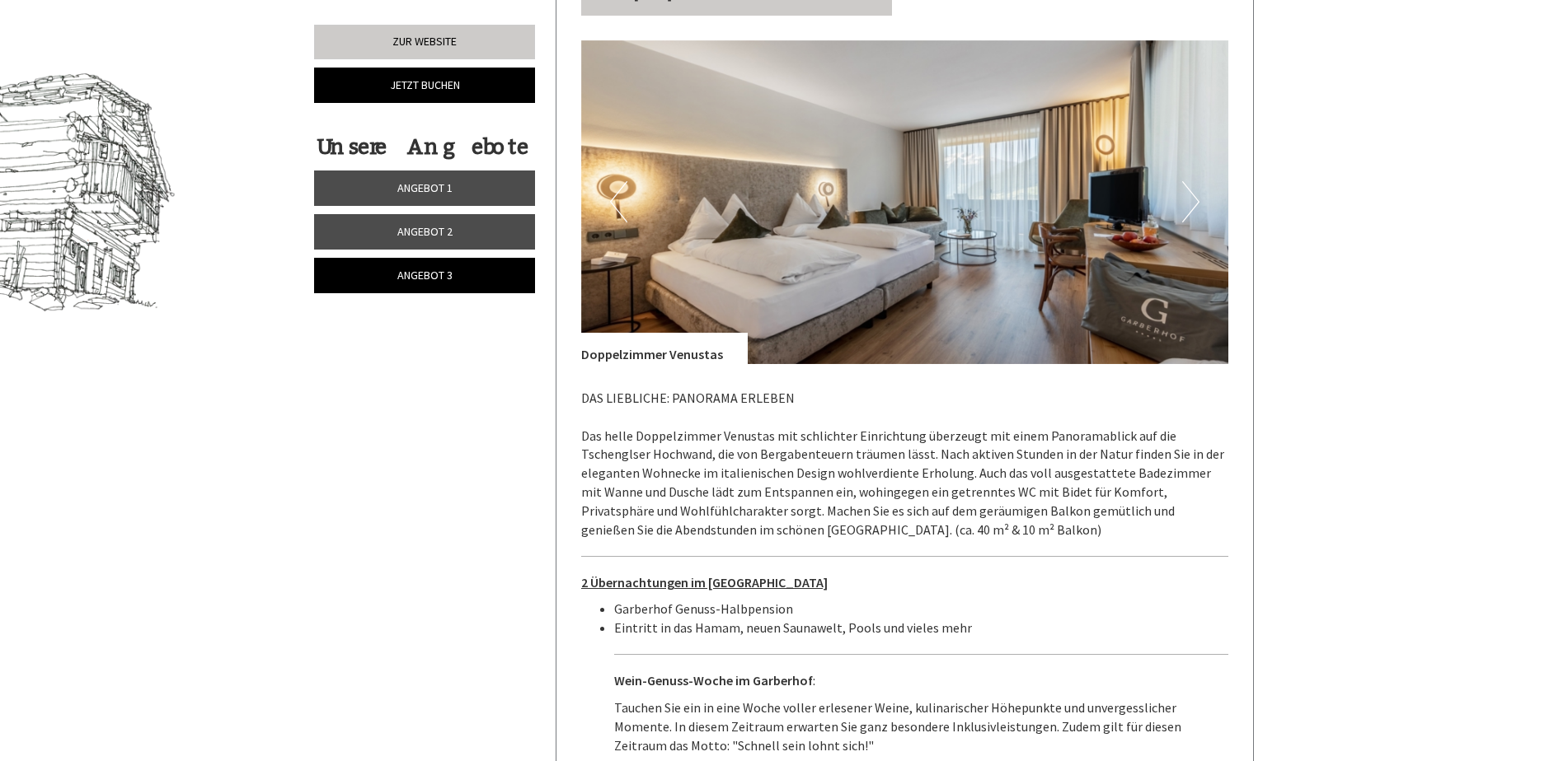
click at [1190, 182] on button "Next" at bounding box center [1191, 202] width 17 height 41
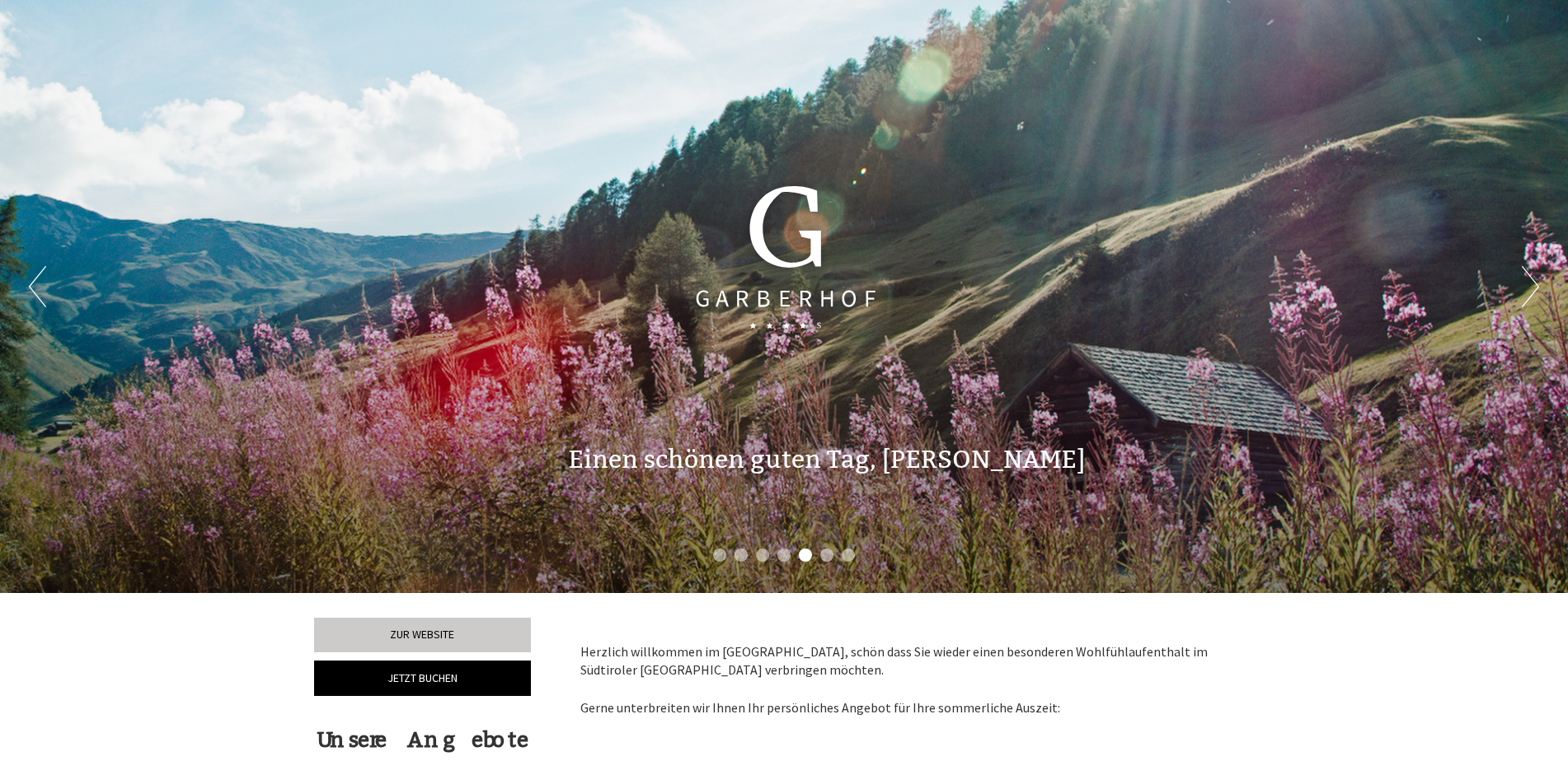
scroll to position [0, 0]
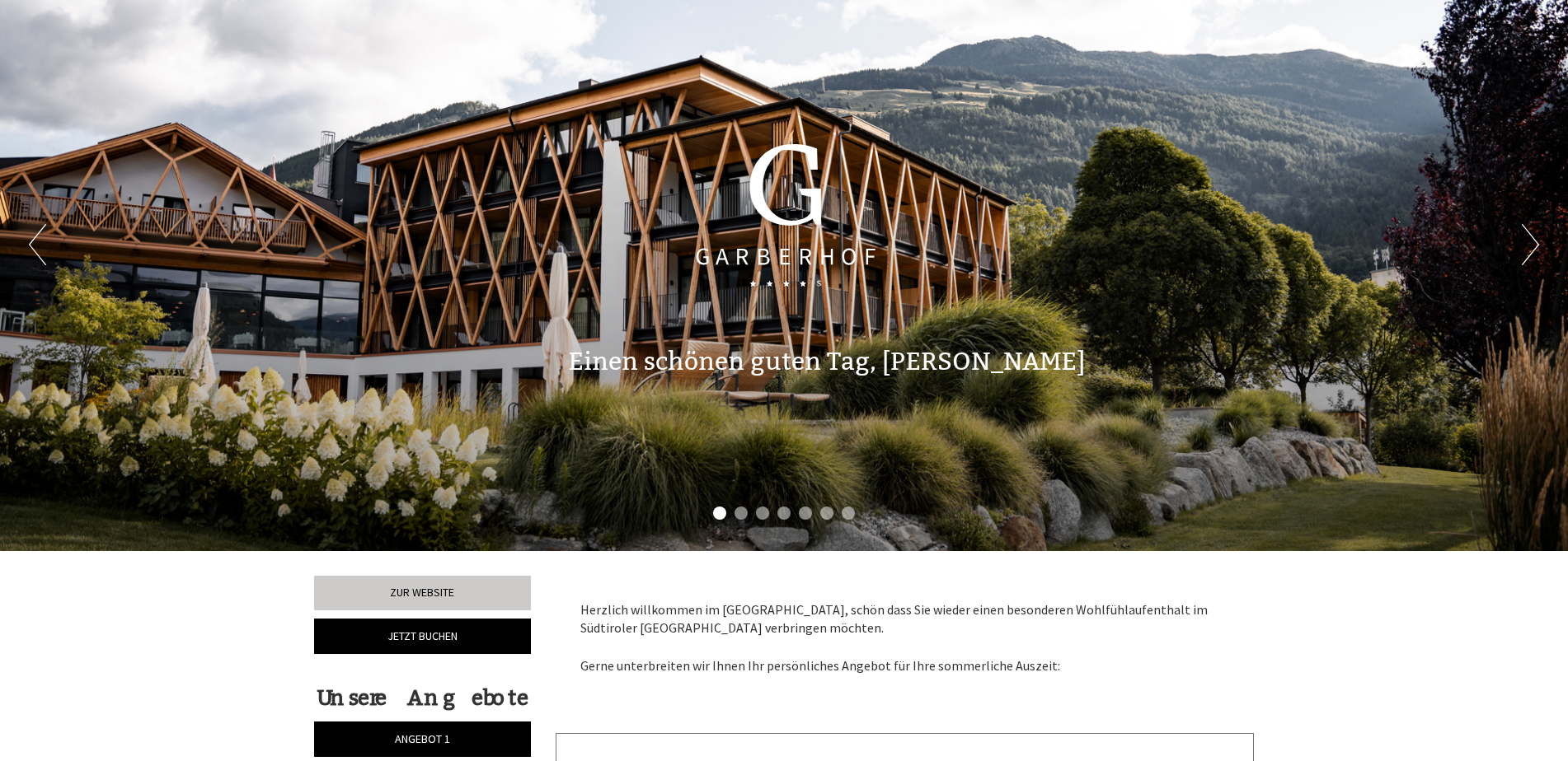
scroll to position [165, 0]
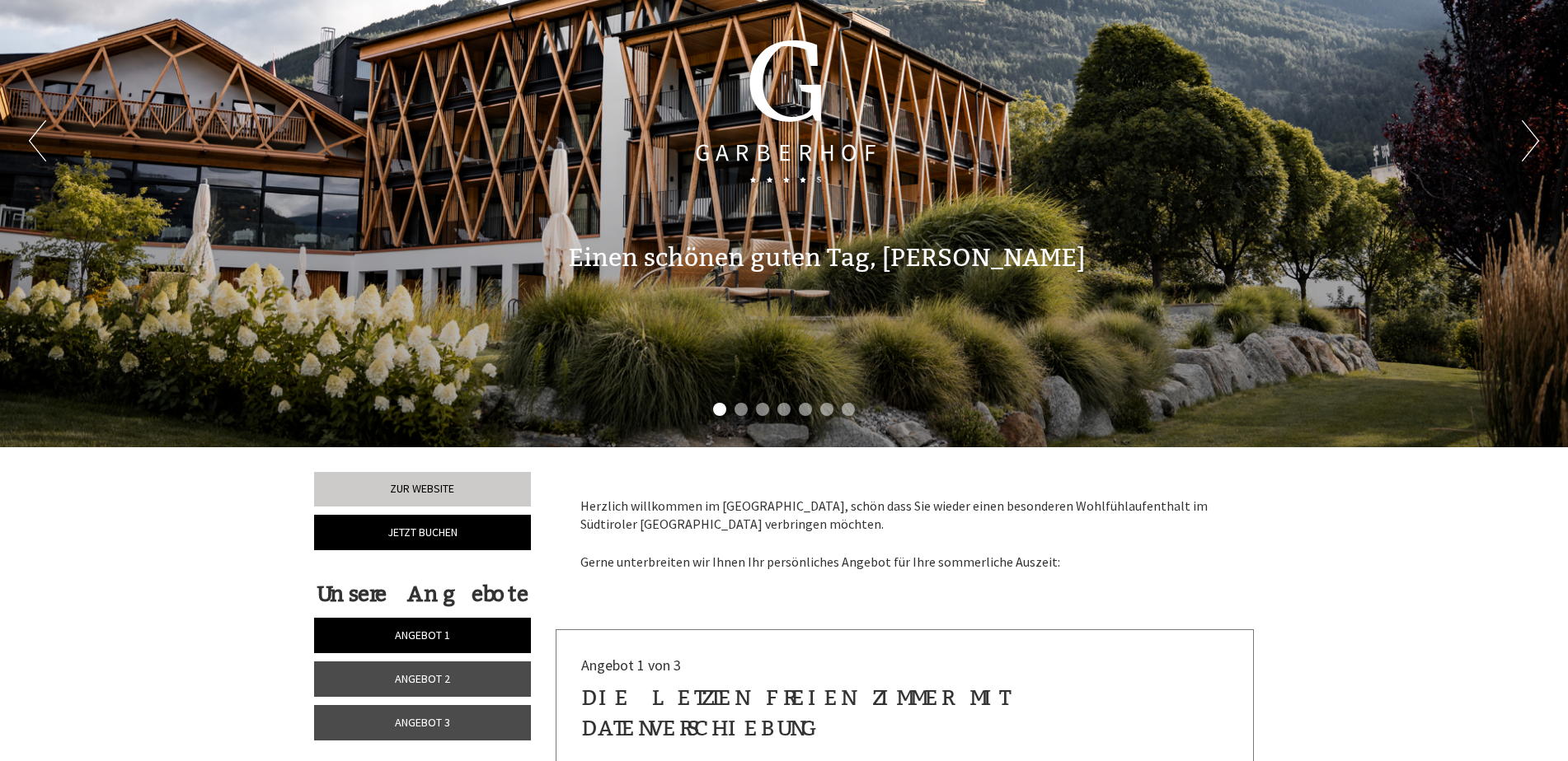
click at [408, 629] on span "Angebot 1" at bounding box center [422, 634] width 55 height 15
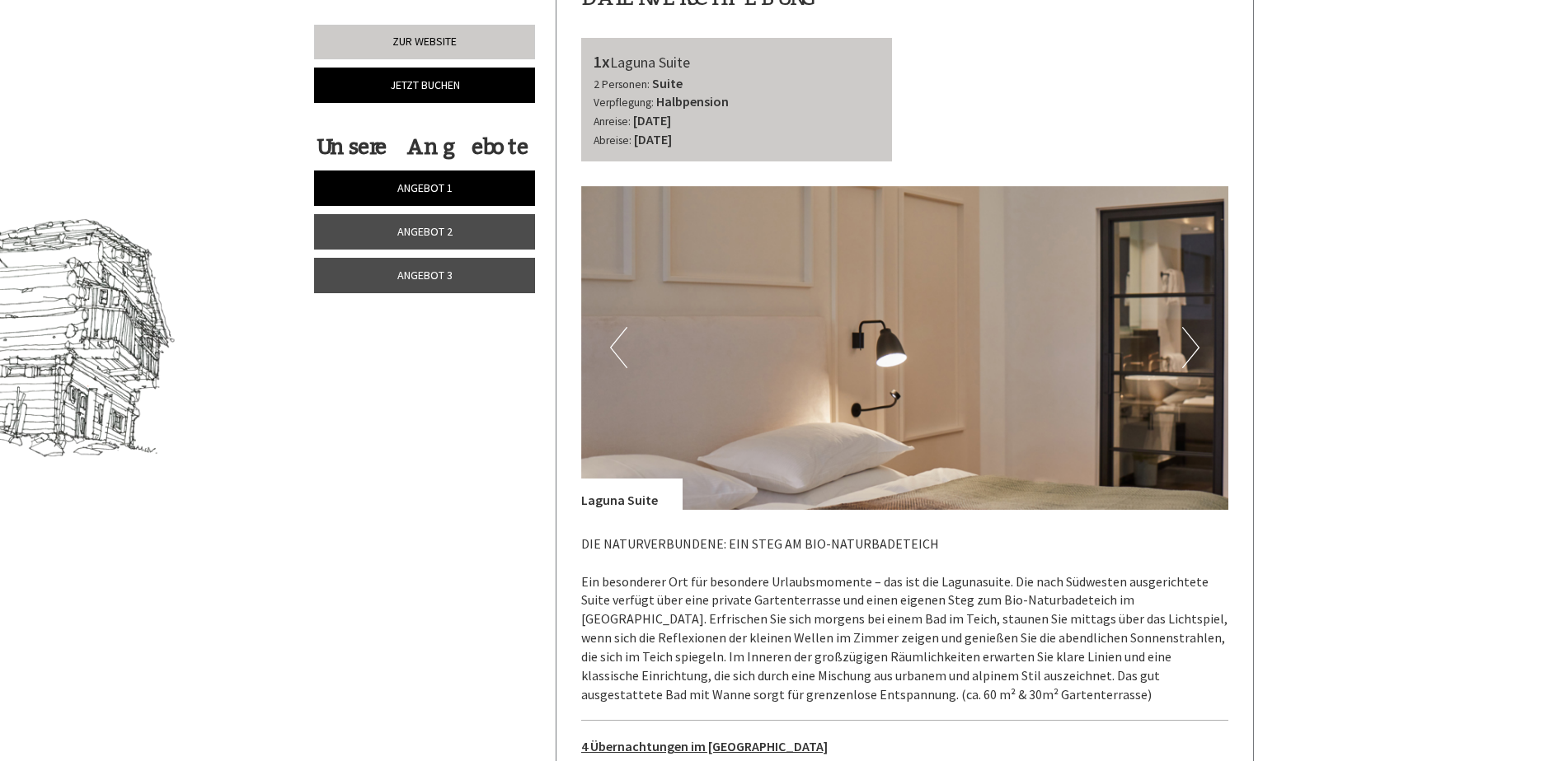
scroll to position [877, 0]
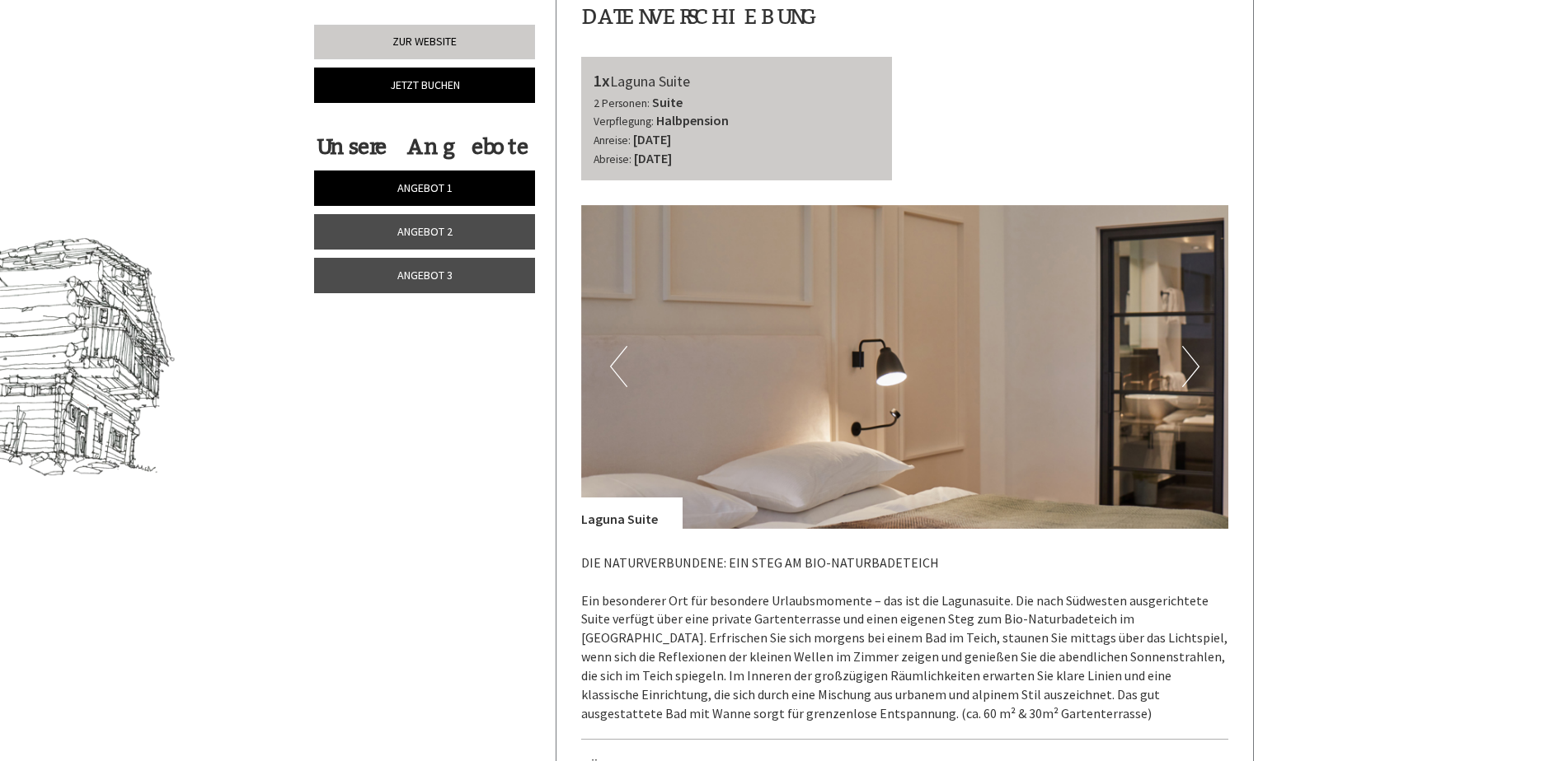
click at [1192, 346] on button "Next" at bounding box center [1191, 367] width 17 height 41
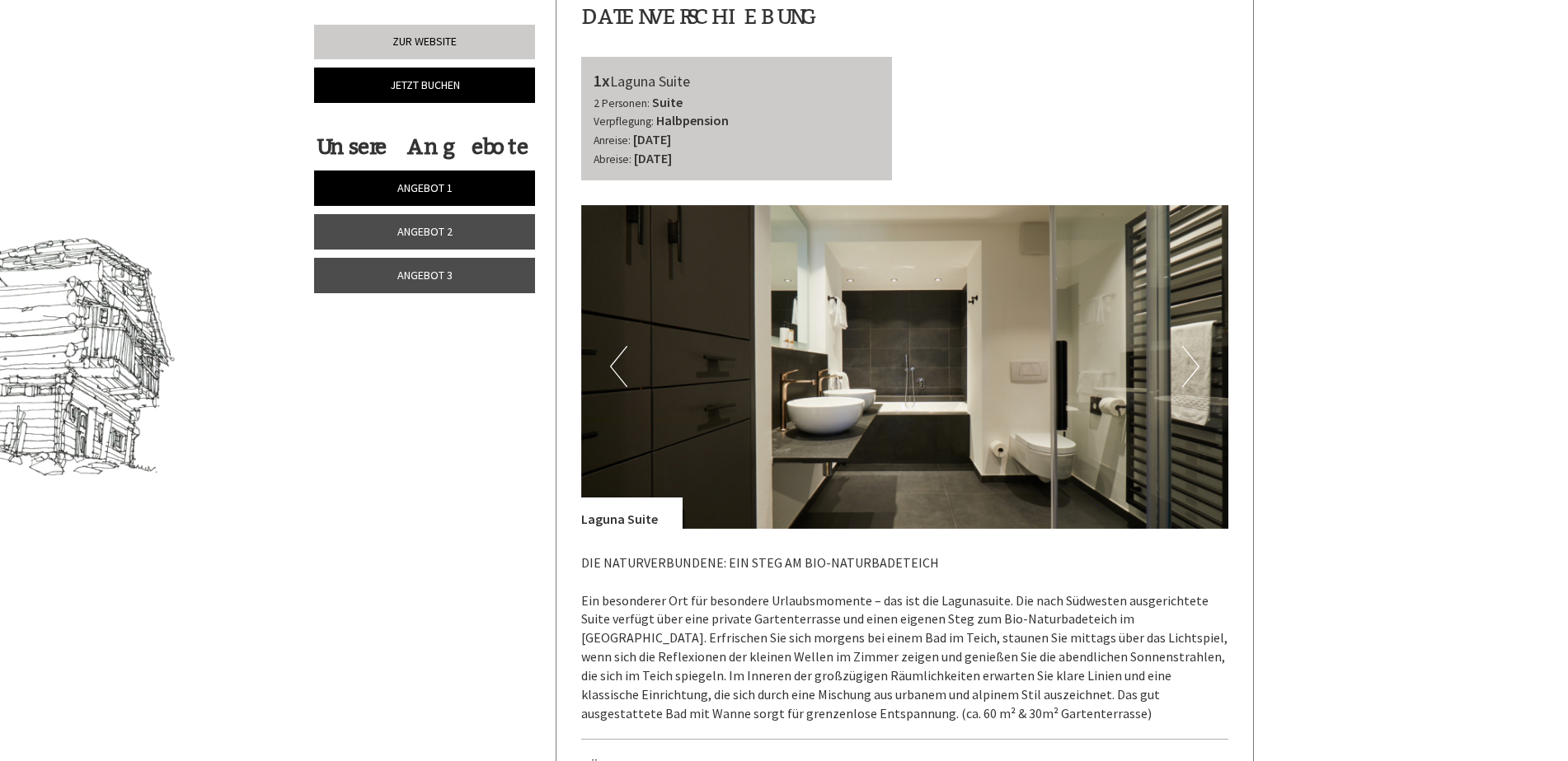
click at [1190, 346] on button "Next" at bounding box center [1191, 367] width 17 height 41
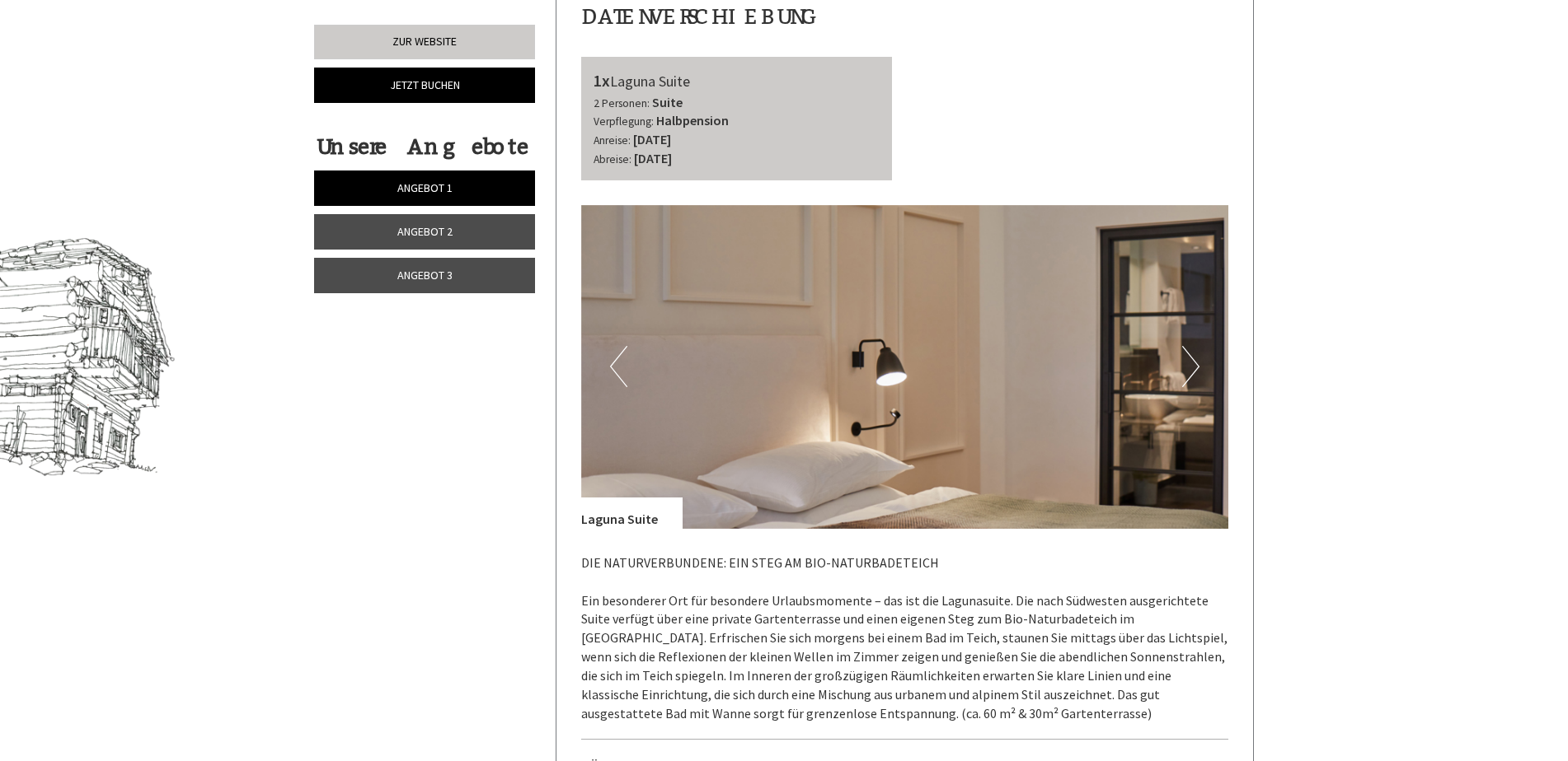
click at [1190, 346] on button "Next" at bounding box center [1191, 367] width 17 height 41
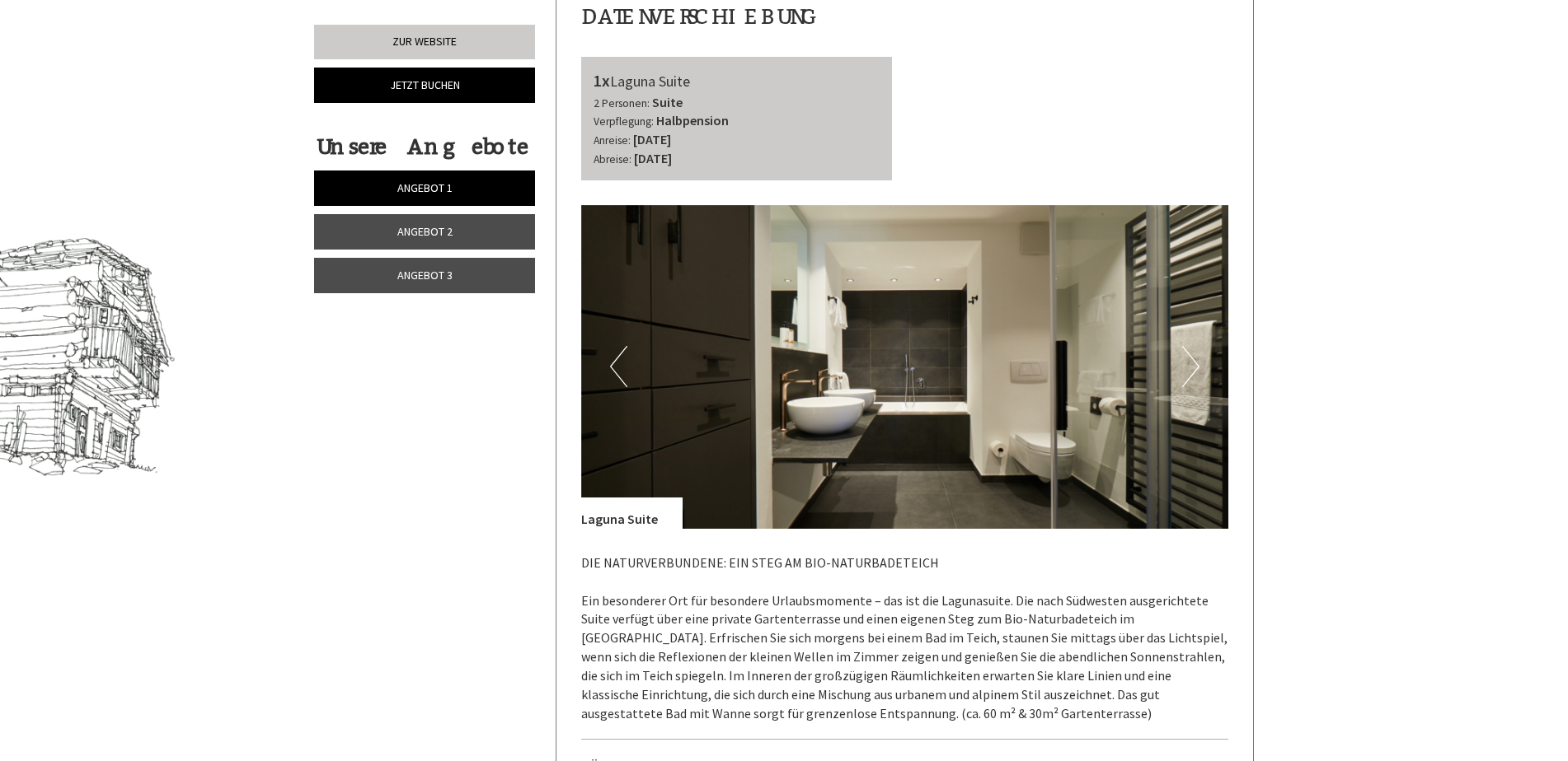
click at [1188, 346] on button "Next" at bounding box center [1191, 367] width 17 height 41
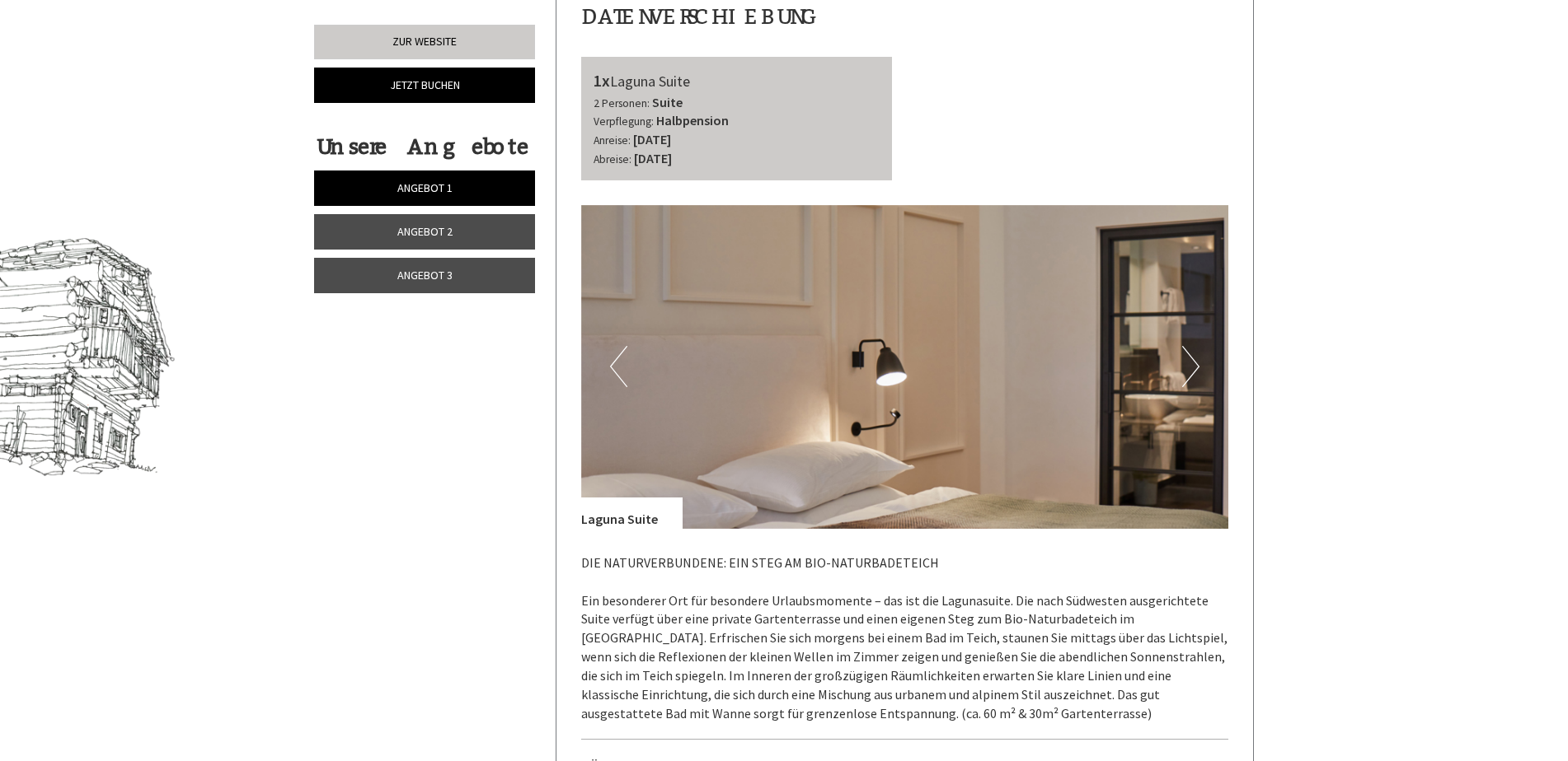
click at [1188, 346] on button "Next" at bounding box center [1191, 367] width 17 height 41
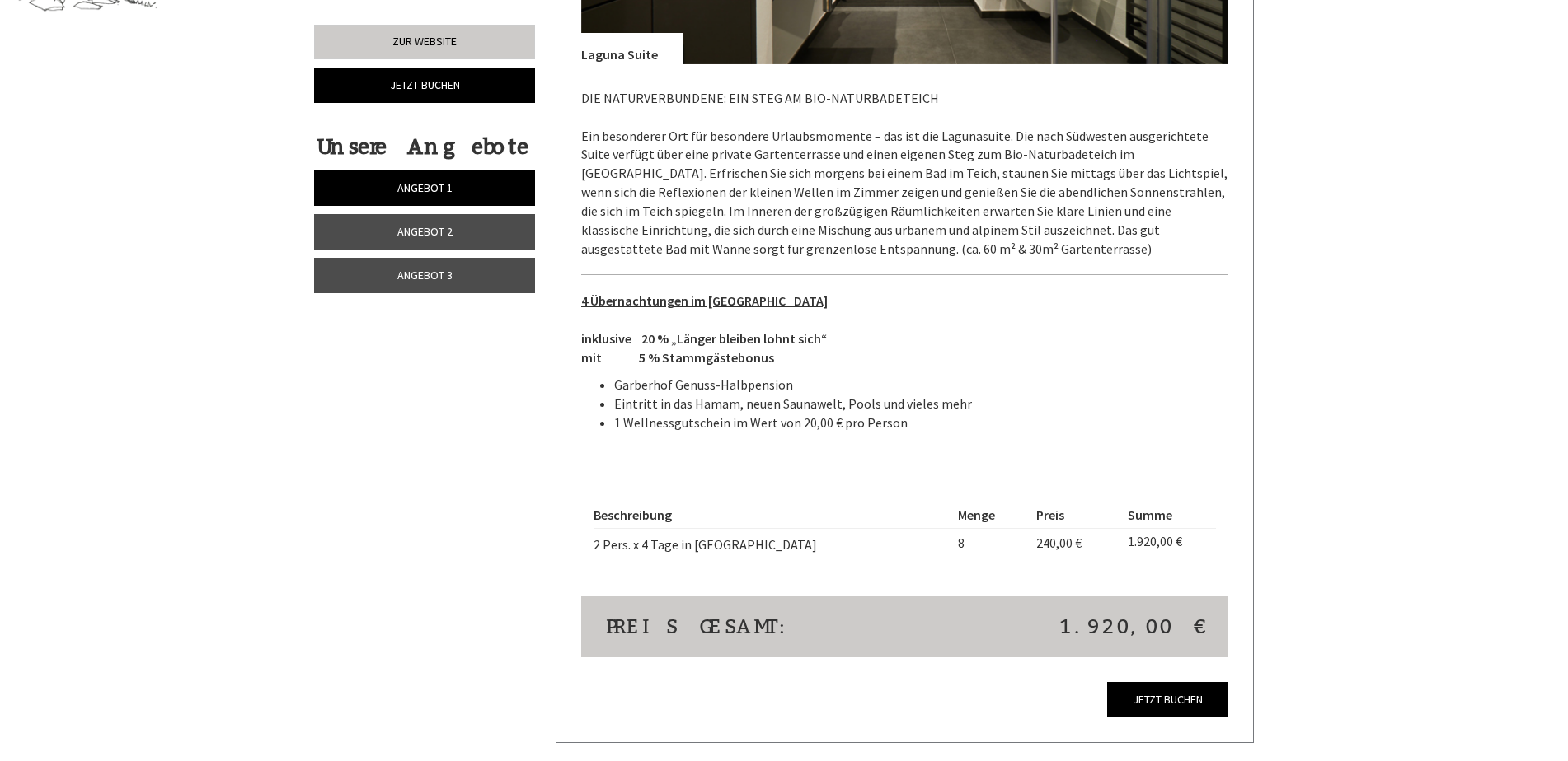
scroll to position [1206, 0]
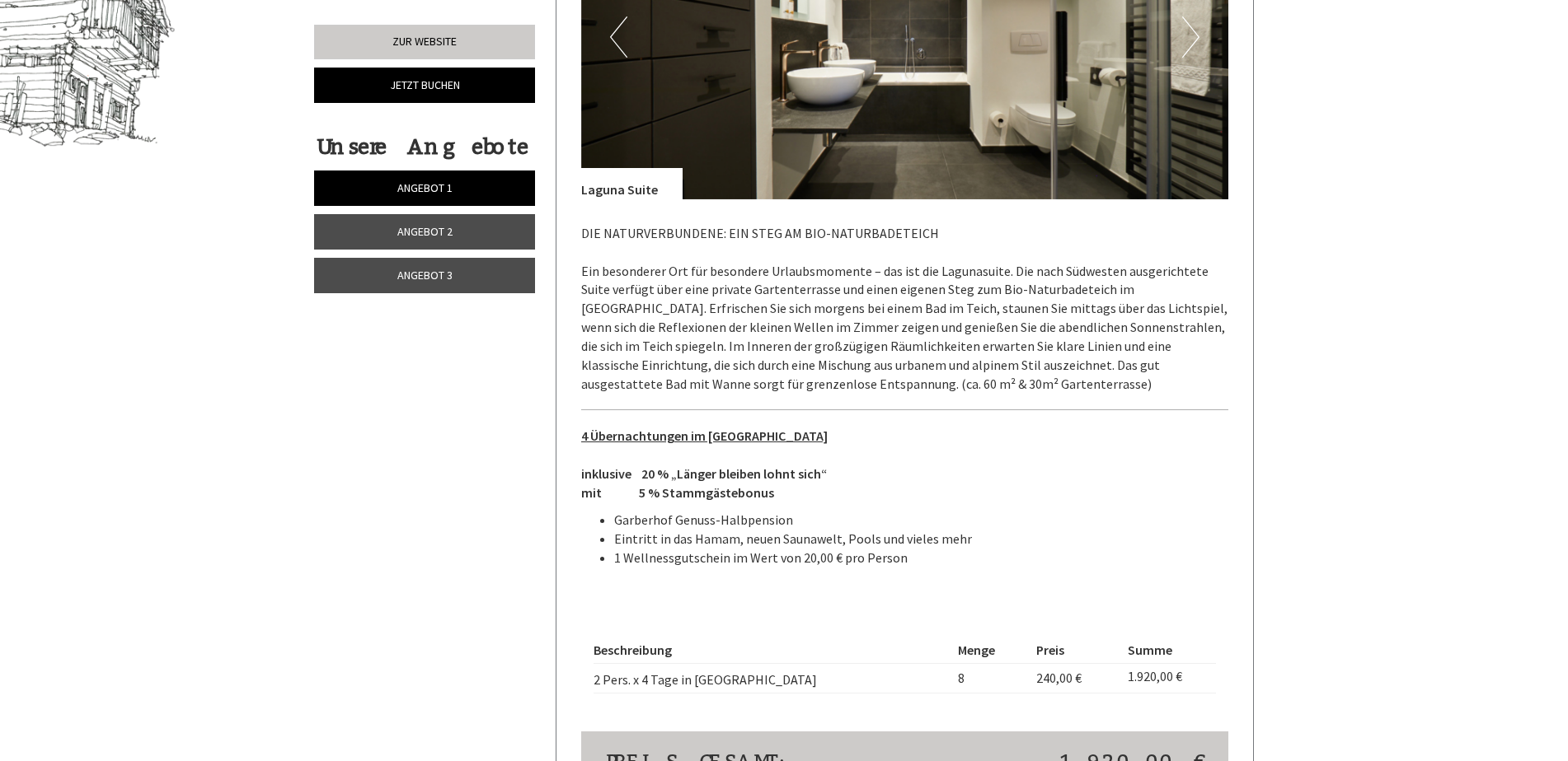
click at [440, 230] on span "Angebot 2" at bounding box center [424, 231] width 55 height 15
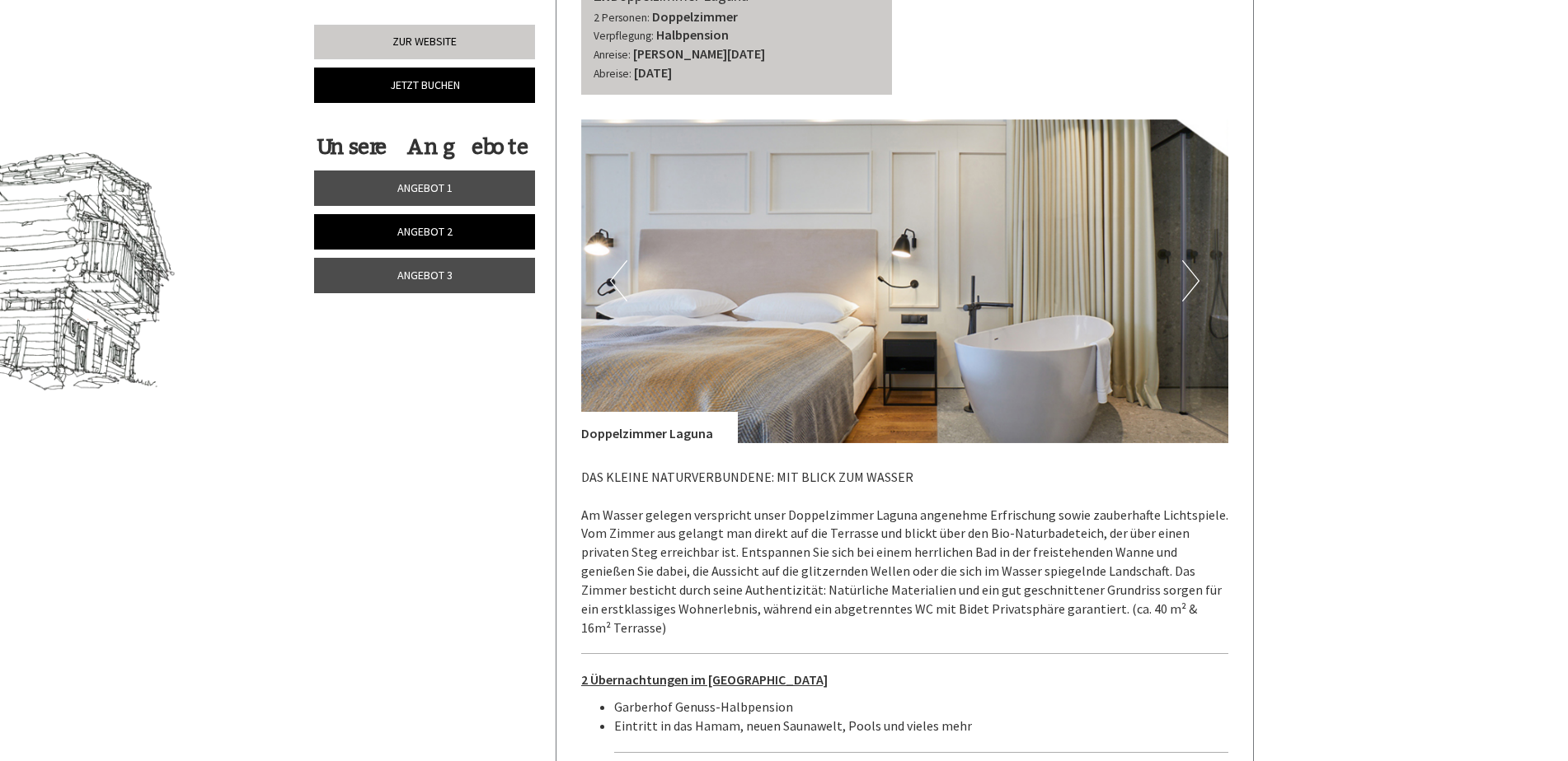
scroll to position [959, 0]
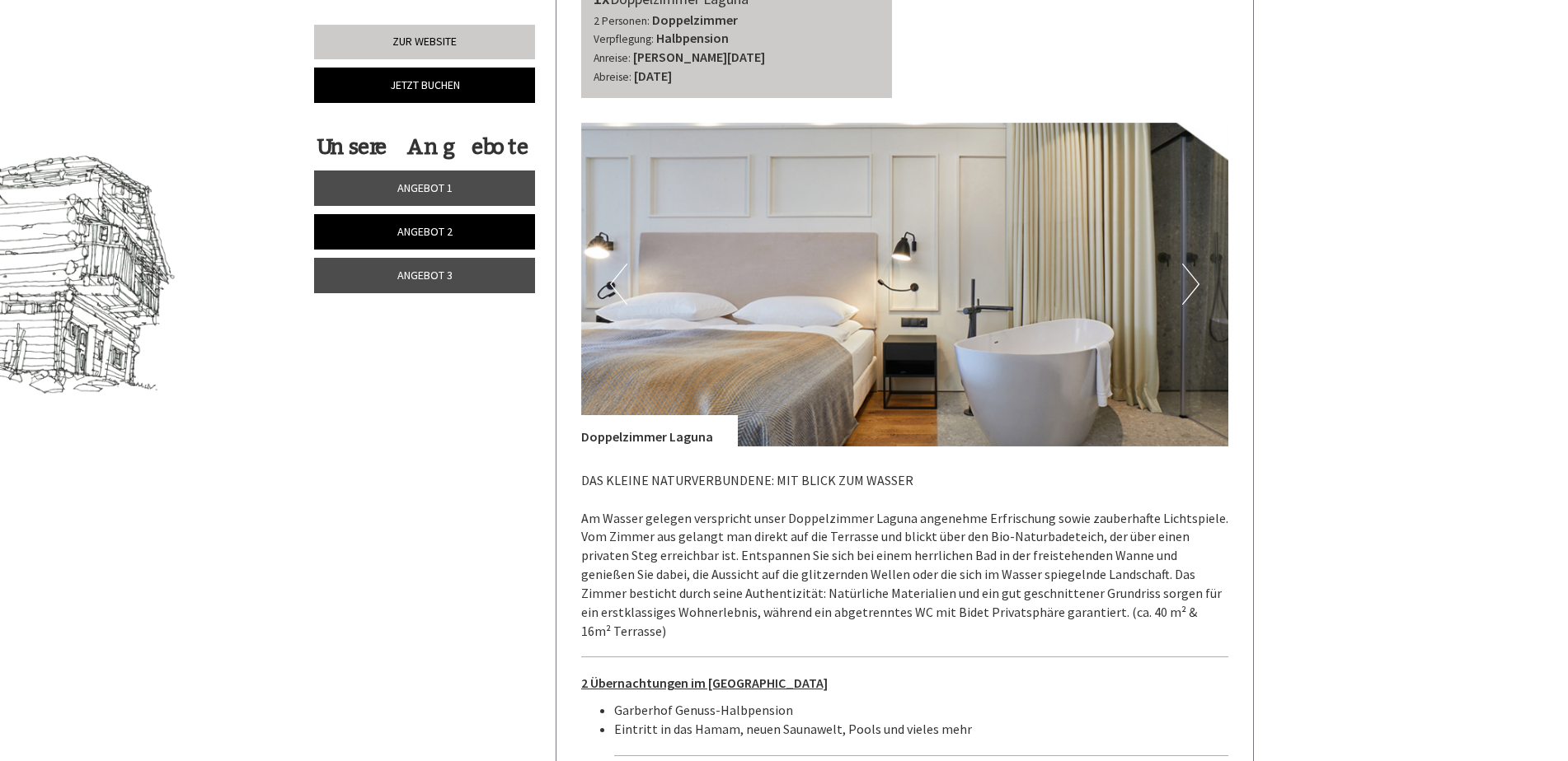
click at [1185, 264] on button "Next" at bounding box center [1191, 284] width 17 height 41
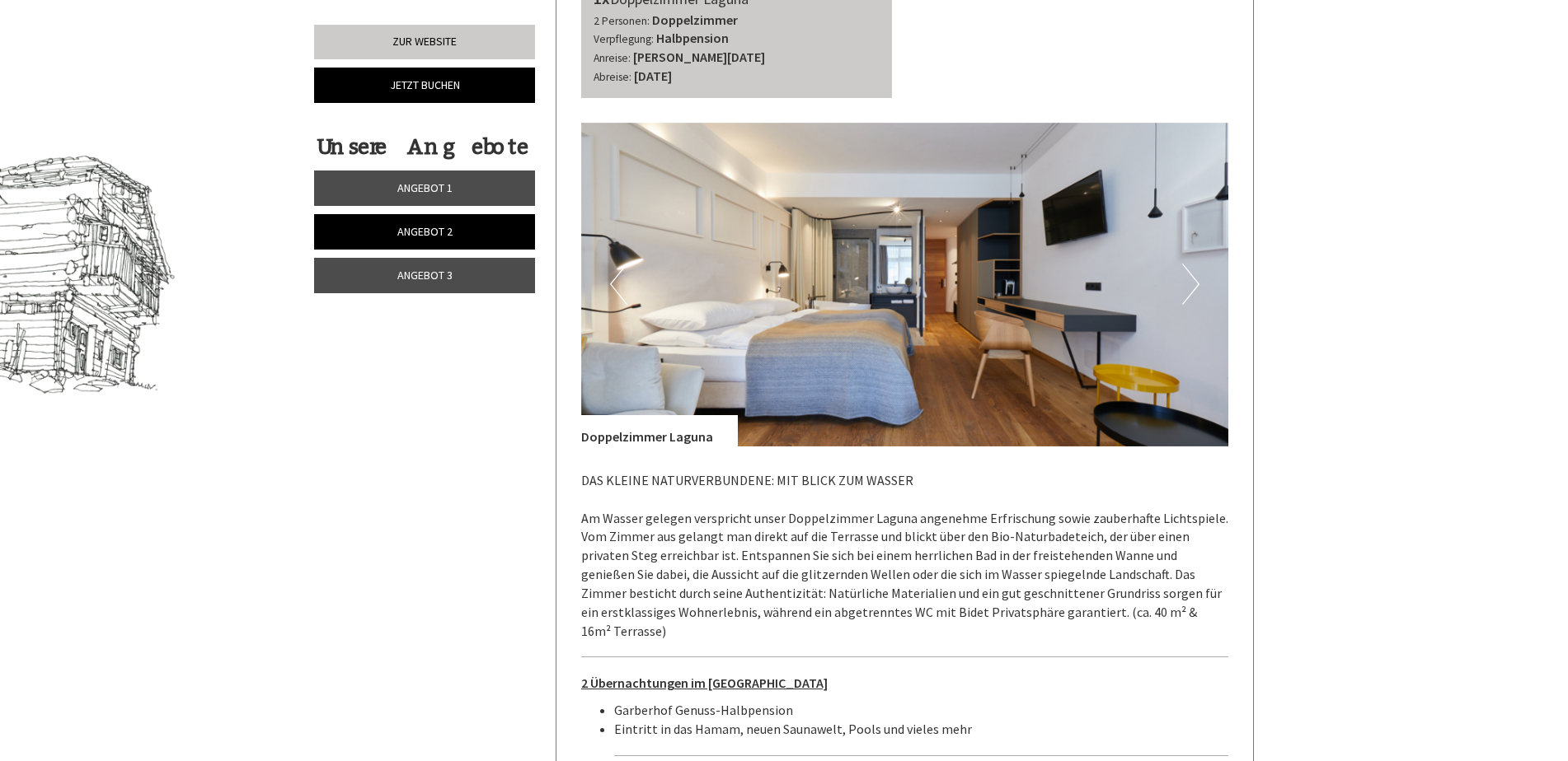
click at [1194, 264] on button "Next" at bounding box center [1191, 284] width 17 height 41
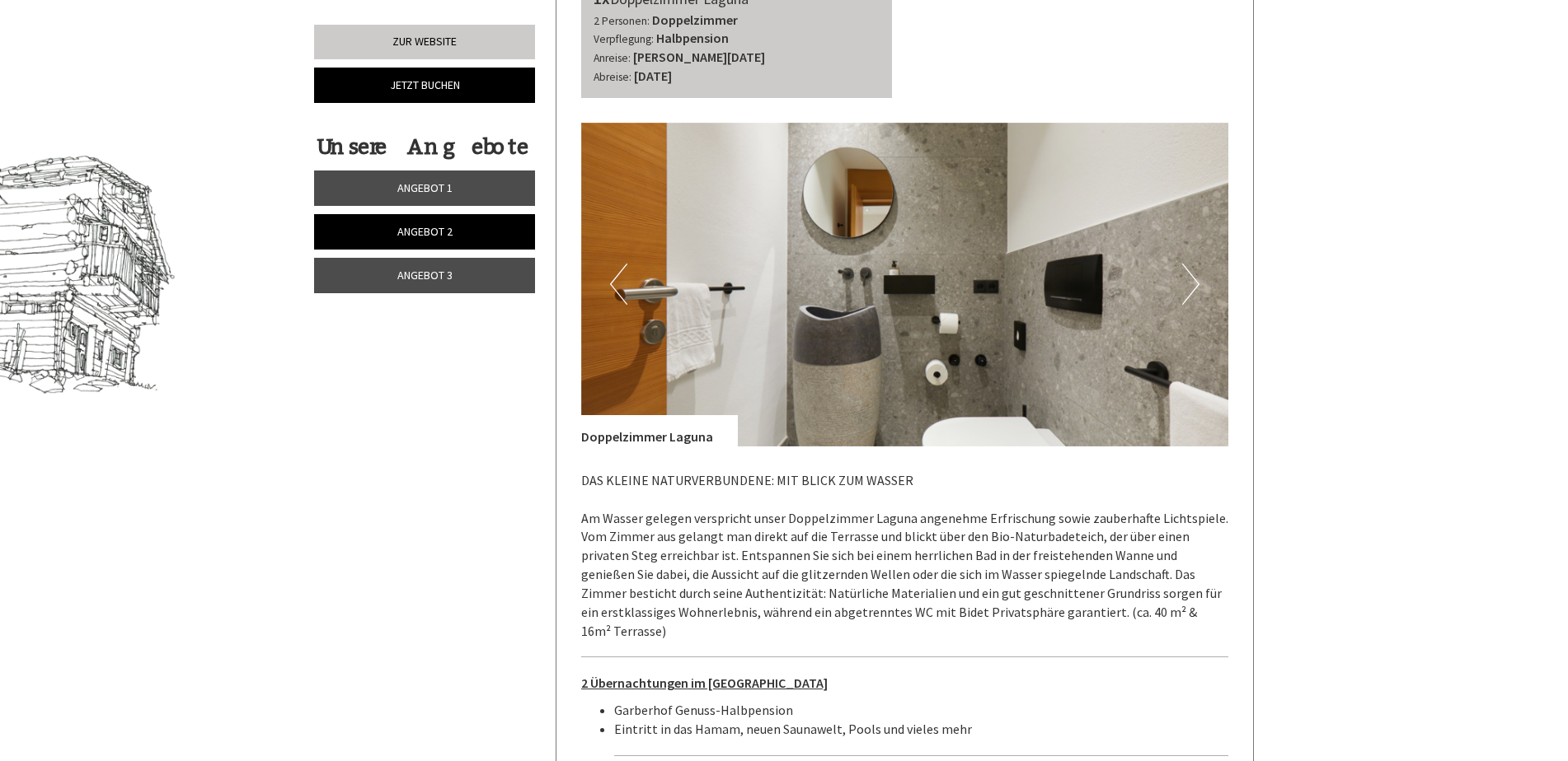
click at [1194, 264] on button "Next" at bounding box center [1191, 284] width 17 height 41
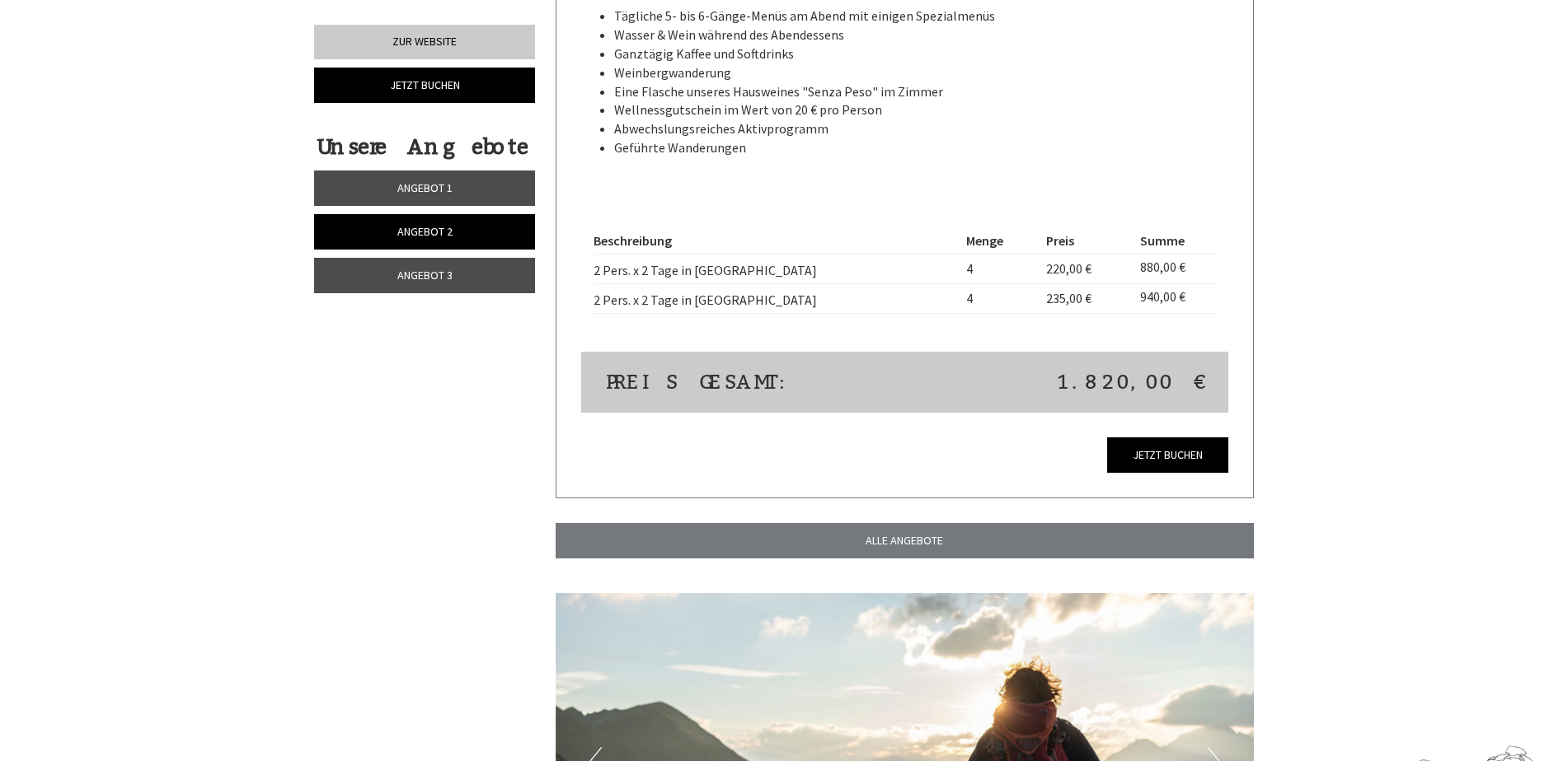
scroll to position [1618, 0]
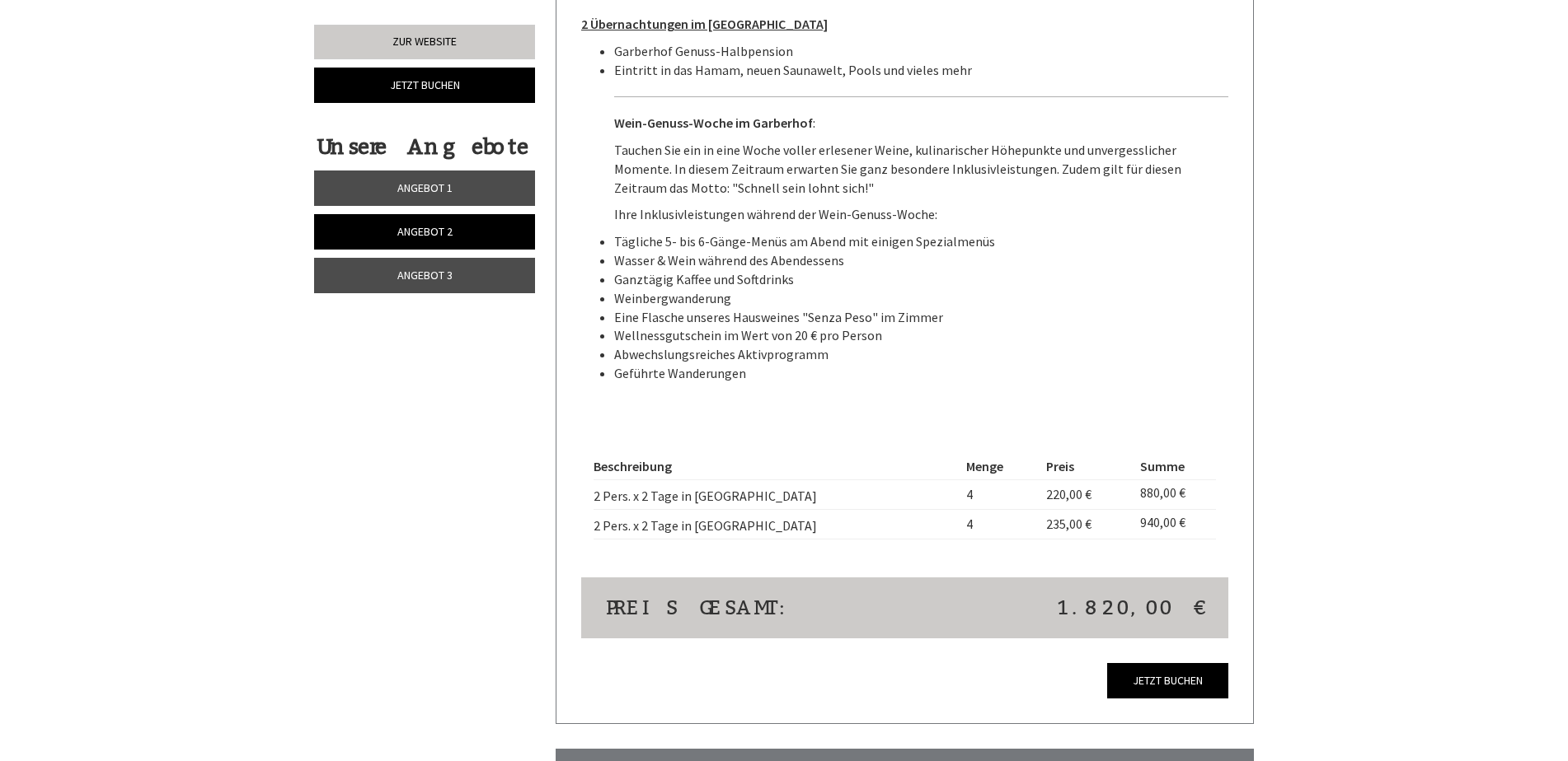
click at [433, 277] on span "Angebot 3" at bounding box center [424, 275] width 55 height 15
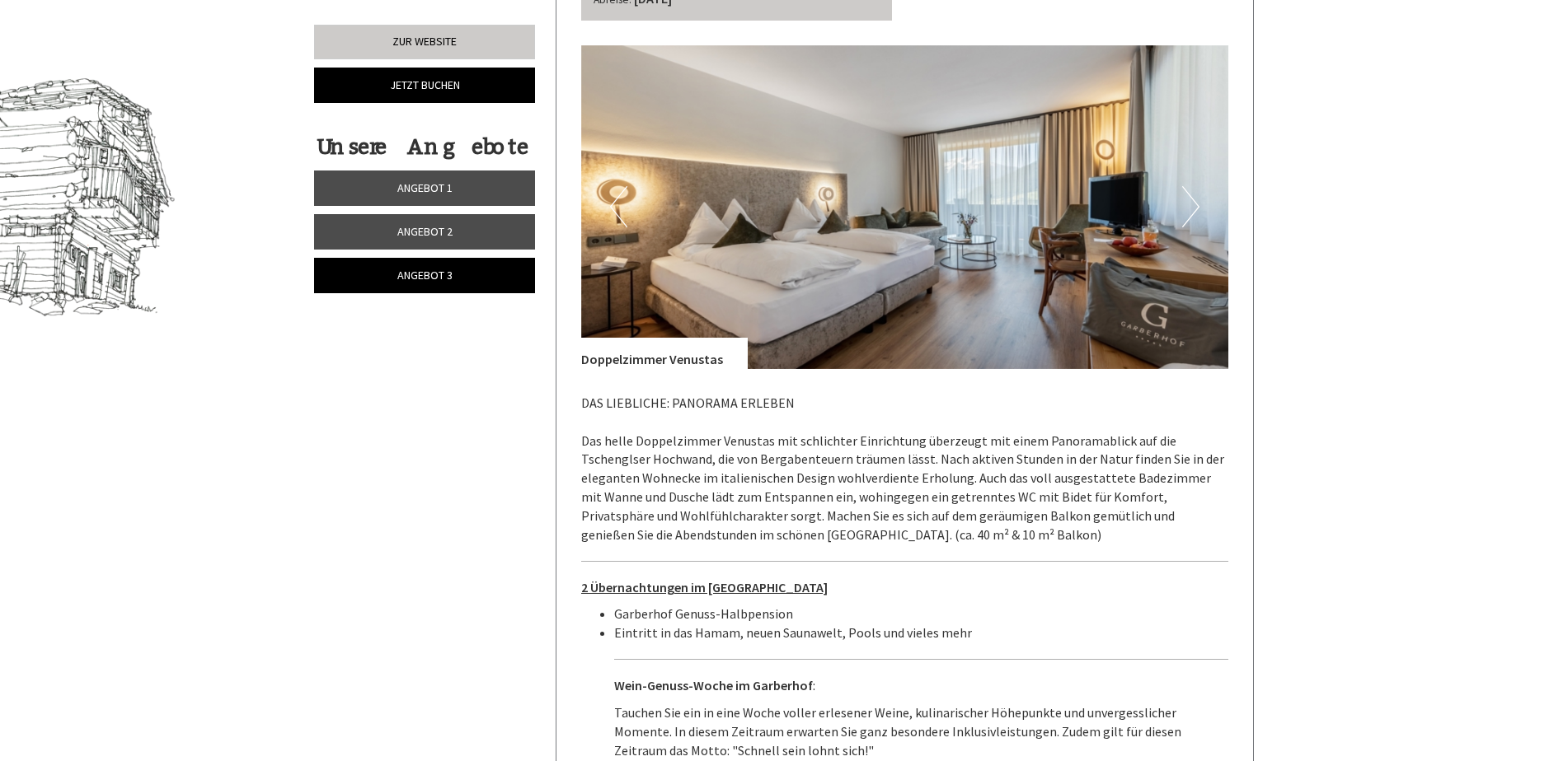
scroll to position [794, 0]
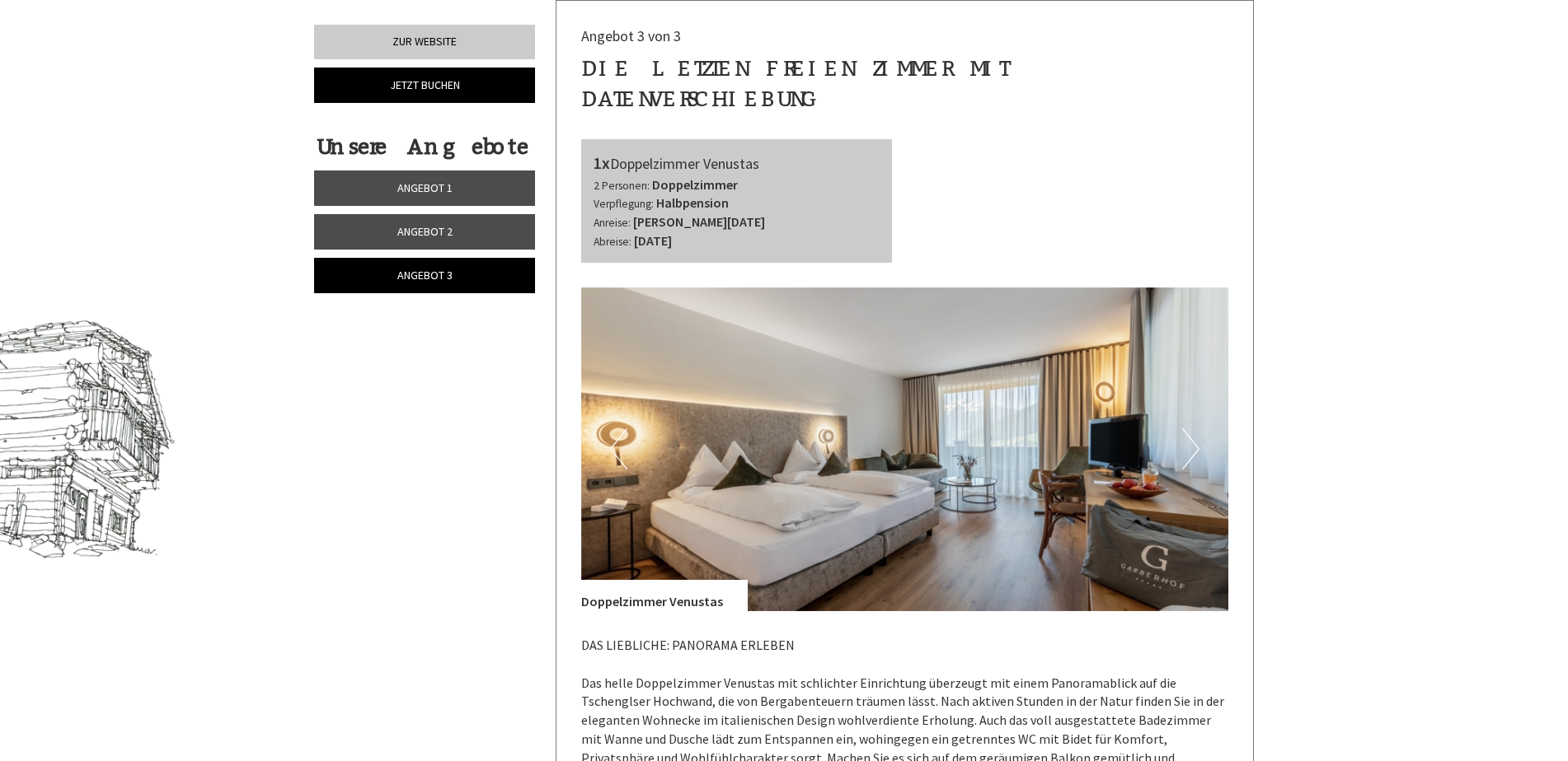
click at [428, 178] on link "Angebot 1" at bounding box center [424, 188] width 221 height 36
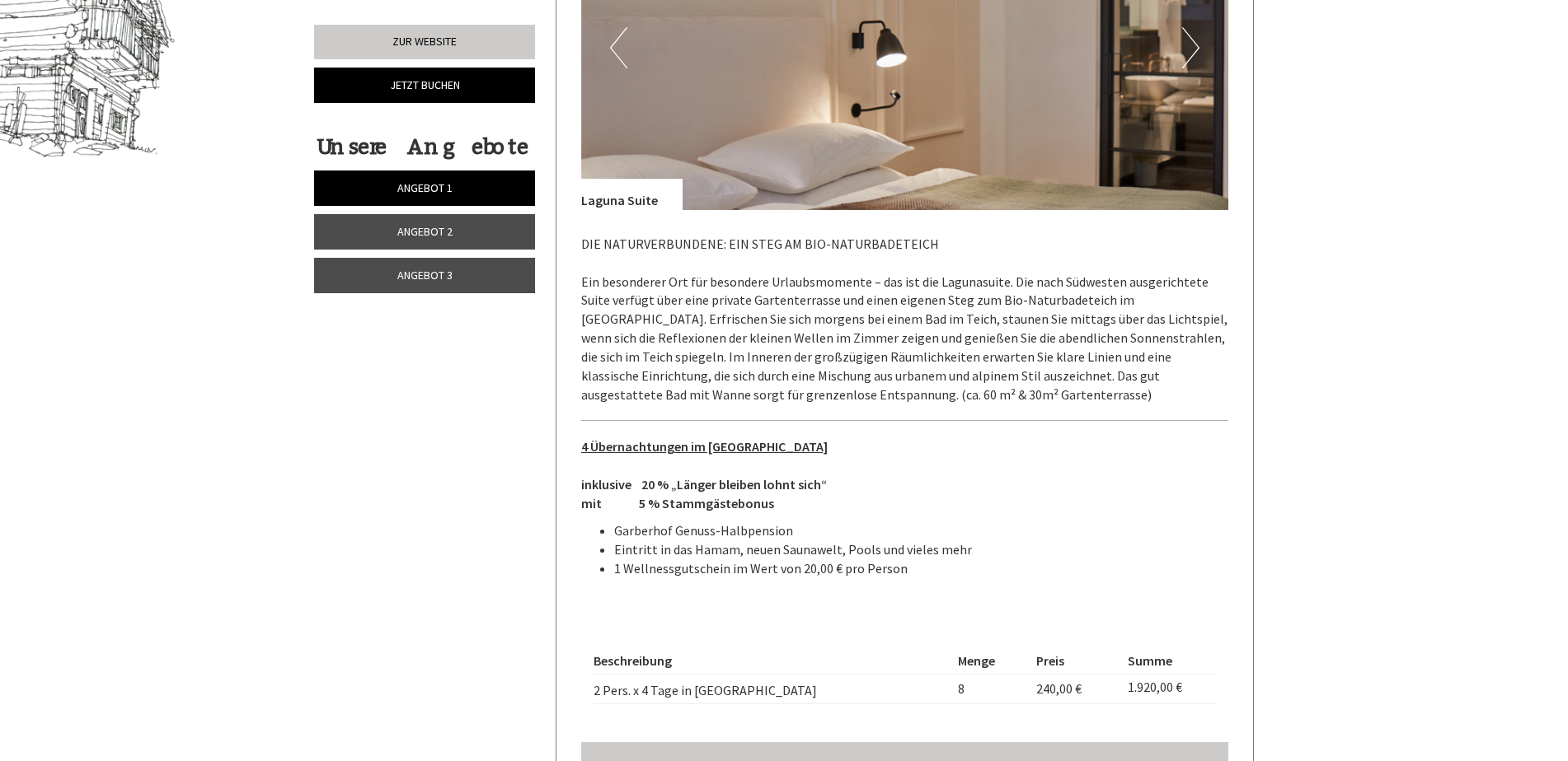
scroll to position [1289, 0]
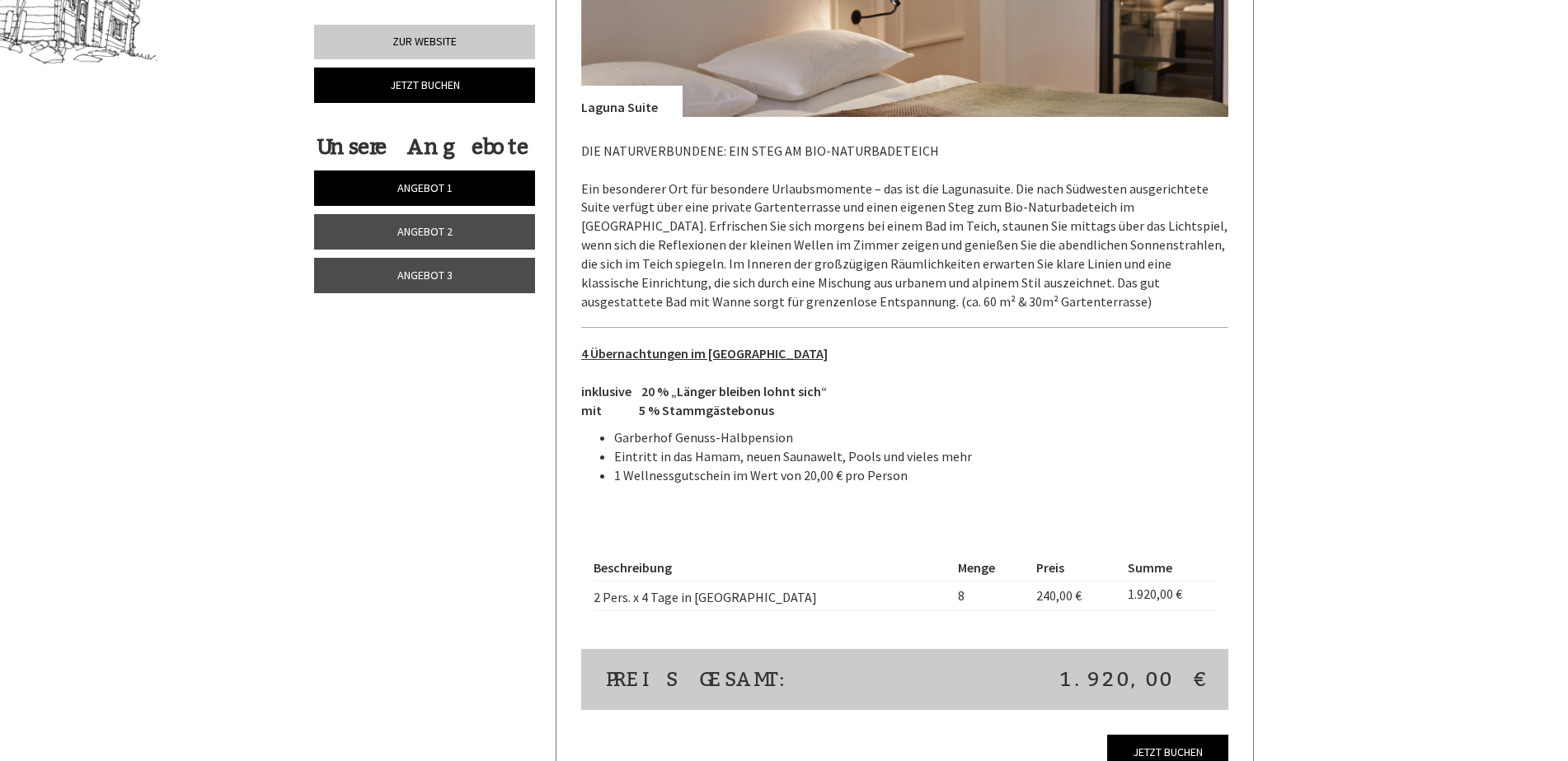
click at [431, 227] on span "Angebot 2" at bounding box center [424, 231] width 55 height 15
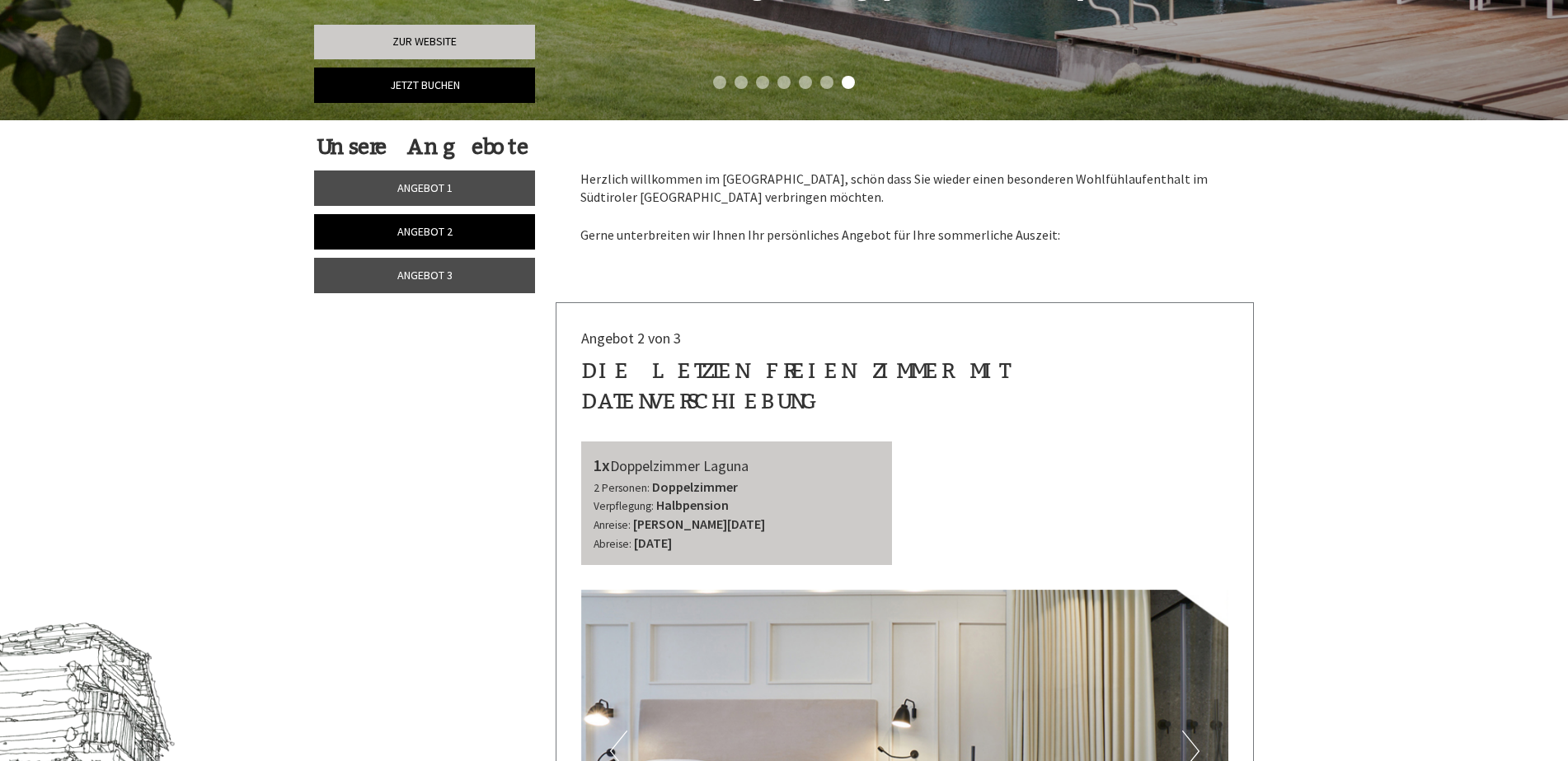
scroll to position [629, 0]
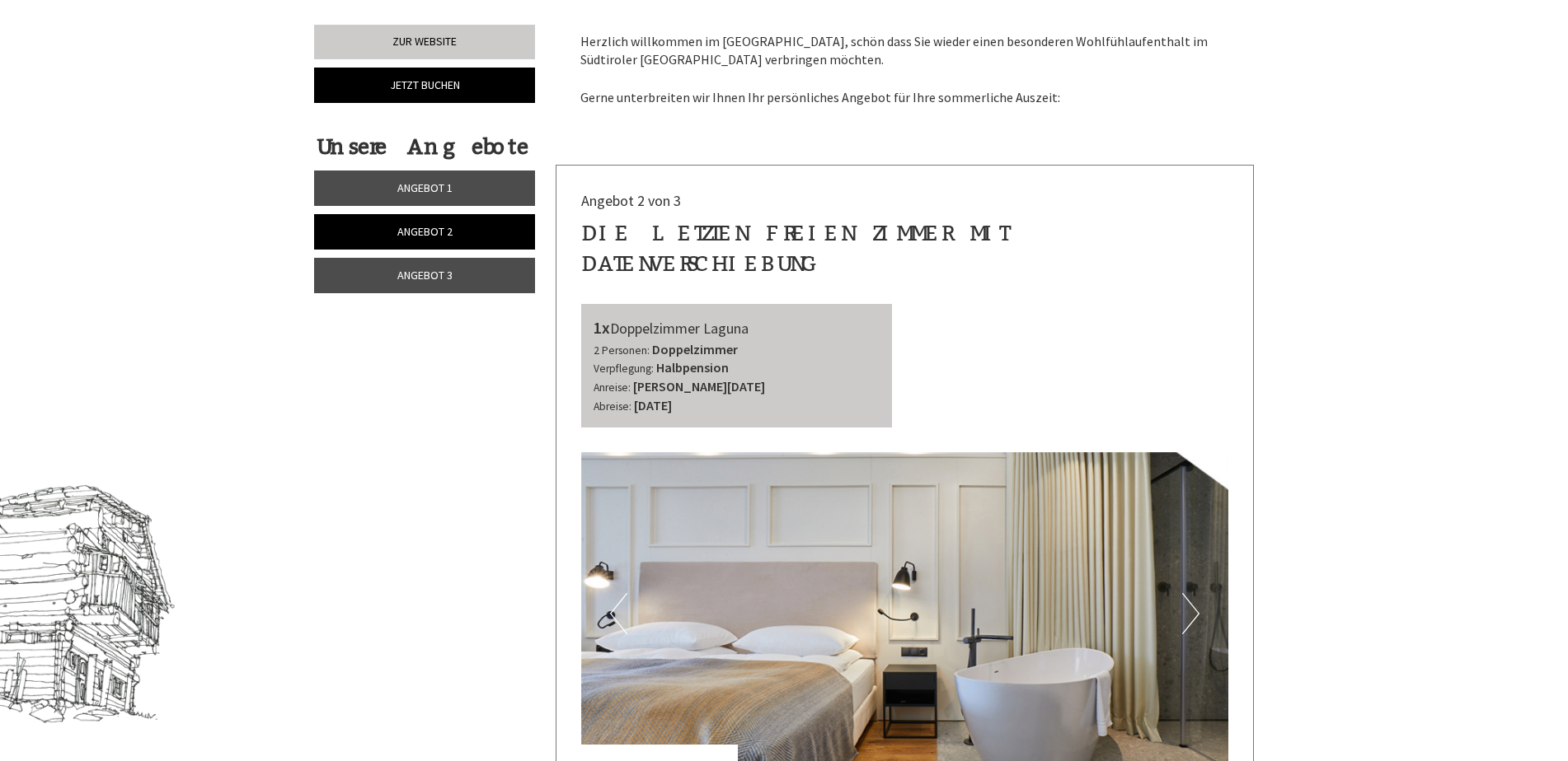
click at [423, 181] on span "Angebot 1" at bounding box center [424, 188] width 55 height 15
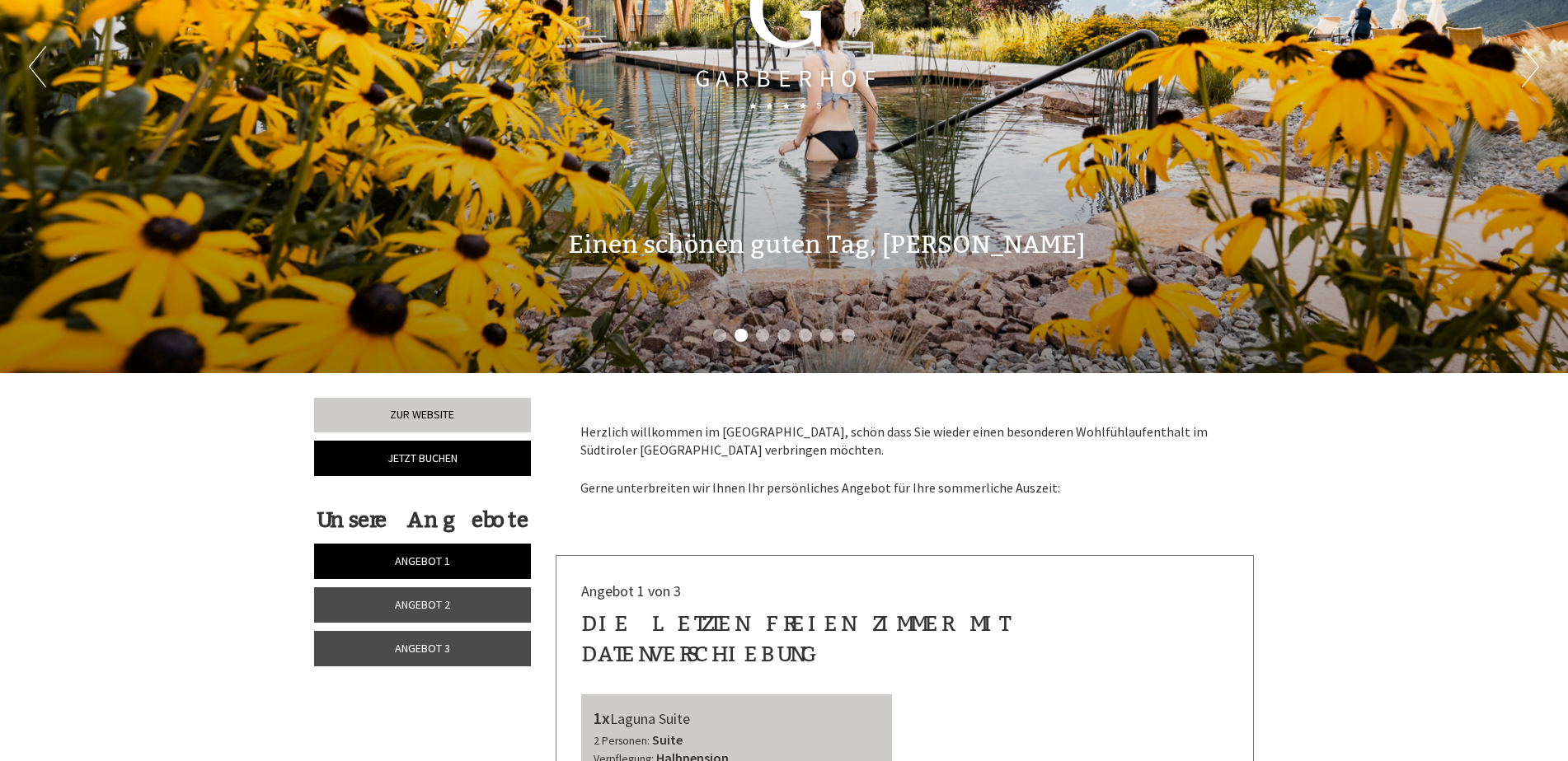
scroll to position [412, 0]
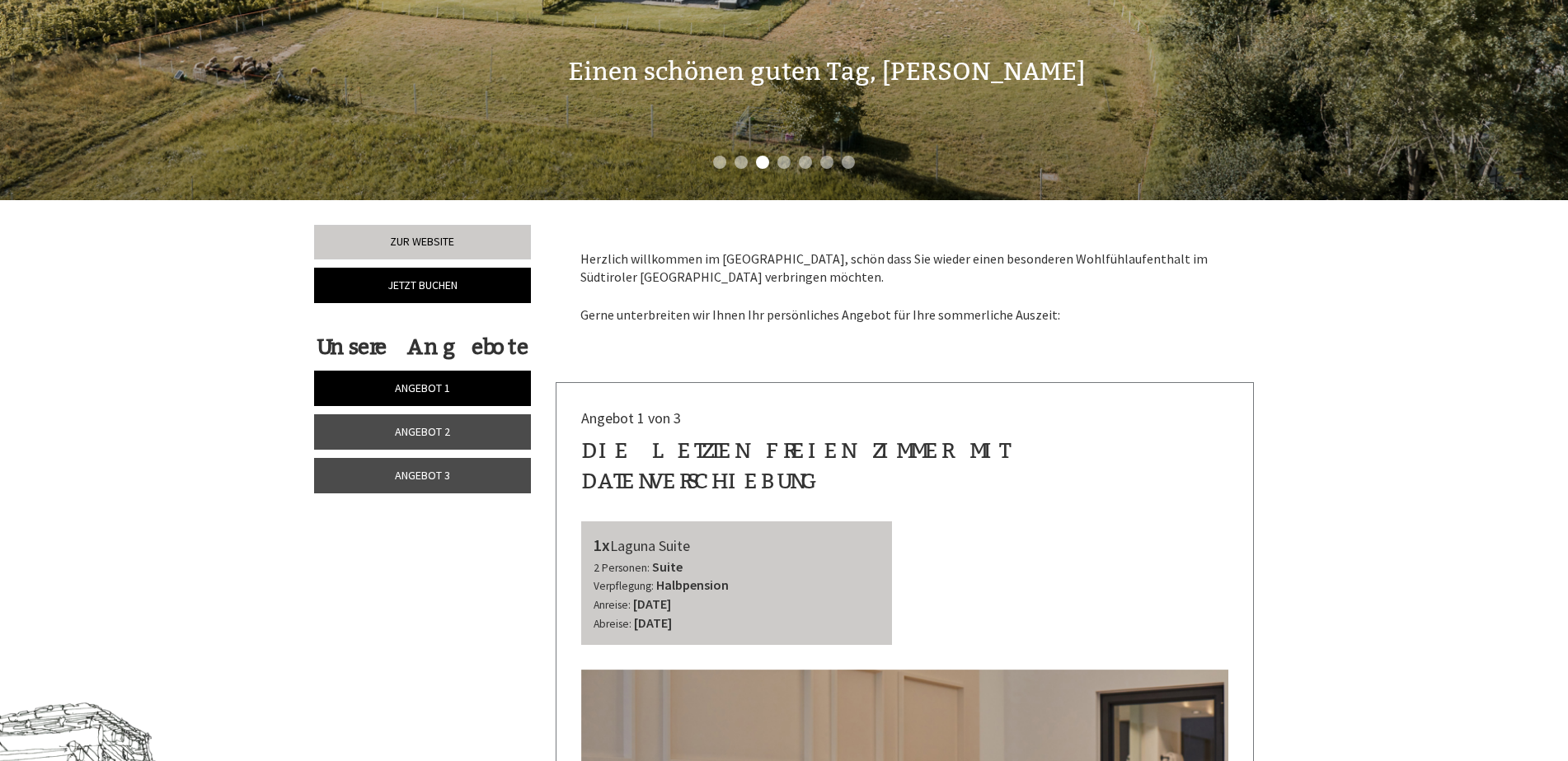
click at [423, 430] on span "Angebot 2" at bounding box center [422, 431] width 55 height 15
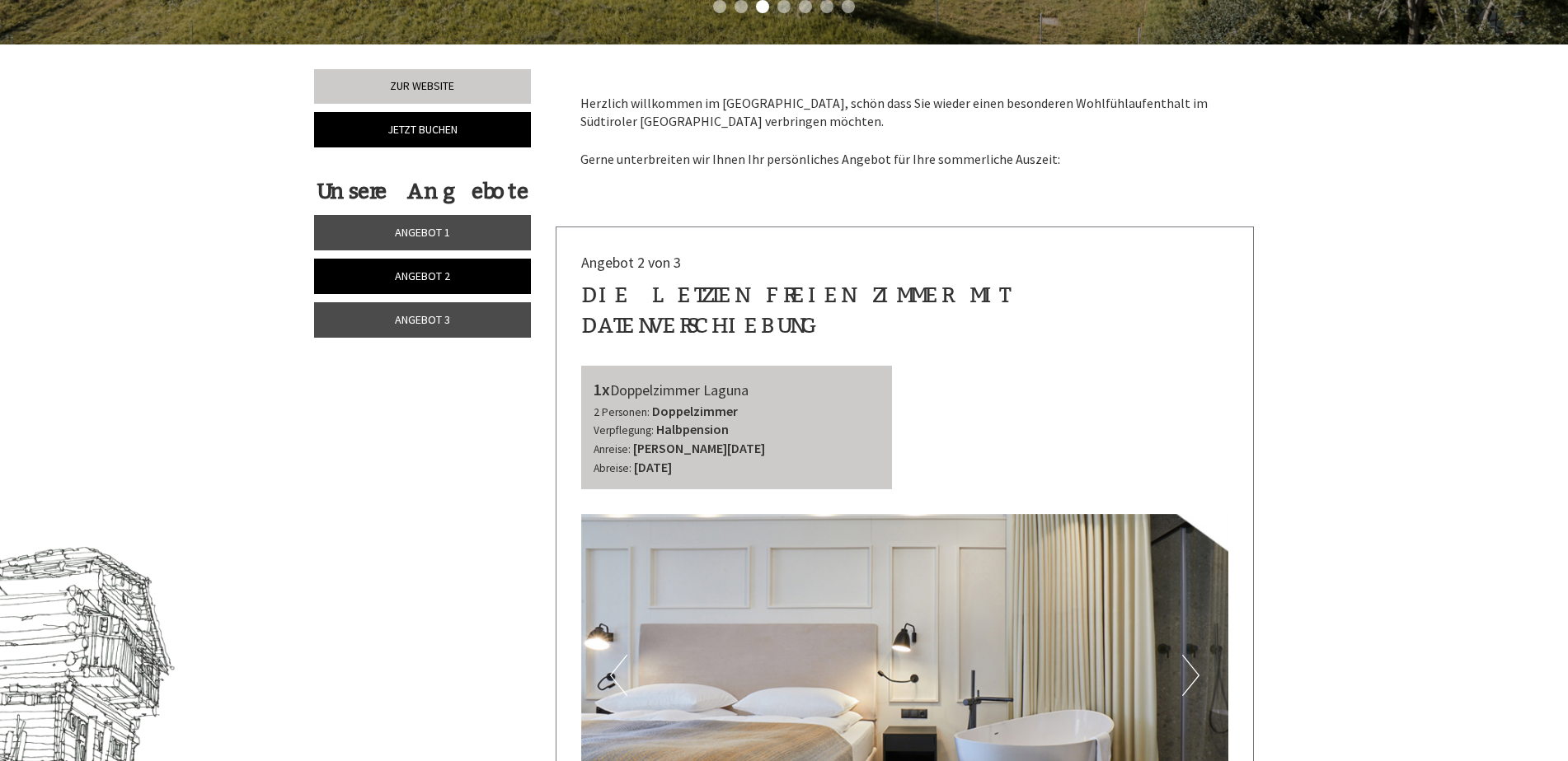
scroll to position [577, 0]
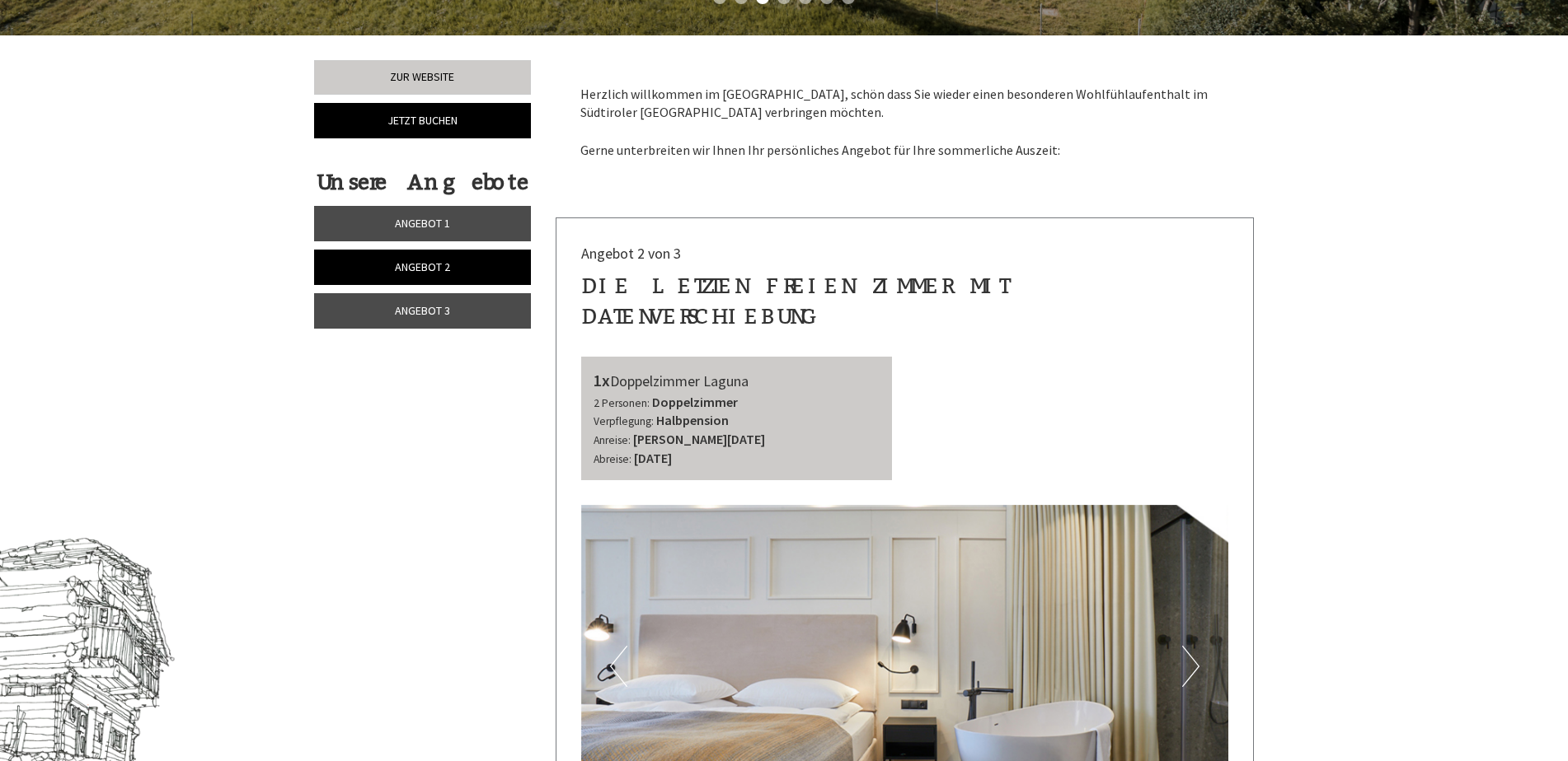
click at [443, 263] on span "Angebot 2" at bounding box center [422, 266] width 55 height 15
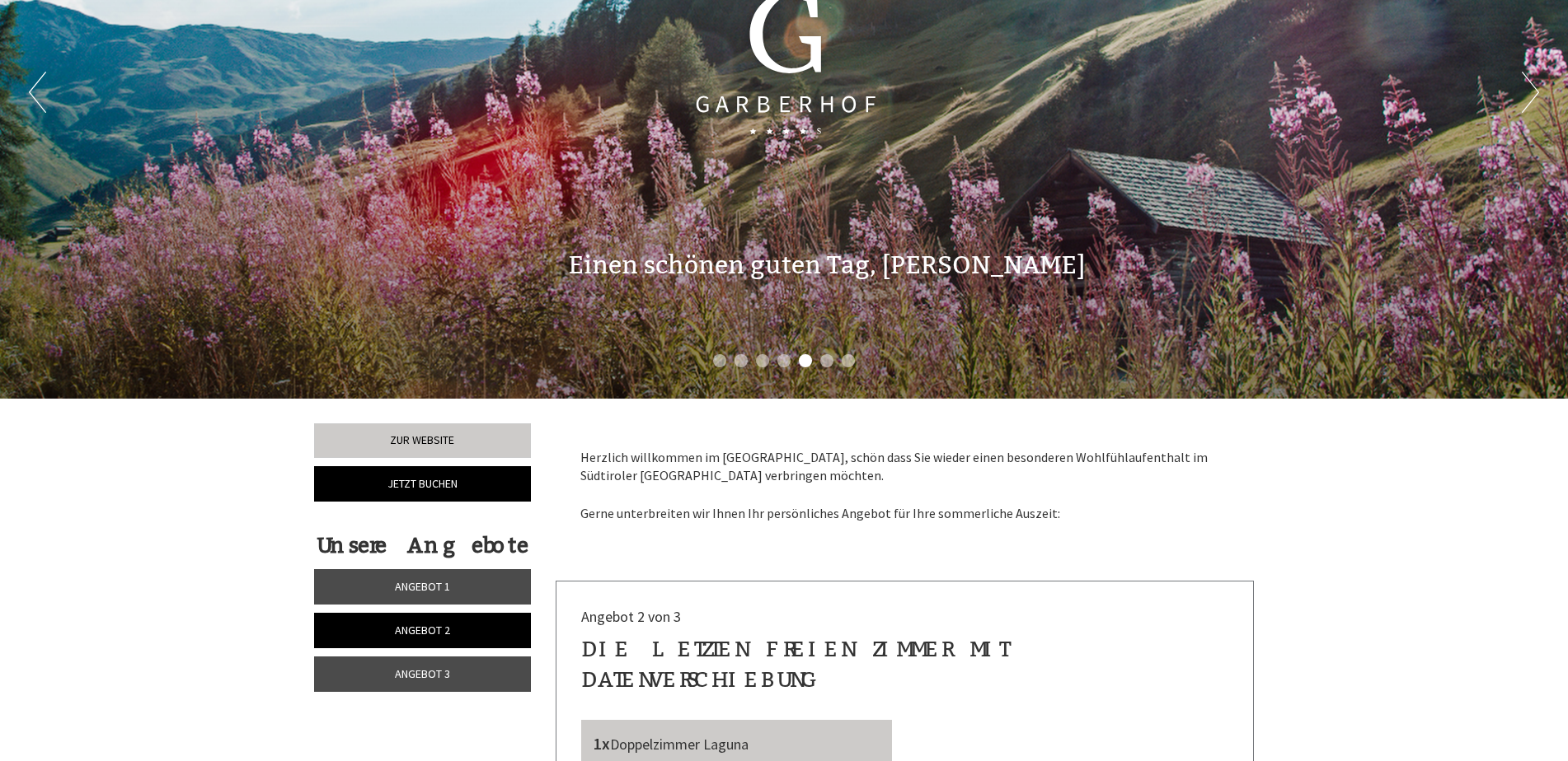
scroll to position [0, 0]
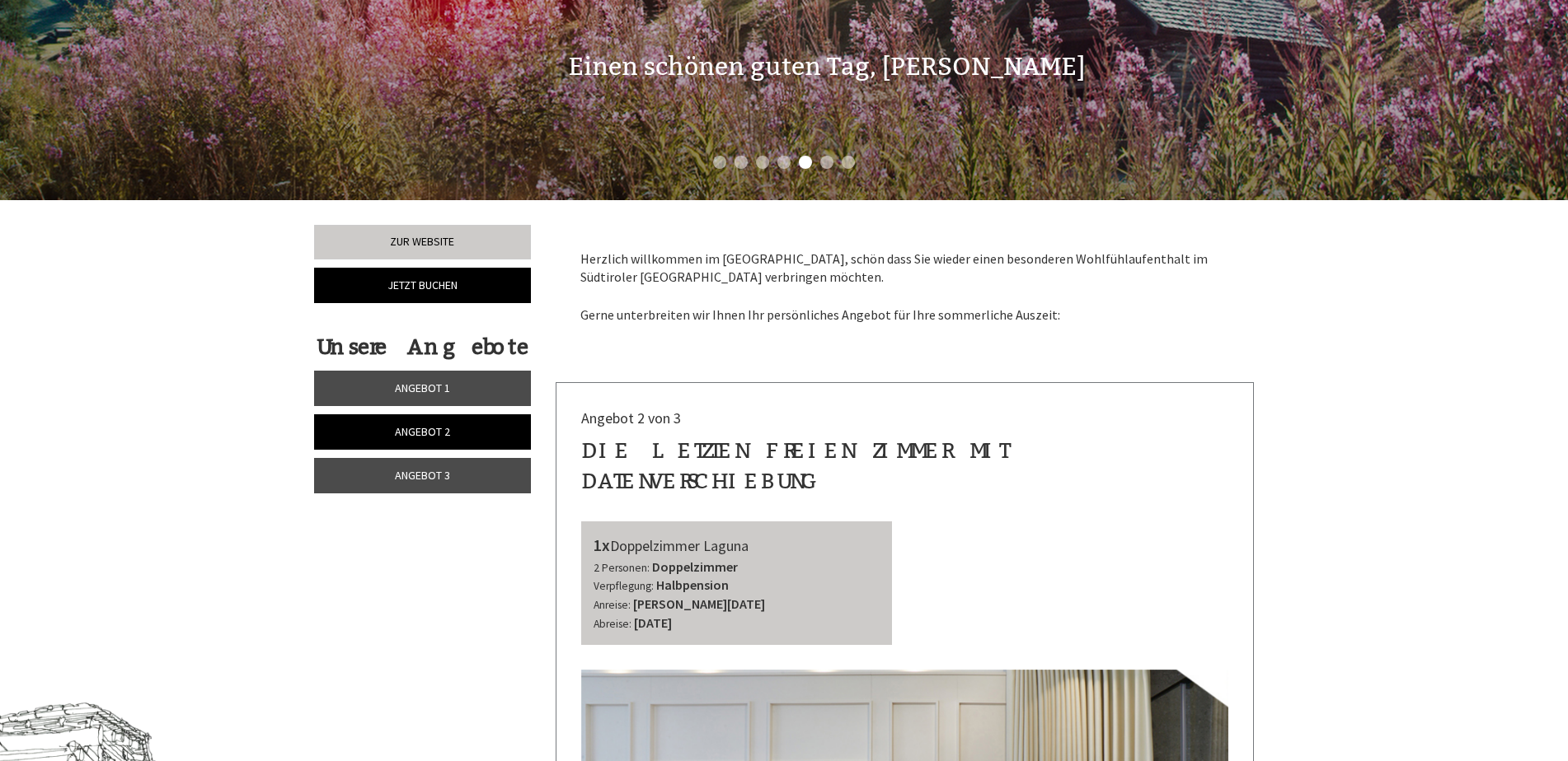
click at [447, 474] on span "Angebot 3" at bounding box center [422, 475] width 55 height 15
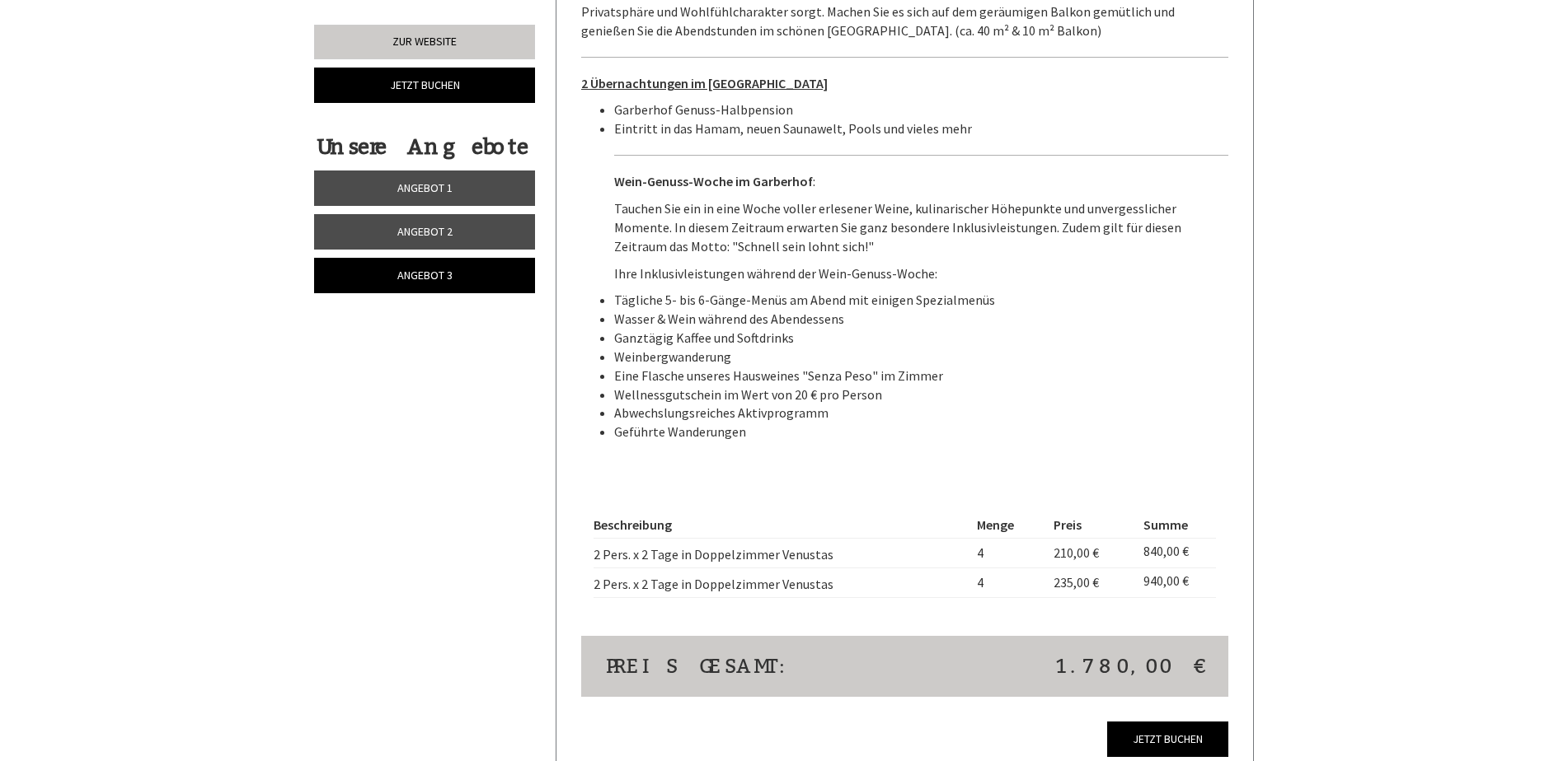
scroll to position [1618, 0]
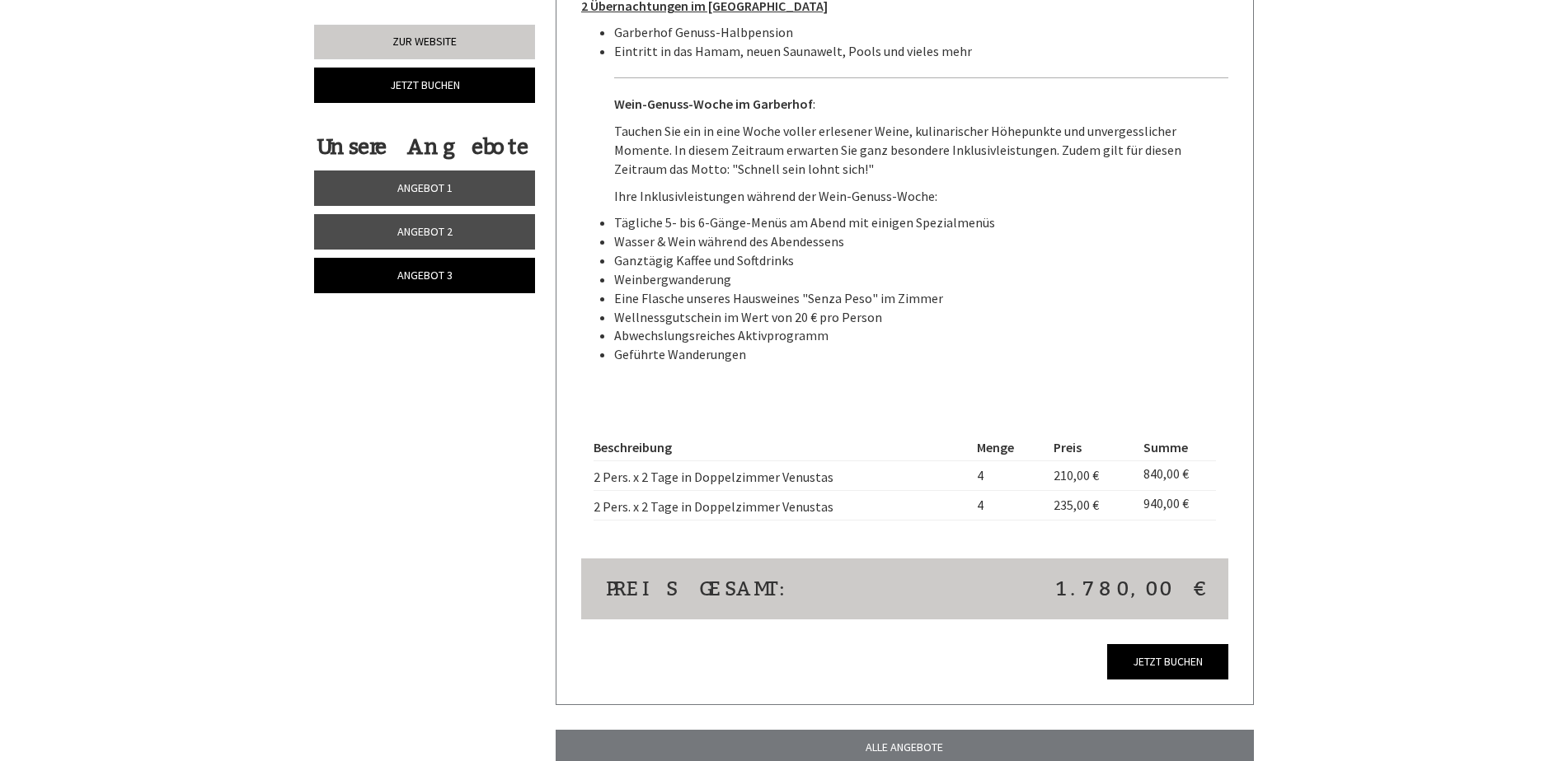
click at [444, 179] on link "Angebot 1" at bounding box center [424, 188] width 221 height 36
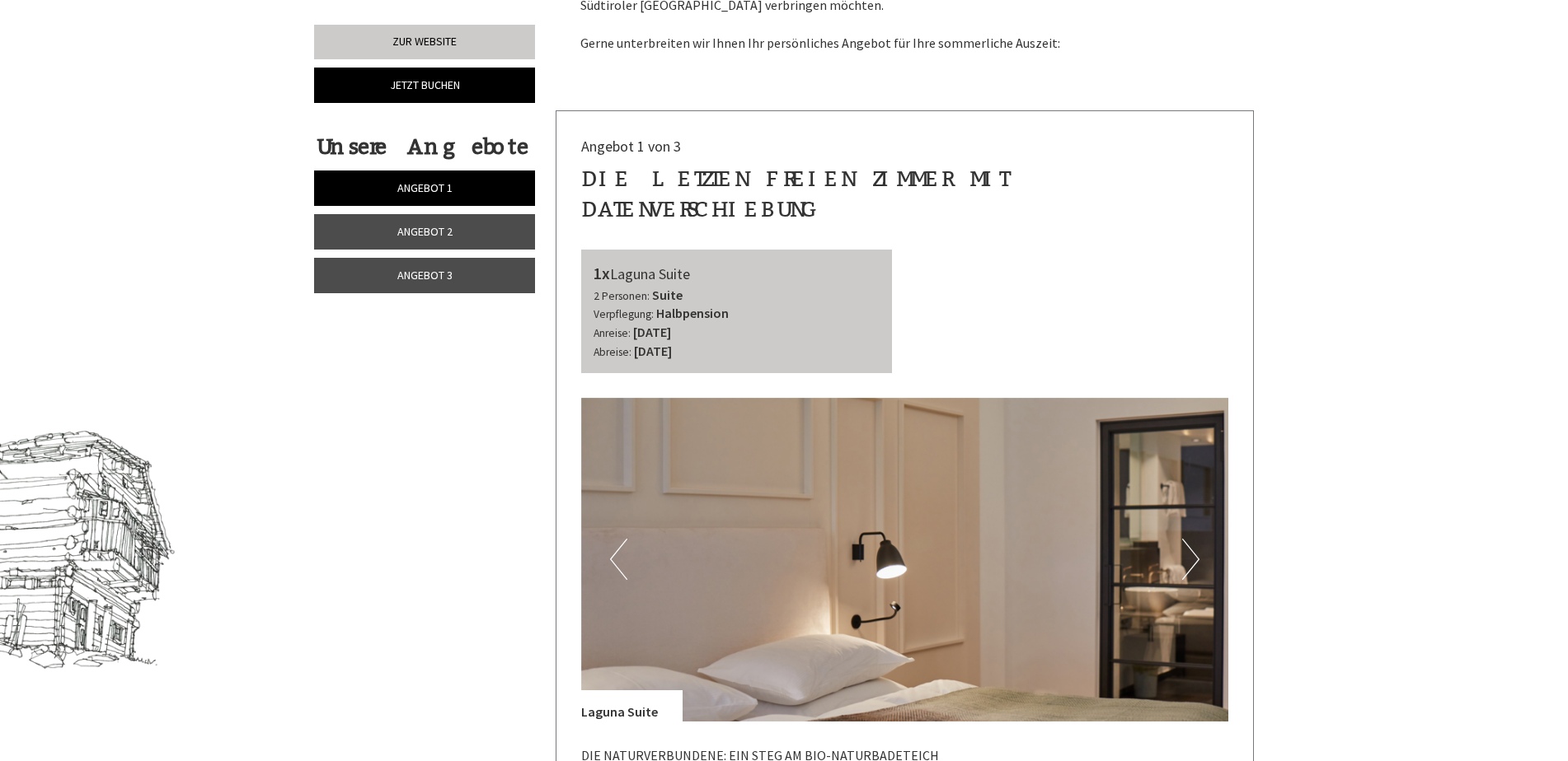
scroll to position [659, 0]
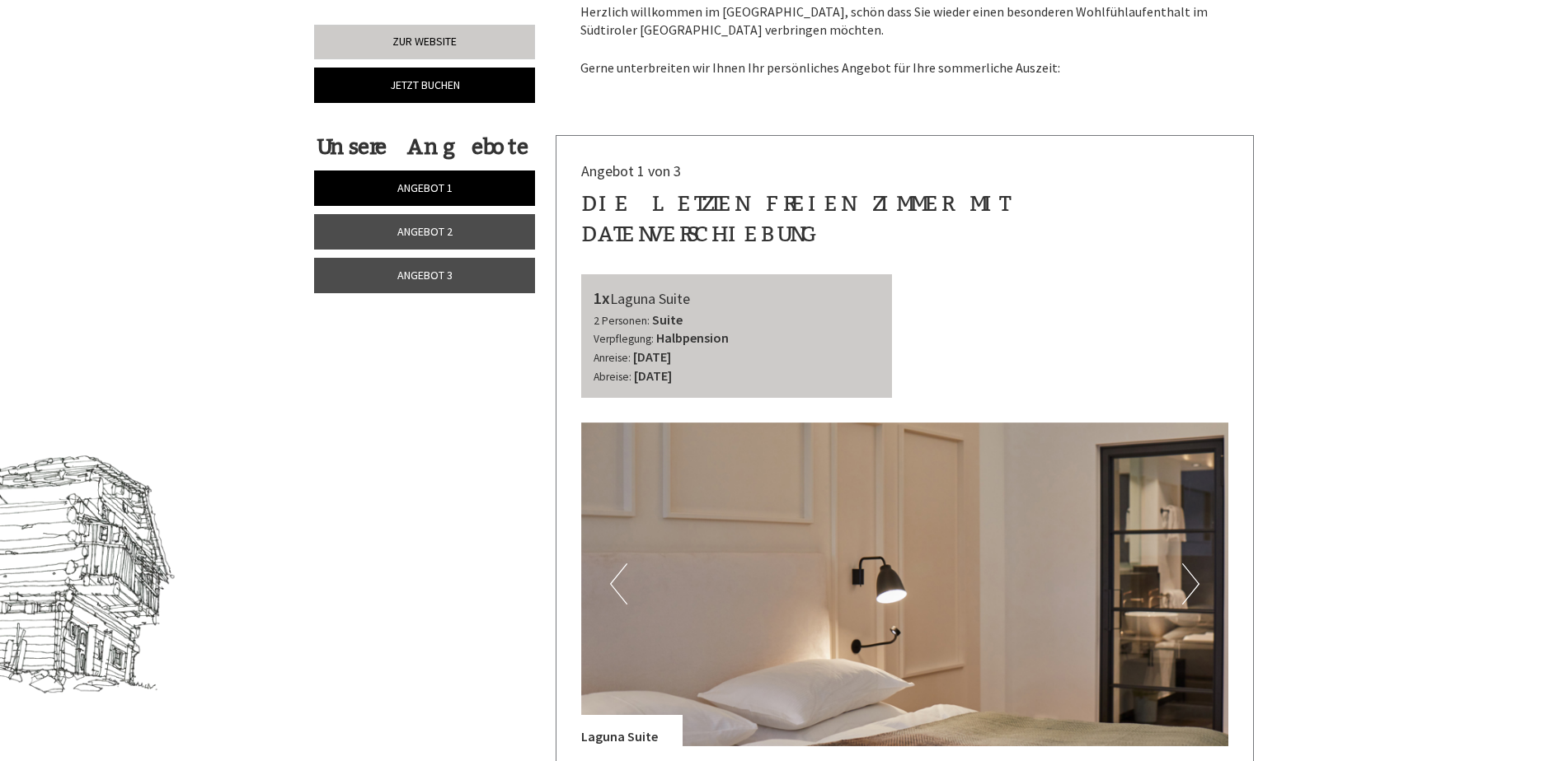
click at [441, 225] on span "Angebot 2" at bounding box center [424, 231] width 55 height 15
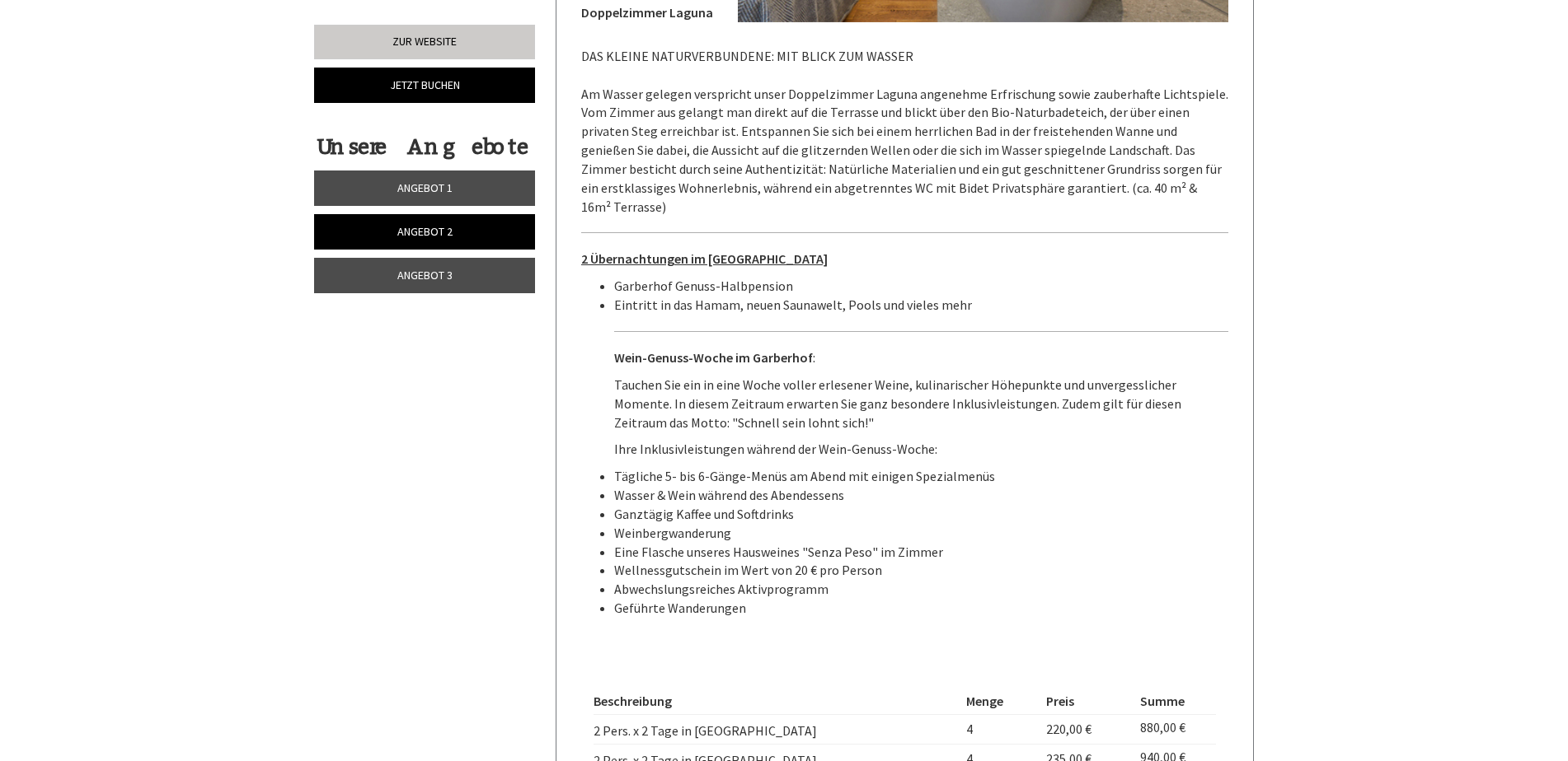
scroll to position [1454, 0]
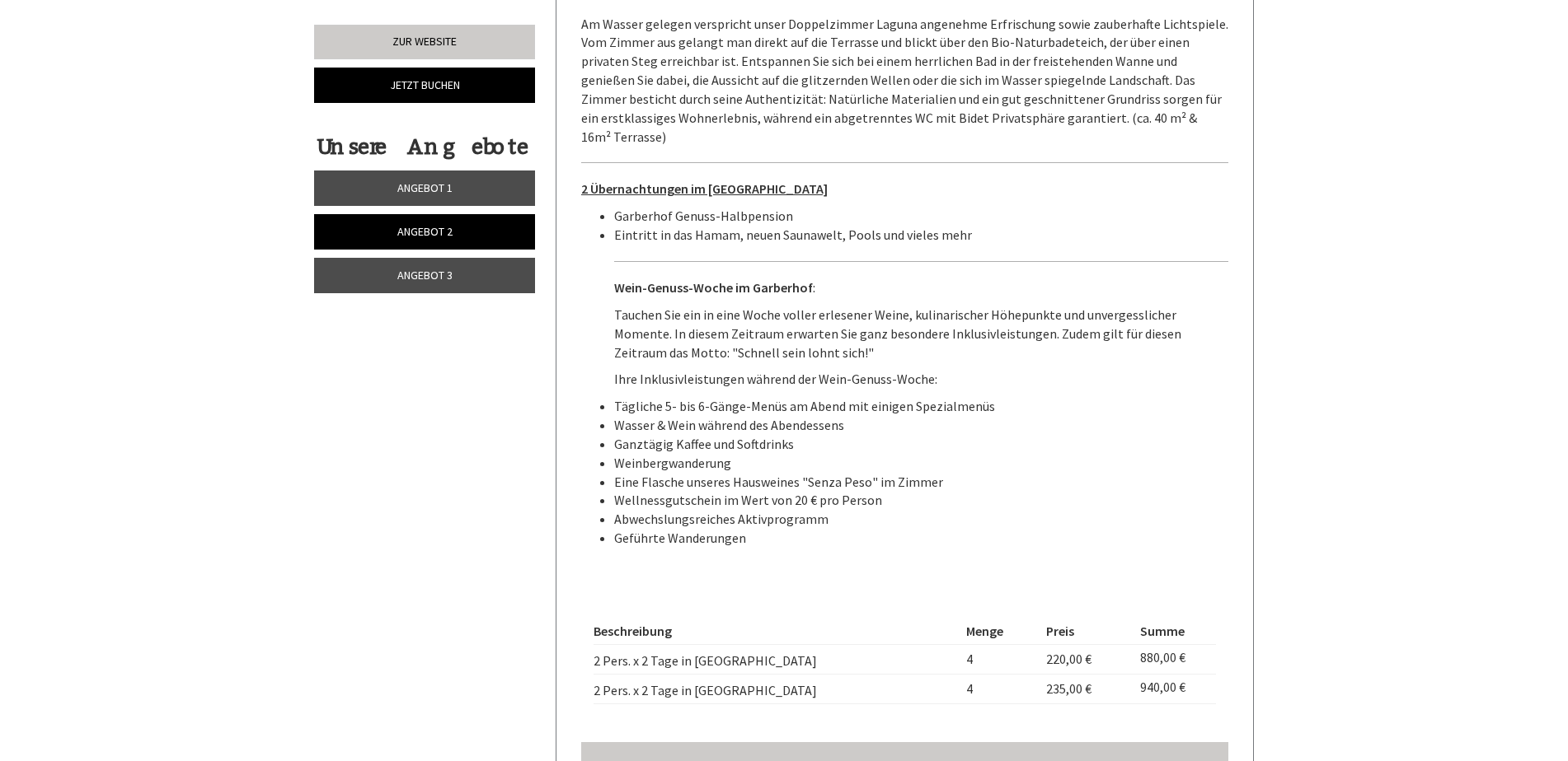
click at [444, 269] on span "Angebot 3" at bounding box center [424, 275] width 55 height 15
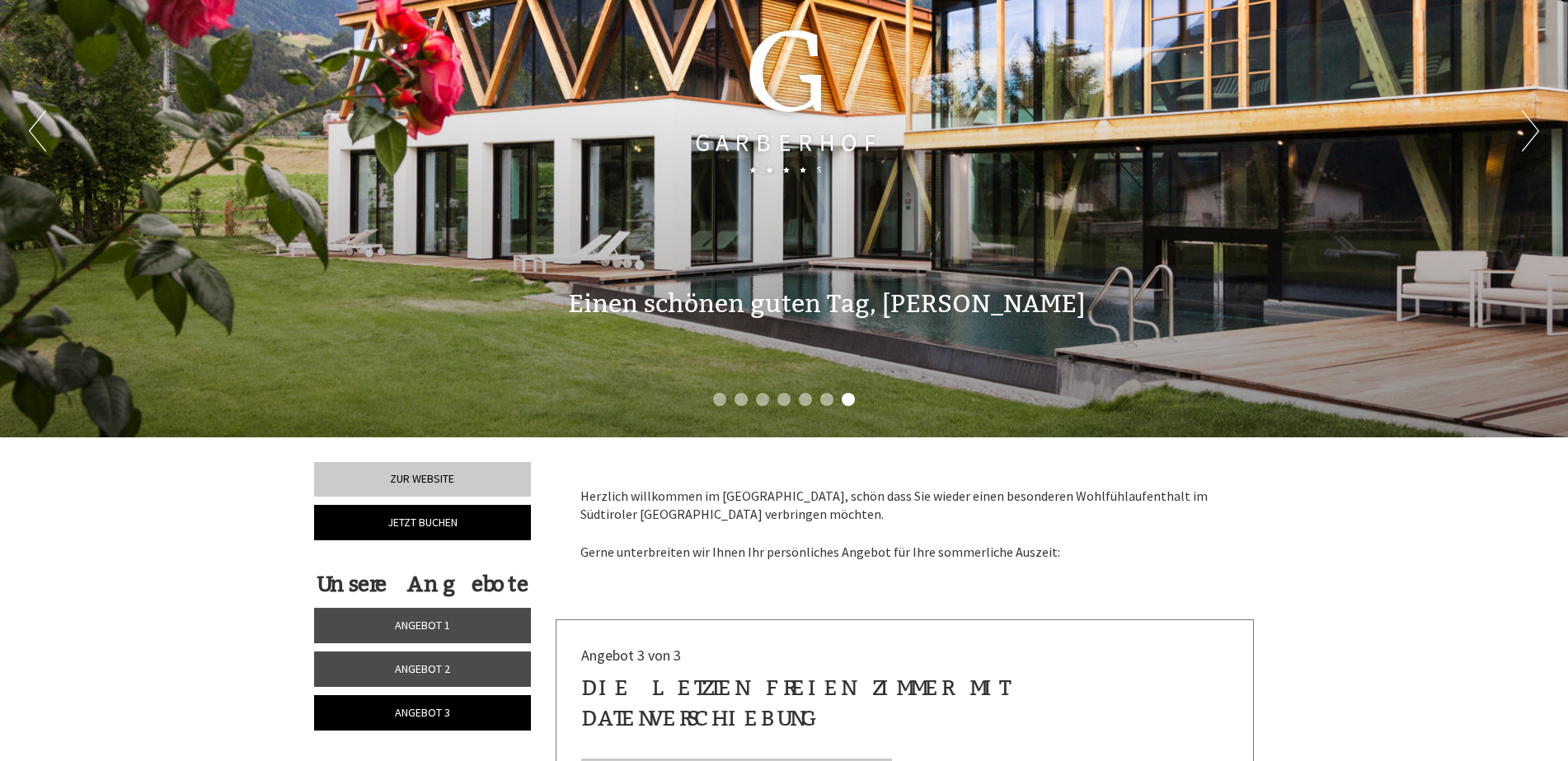
scroll to position [300, 0]
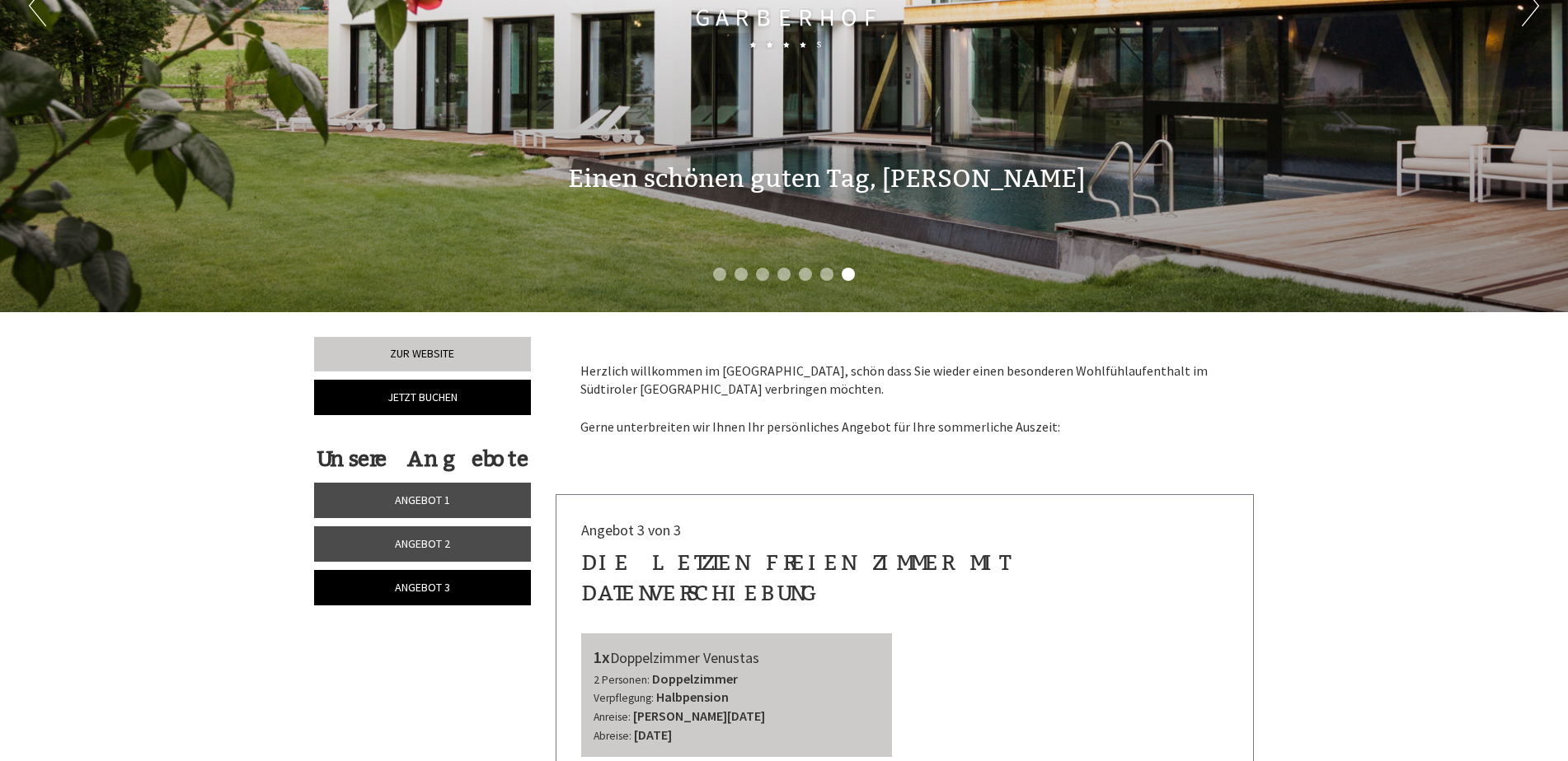
click at [434, 542] on span "Angebot 2" at bounding box center [422, 544] width 55 height 15
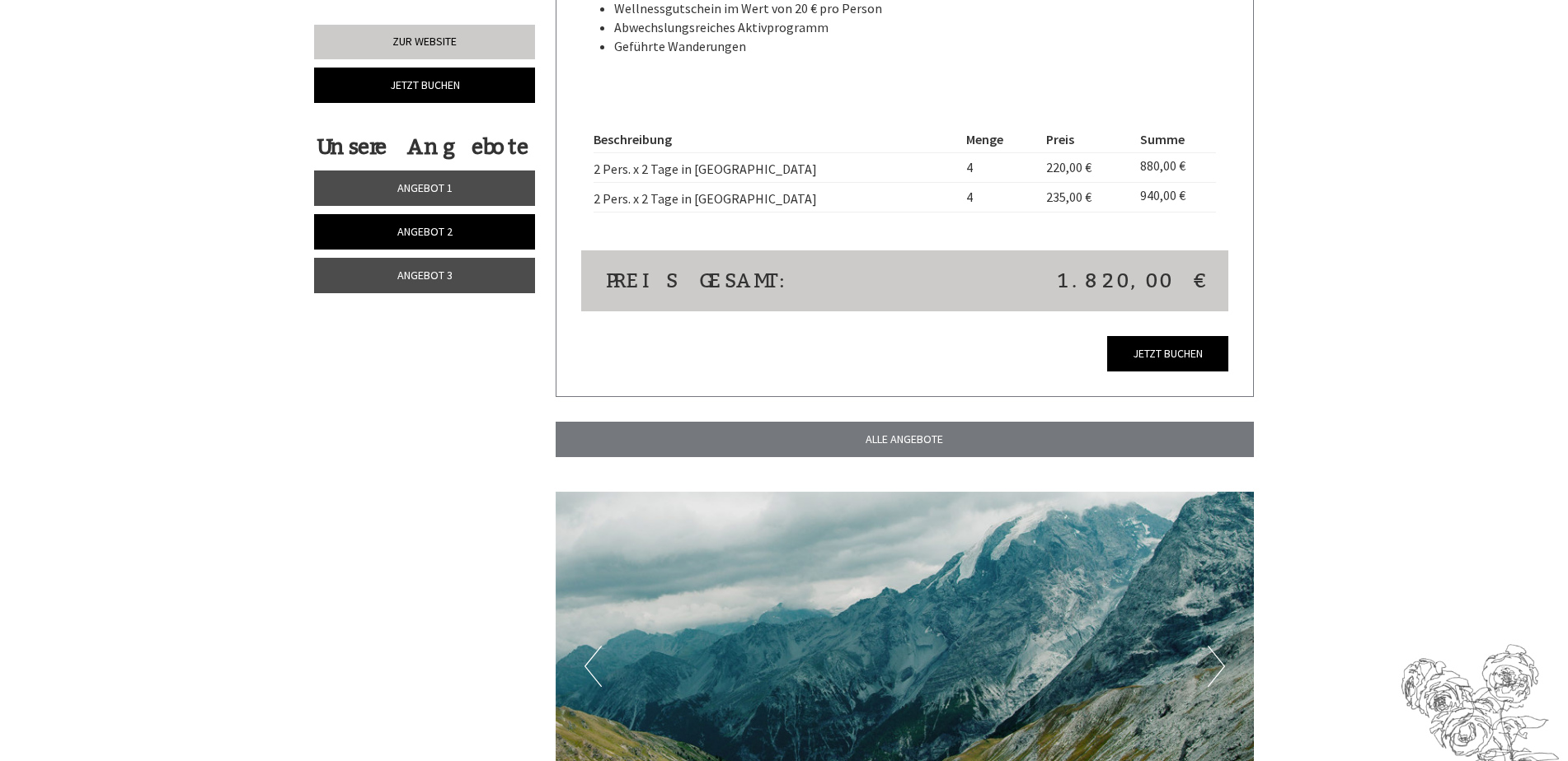
scroll to position [1783, 0]
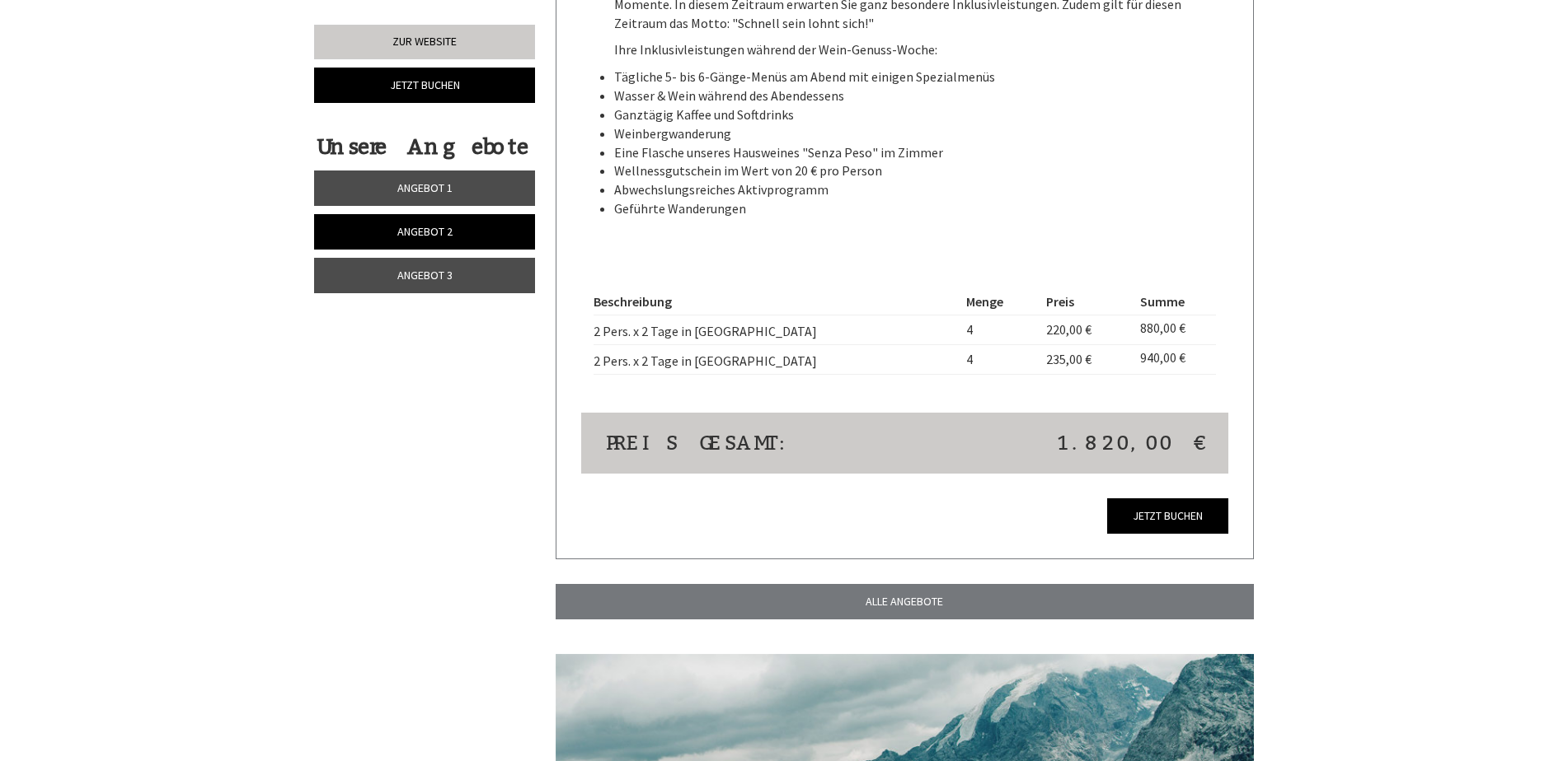
click at [442, 271] on span "Angebot 3" at bounding box center [424, 275] width 55 height 15
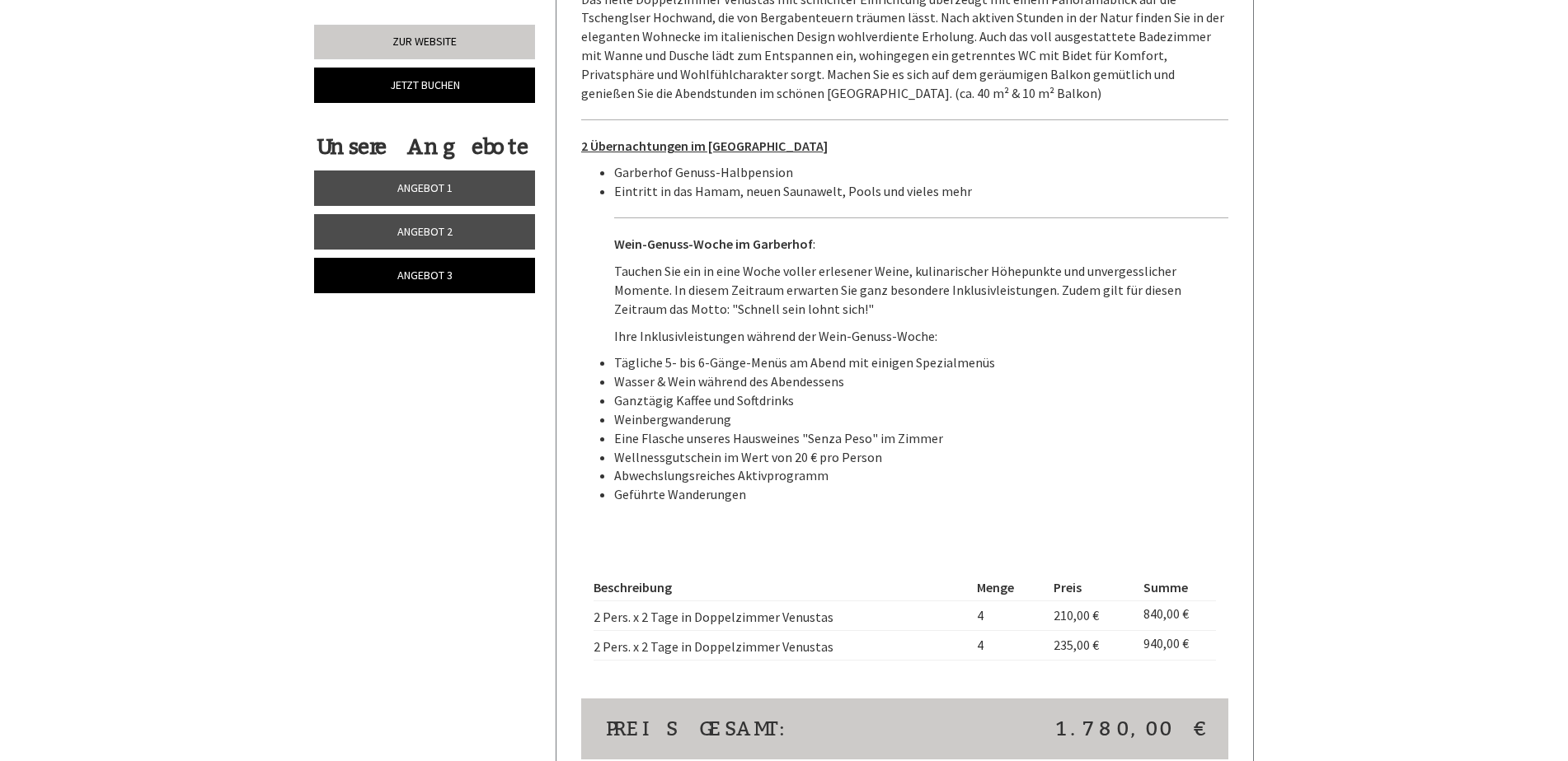
scroll to position [1618, 0]
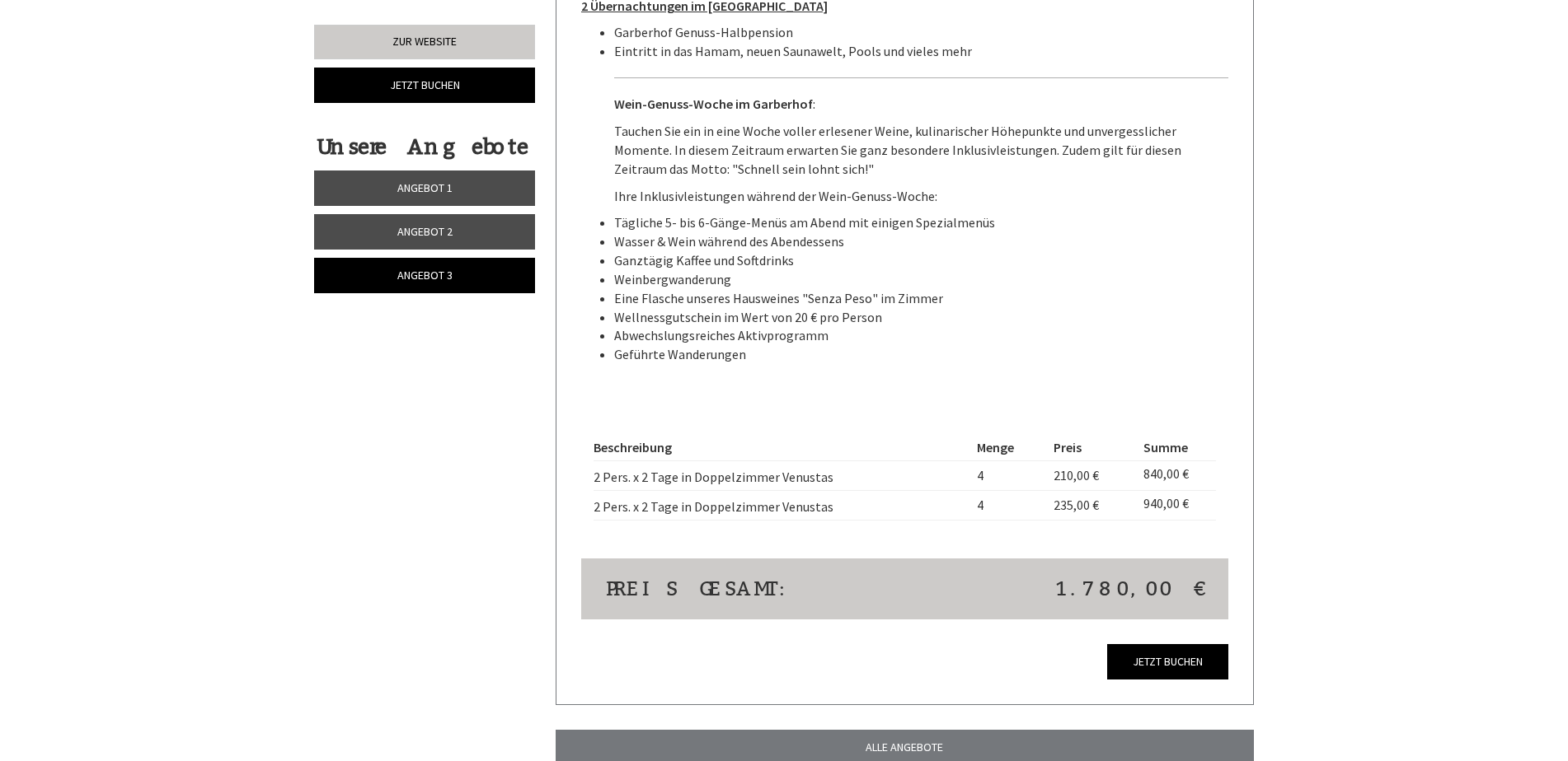
click at [424, 227] on span "Angebot 2" at bounding box center [424, 231] width 55 height 15
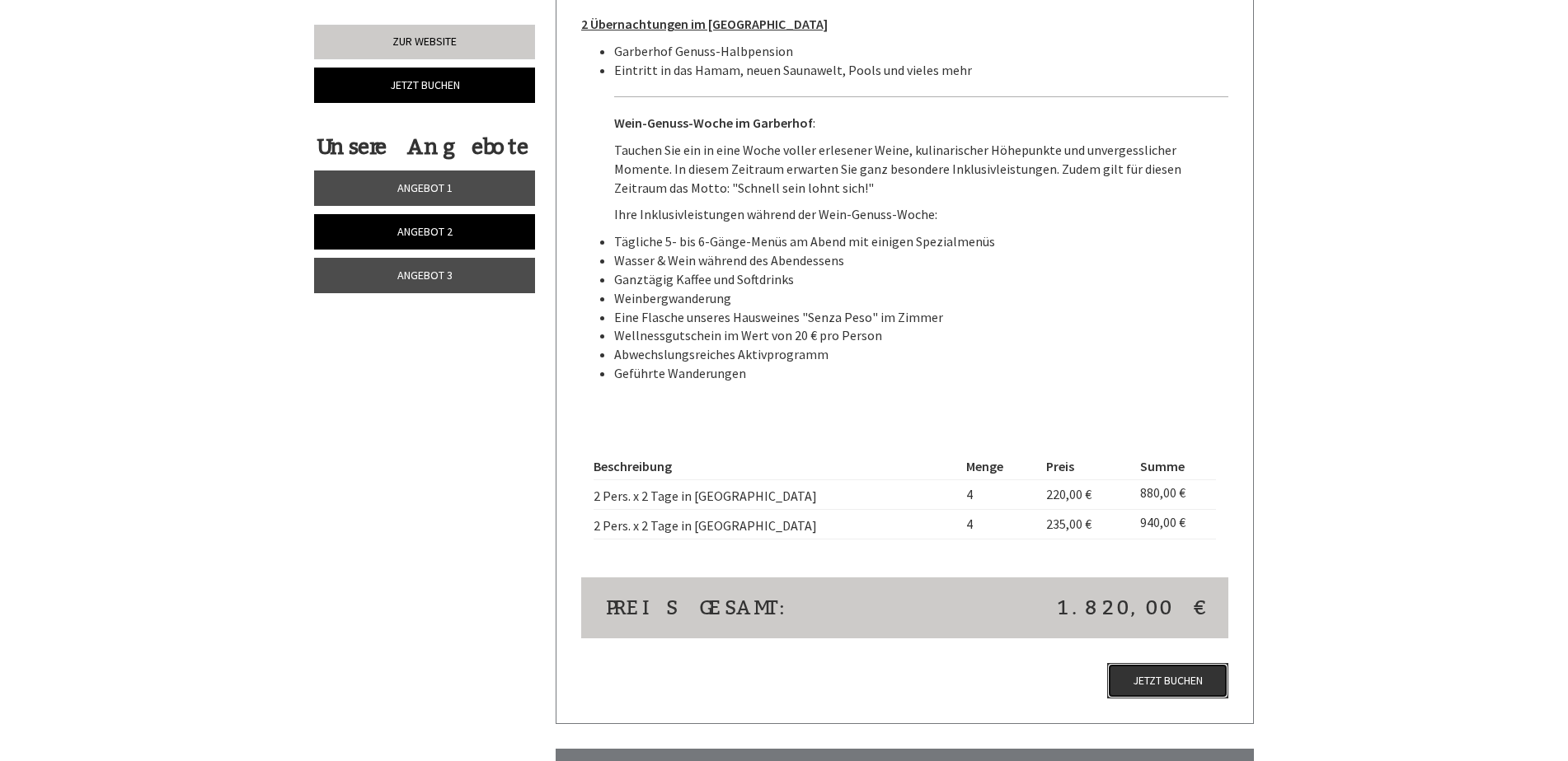
click at [1171, 663] on link "Jetzt buchen" at bounding box center [1167, 681] width 121 height 36
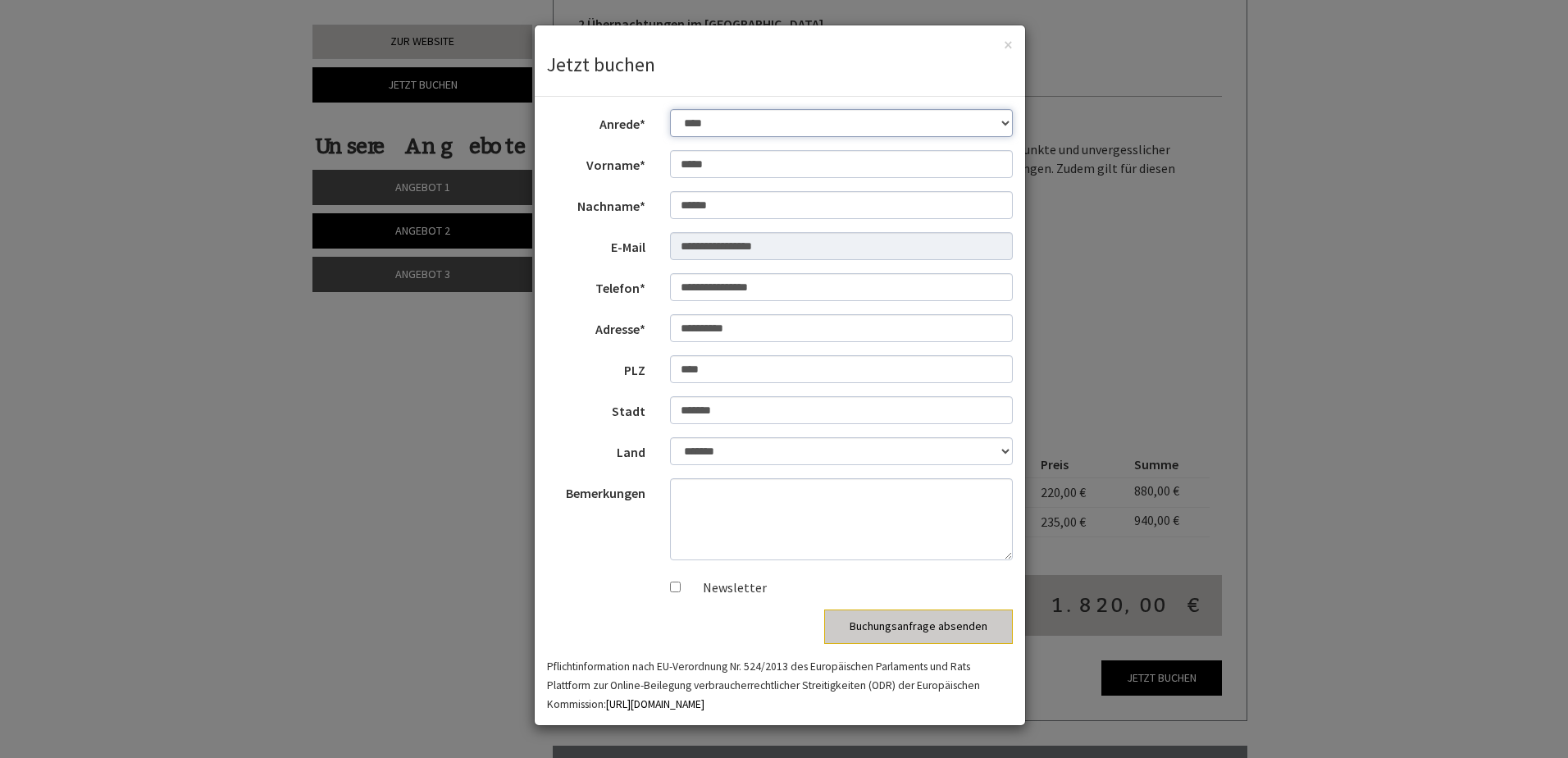
click at [843, 118] on select "**********" at bounding box center [842, 123] width 344 height 28
click at [670, 110] on select "**********" at bounding box center [842, 123] width 344 height 28
click at [772, 501] on textarea "Bemerkungen" at bounding box center [842, 519] width 344 height 82
type textarea "**********"
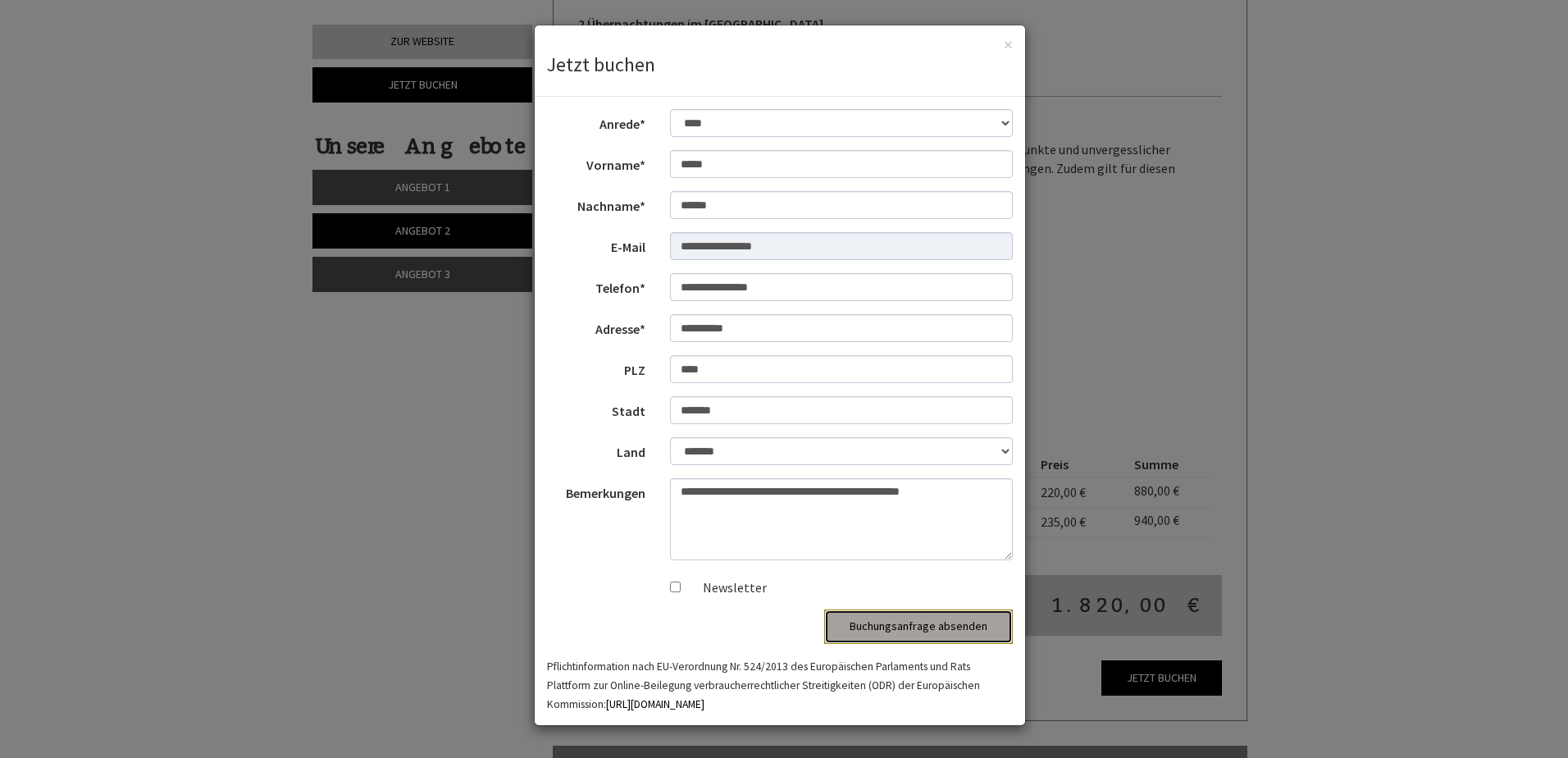
click at [949, 628] on button "Buchungsanfrage absenden" at bounding box center [918, 628] width 189 height 35
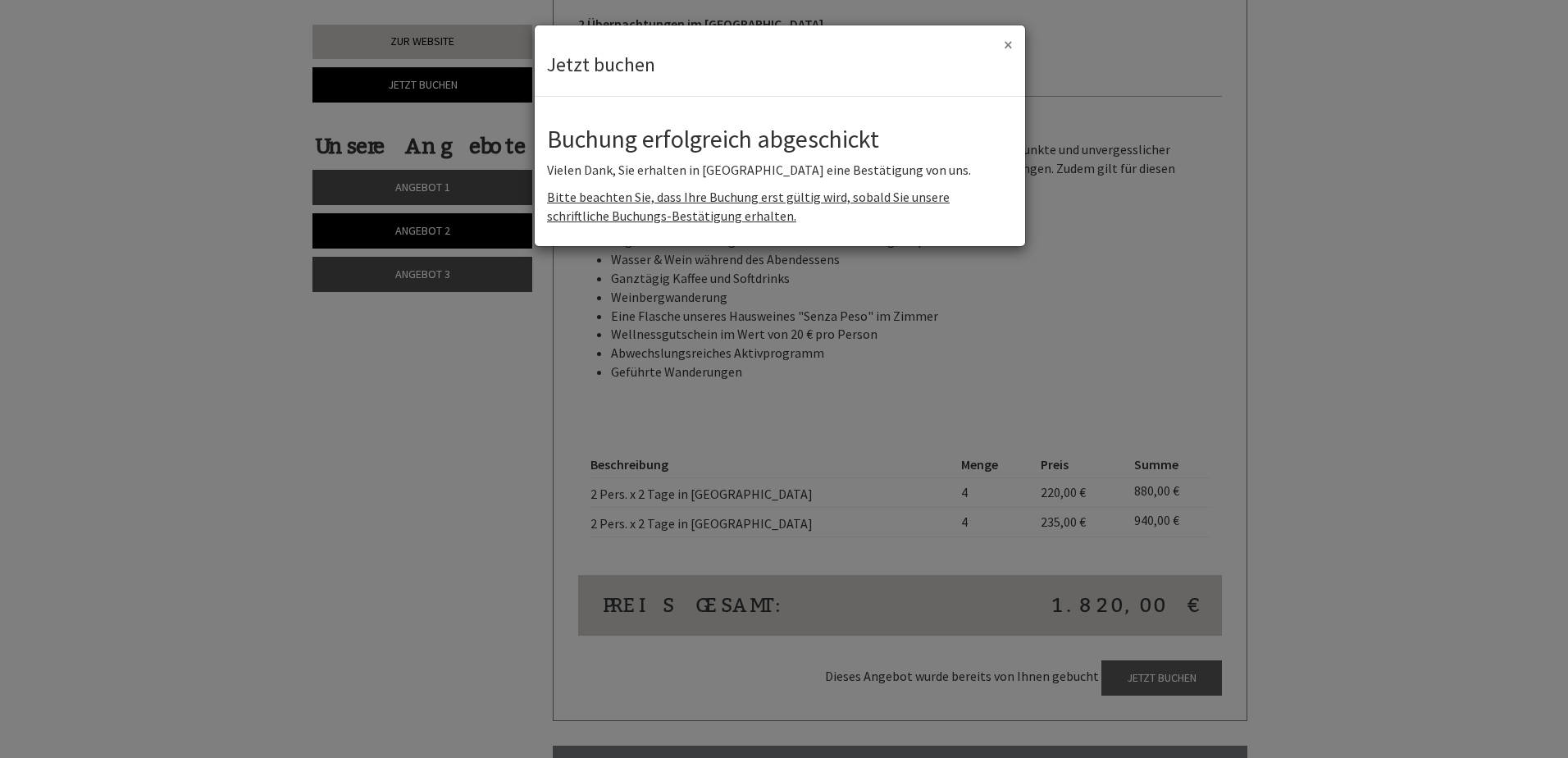
click at [1008, 43] on button "×" at bounding box center [1009, 45] width 9 height 17
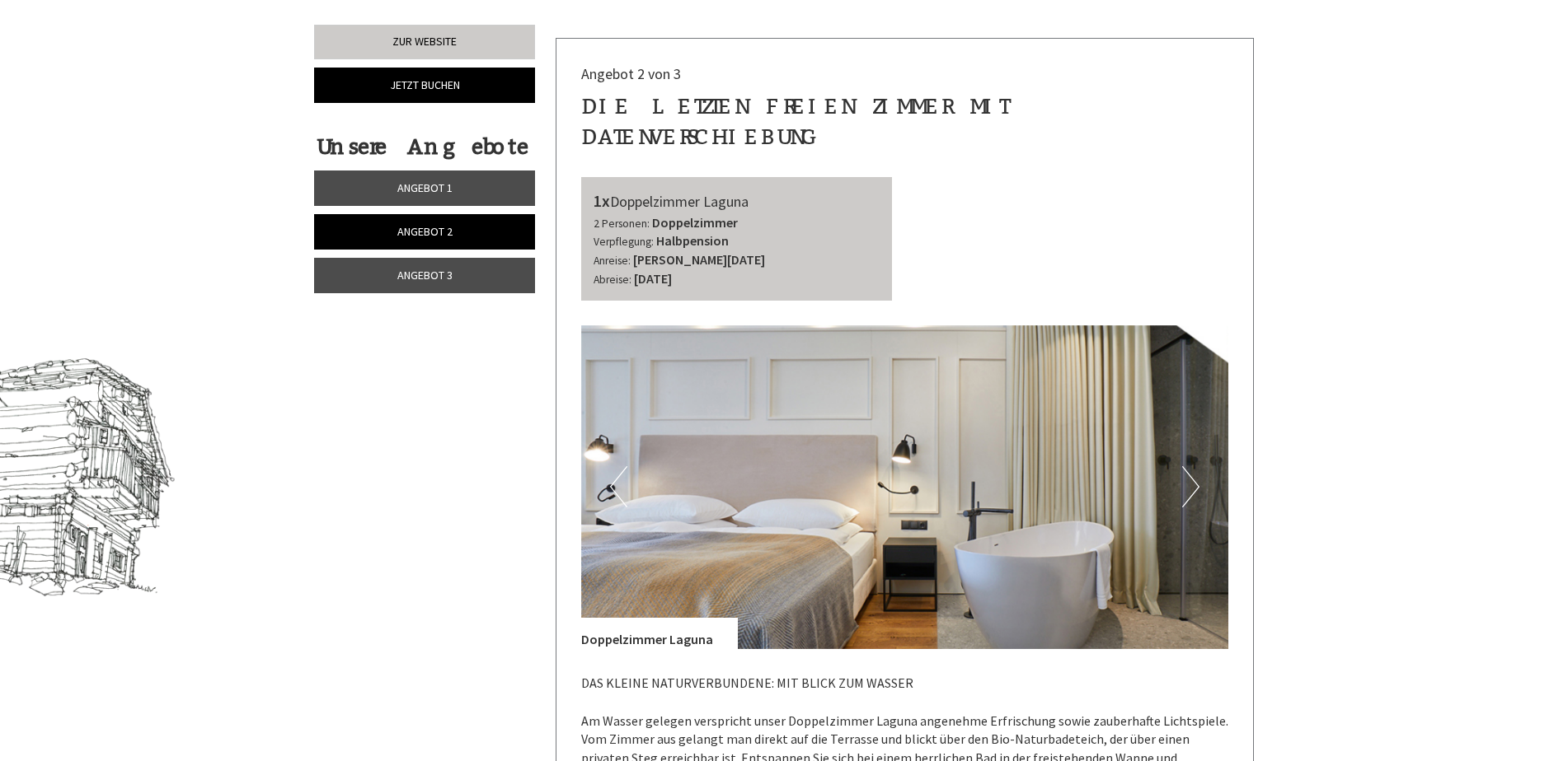
scroll to position [629, 0]
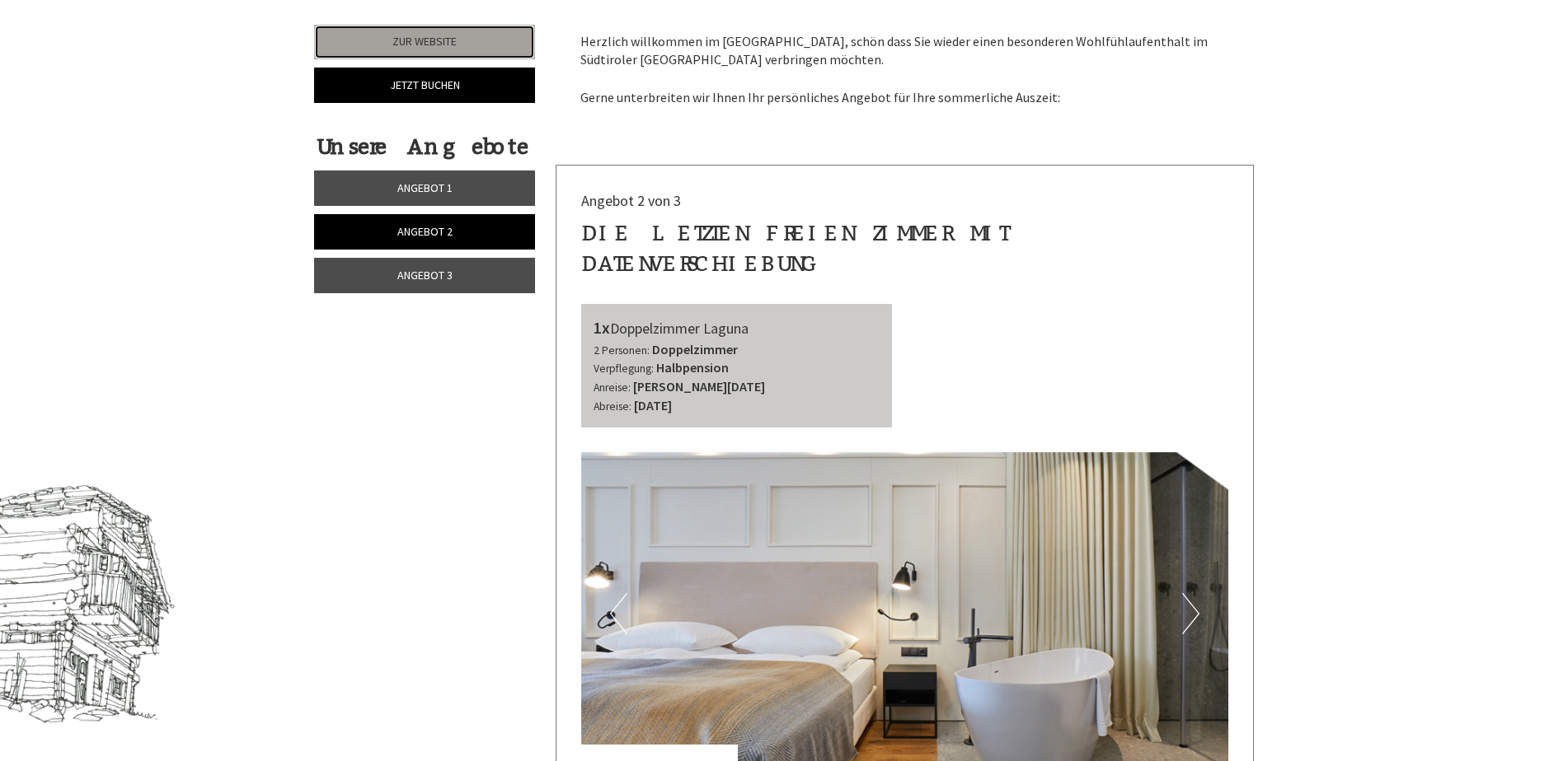
click at [433, 40] on link "Zur Website" at bounding box center [424, 42] width 221 height 35
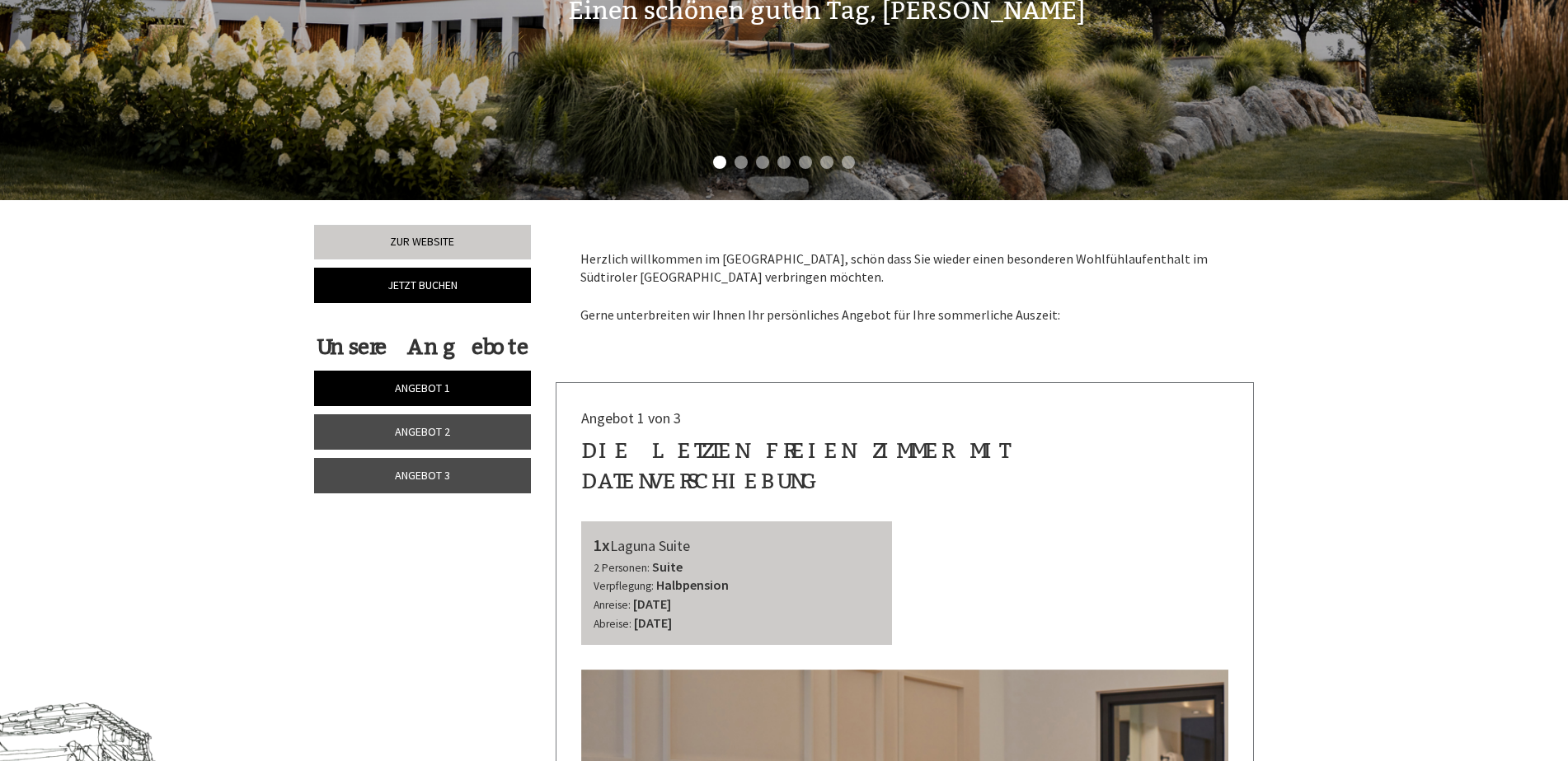
click at [457, 431] on link "Angebot 2" at bounding box center [423, 432] width 217 height 36
